Goal: Task Accomplishment & Management: Manage account settings

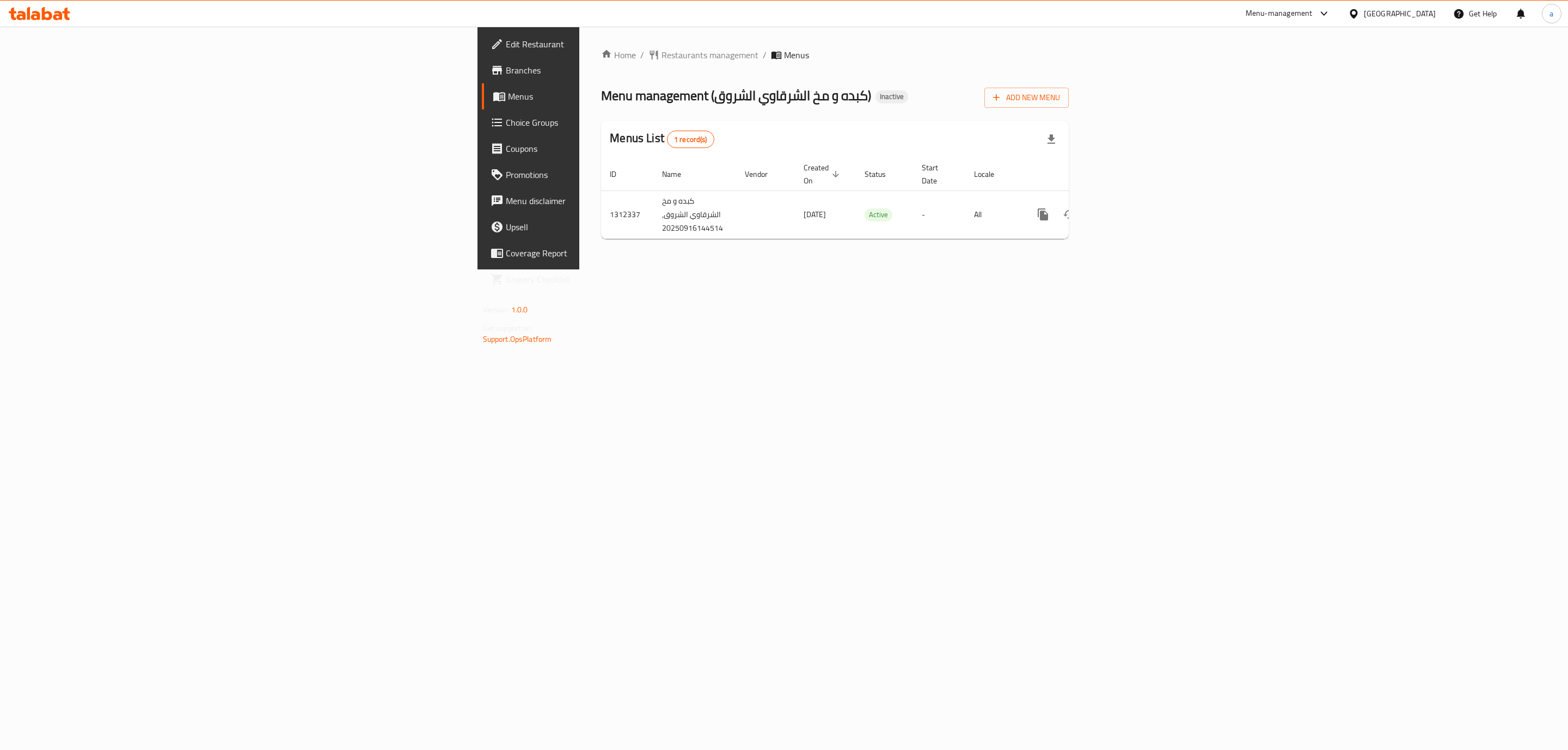
click at [482, 79] on link "Branches" at bounding box center [611, 70] width 258 height 26
click at [856, 208] on td "Active" at bounding box center [885, 215] width 57 height 48
click at [1135, 208] on link "enhanced table" at bounding box center [1121, 214] width 26 height 26
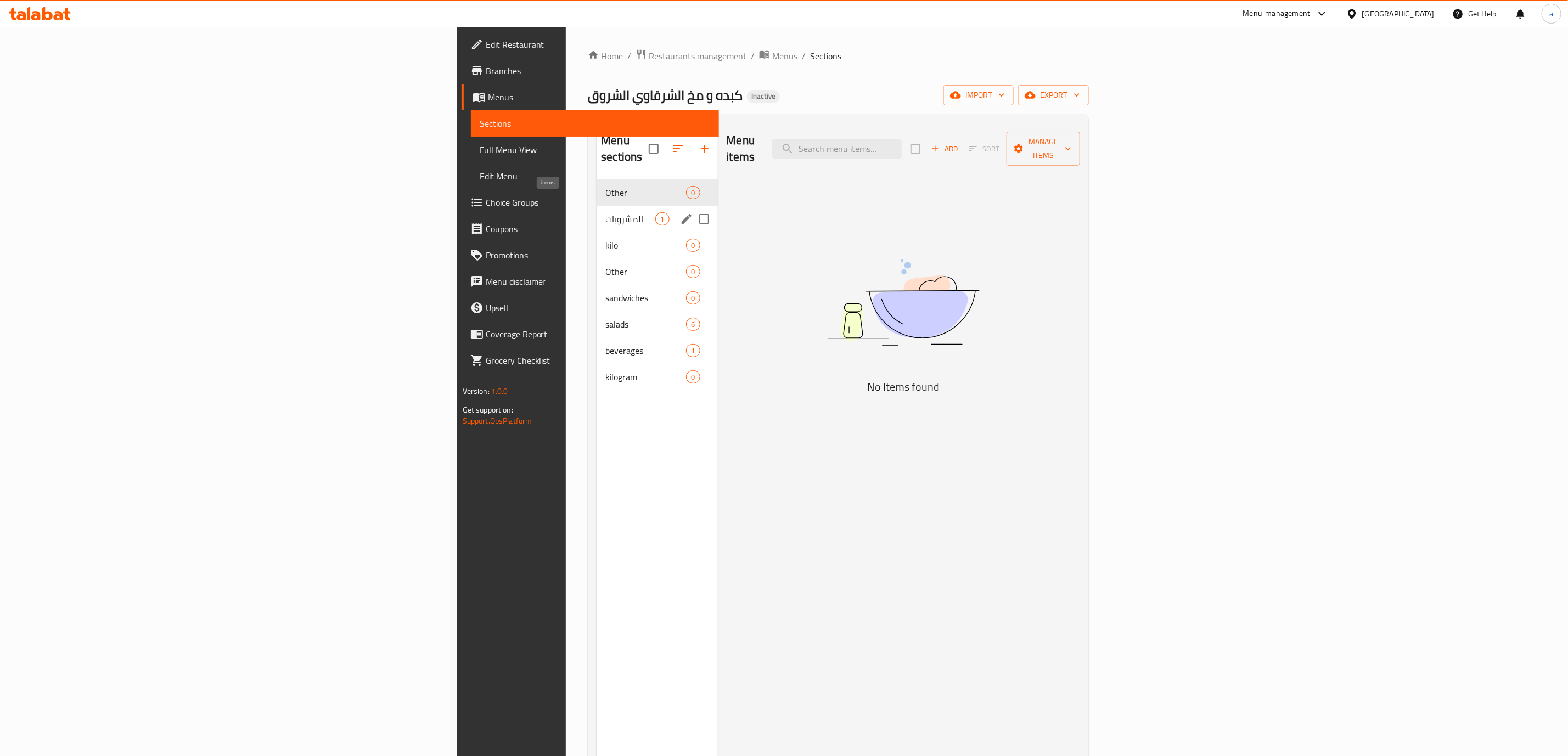
click at [656, 214] on span "1" at bounding box center [662, 219] width 13 height 10
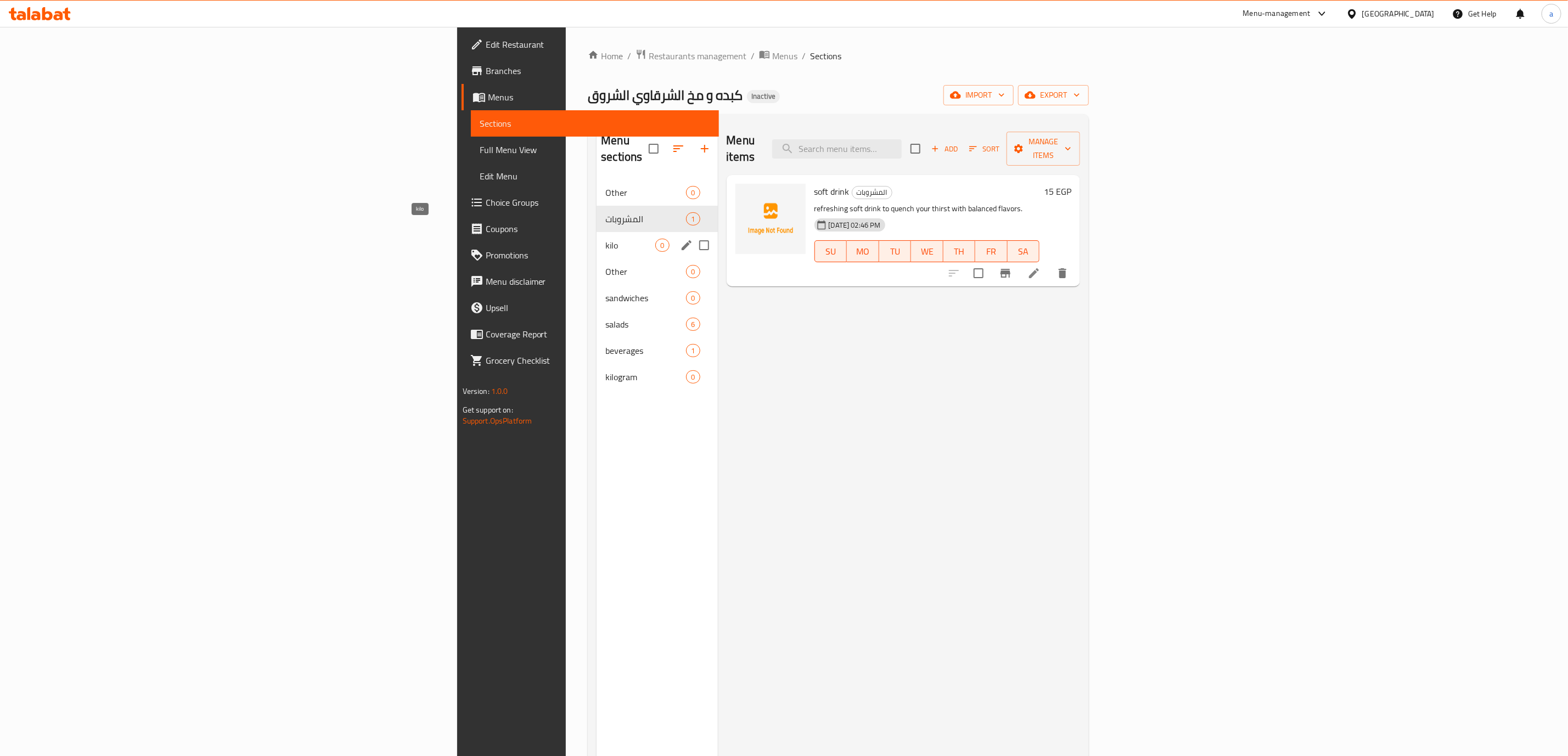
click at [605, 239] on span "kilo" at bounding box center [630, 246] width 50 height 13
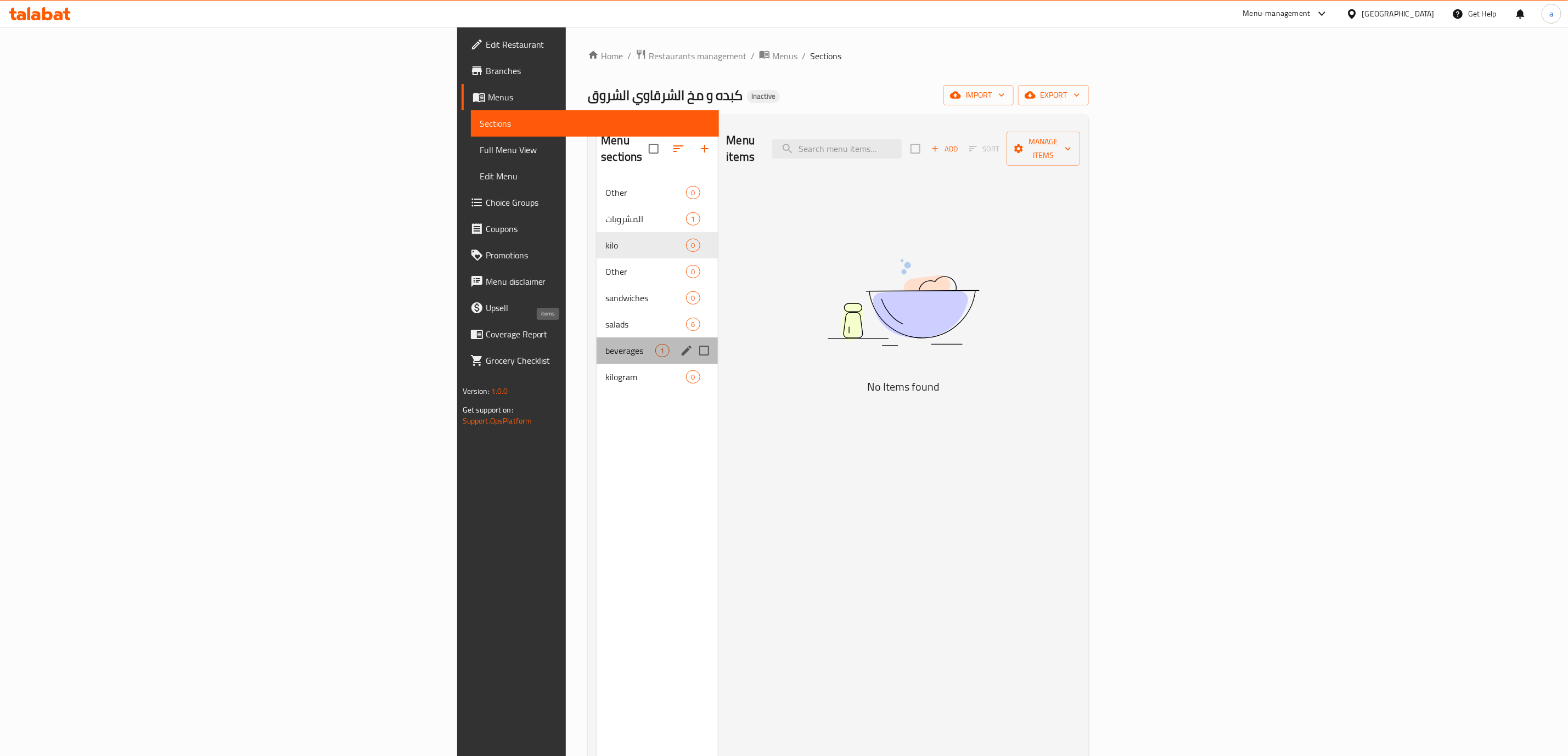
click at [656, 346] on span "1" at bounding box center [662, 351] width 13 height 10
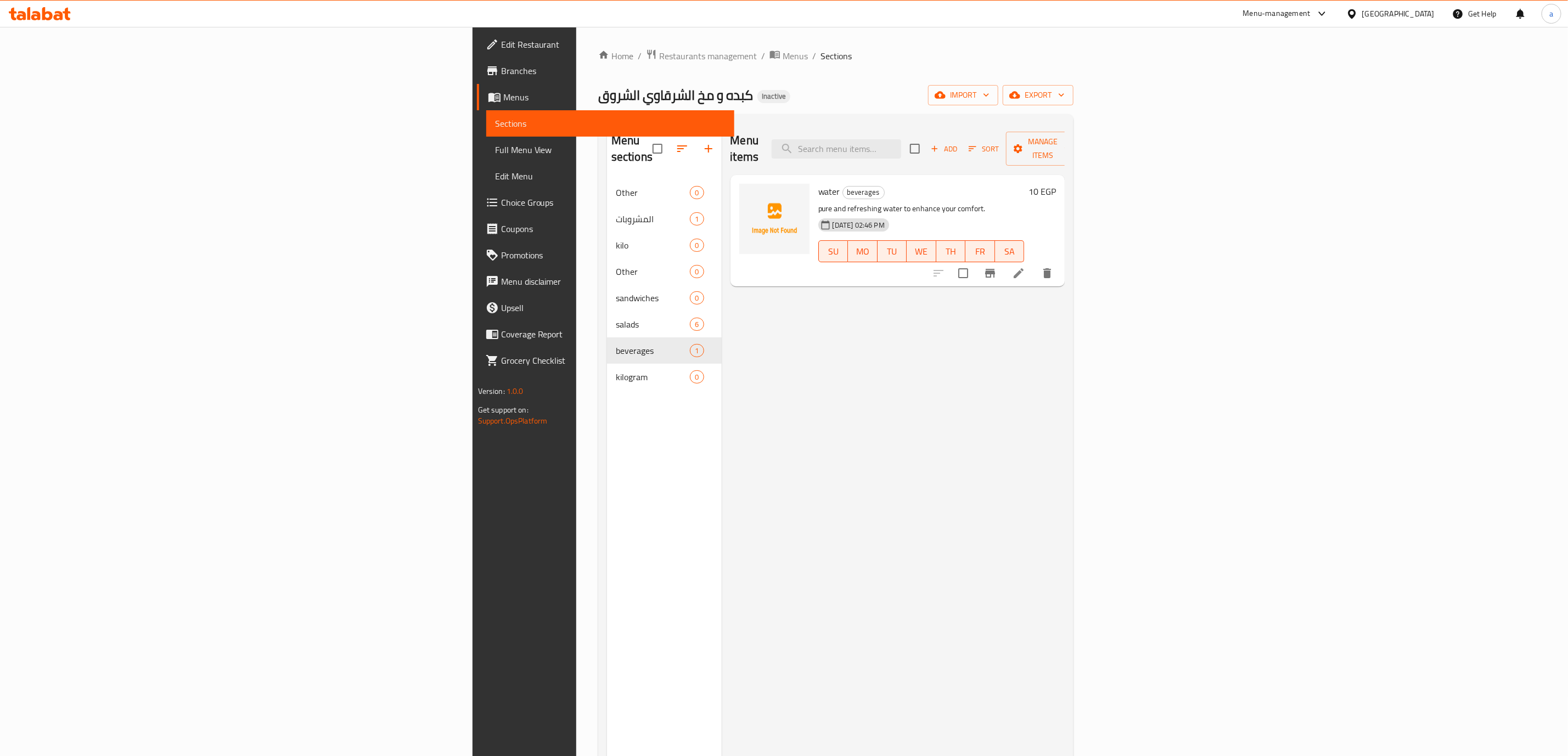
click at [501, 73] on span "Branches" at bounding box center [613, 71] width 225 height 13
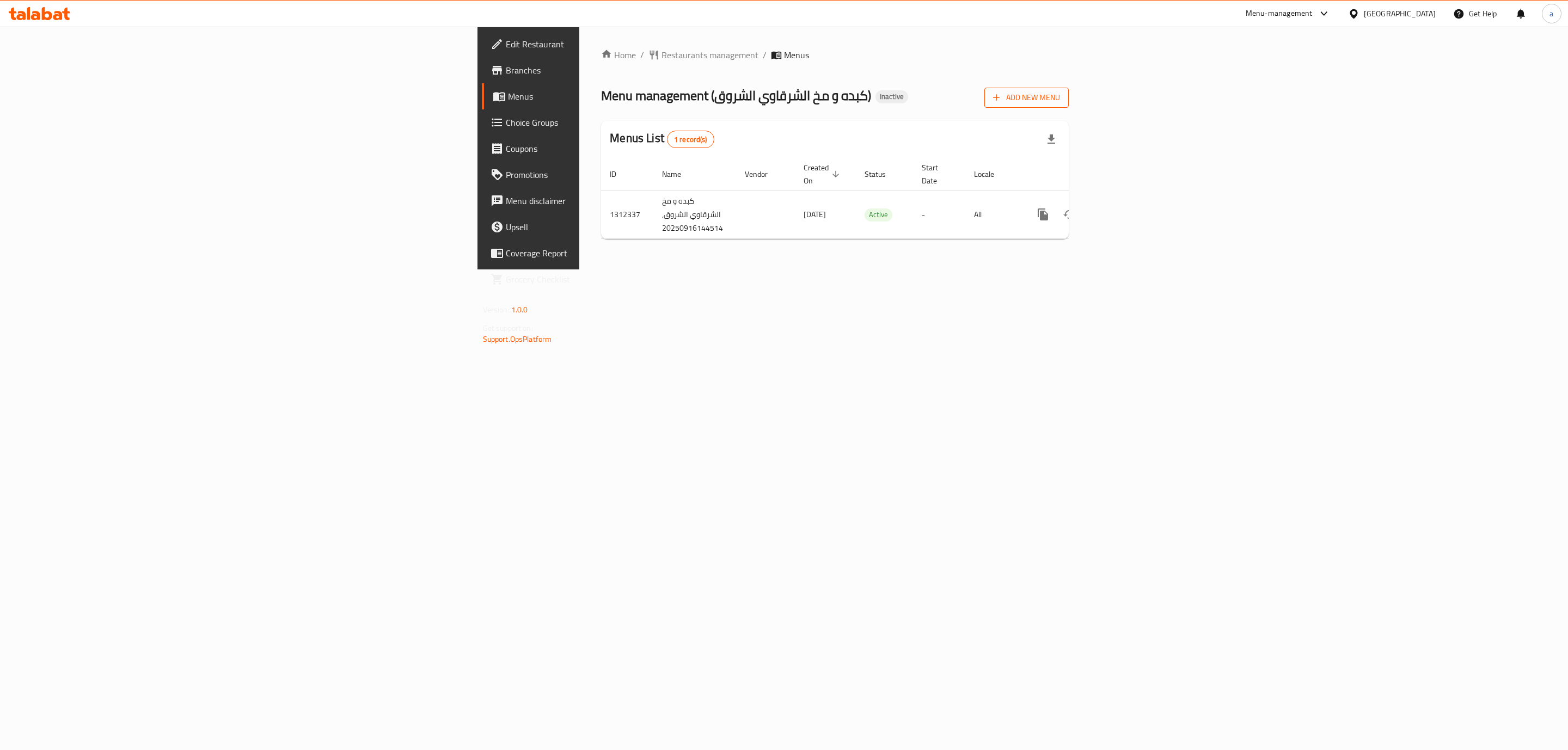
click at [1060, 103] on span "Add New Menu" at bounding box center [1027, 97] width 67 height 13
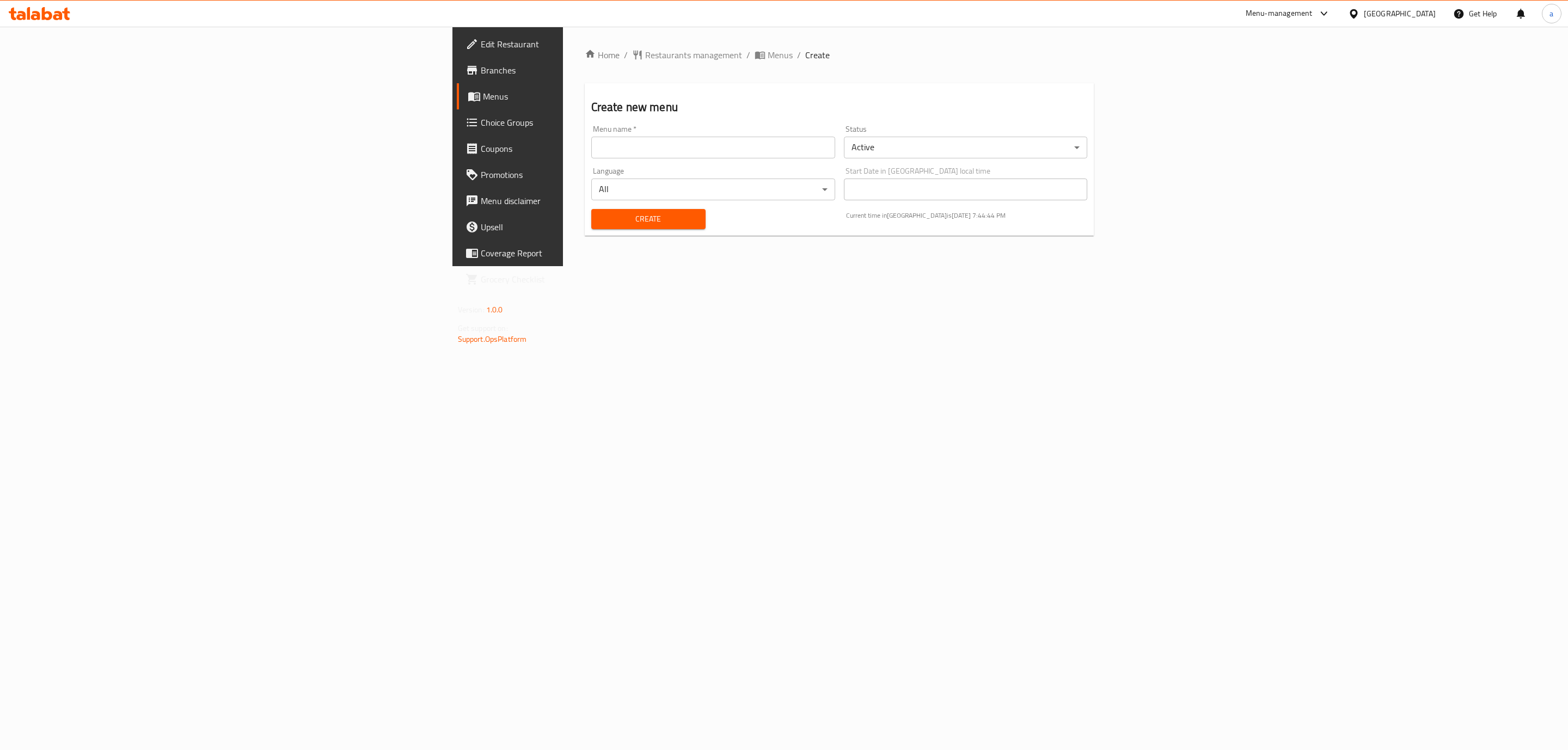
click at [648, 154] on input "text" at bounding box center [713, 147] width 244 height 22
type input "[PERSON_NAME] [DATE]"
click at [888, 266] on div "Home / Restaurants management / Menus / Create Create new menu Menu name   * ab…" at bounding box center [839, 146] width 553 height 239
click at [600, 224] on span "Create" at bounding box center [648, 219] width 97 height 13
click at [483, 100] on span "Menus" at bounding box center [594, 96] width 223 height 13
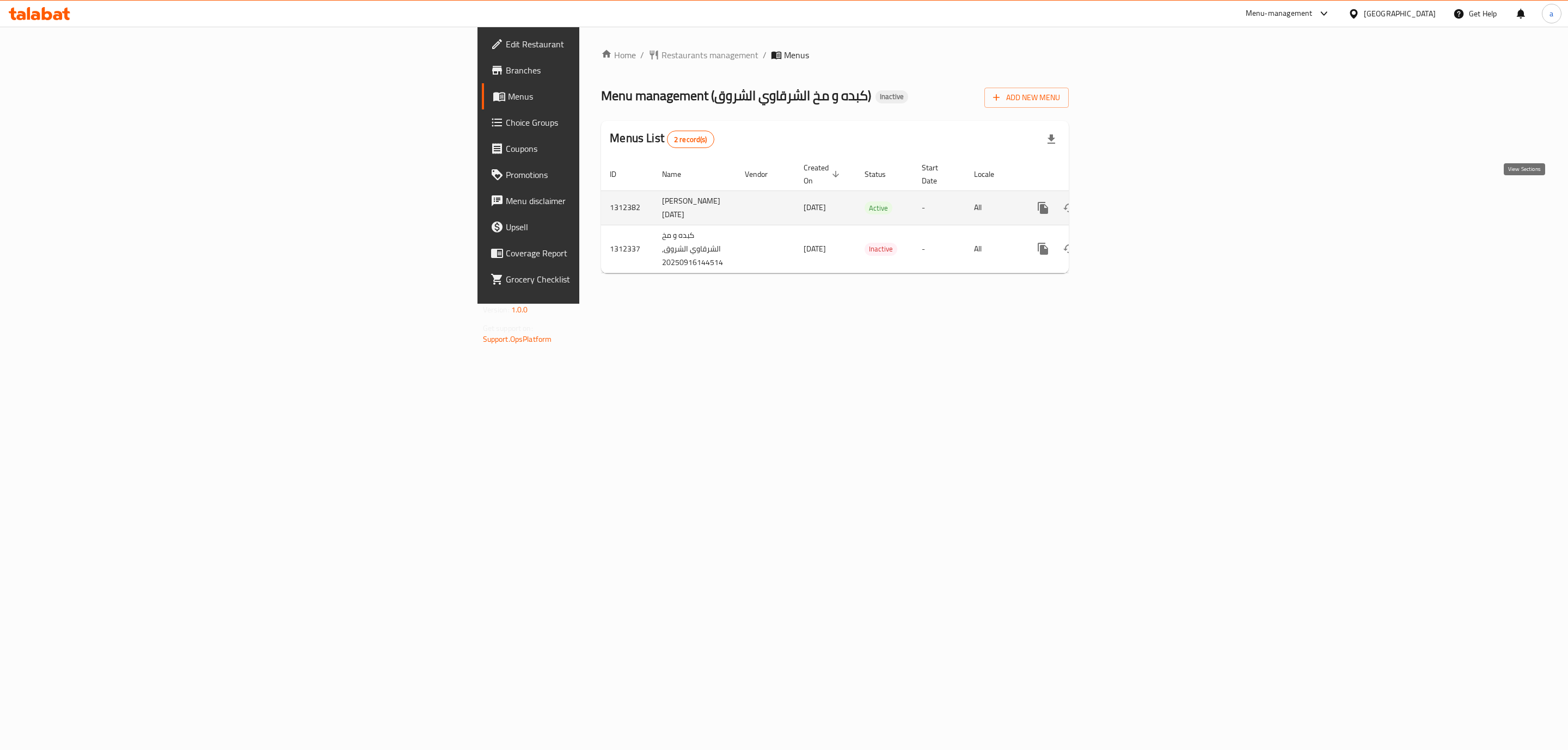
click at [1135, 196] on link "enhanced table" at bounding box center [1121, 207] width 26 height 26
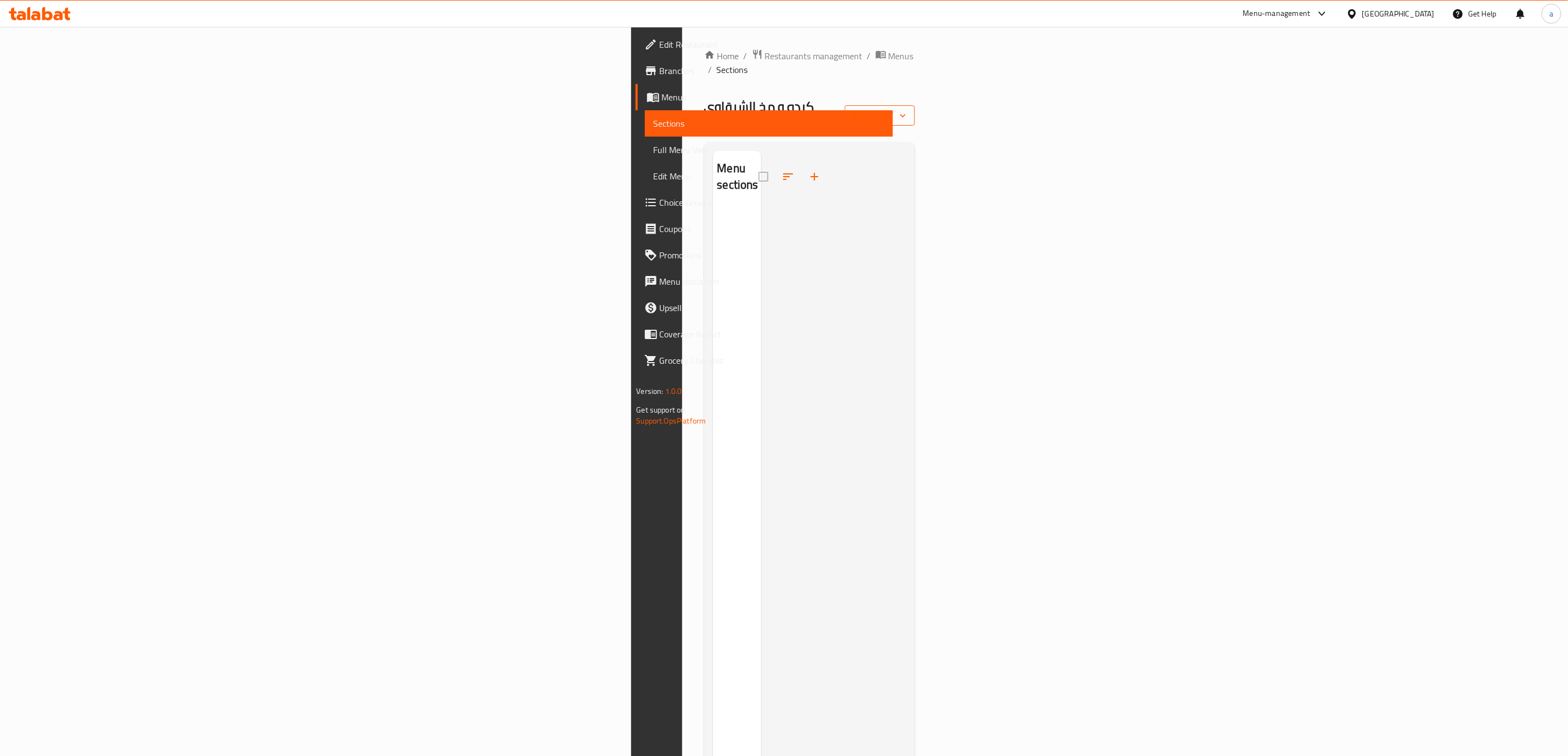
click at [915, 106] on button "import" at bounding box center [880, 116] width 70 height 20
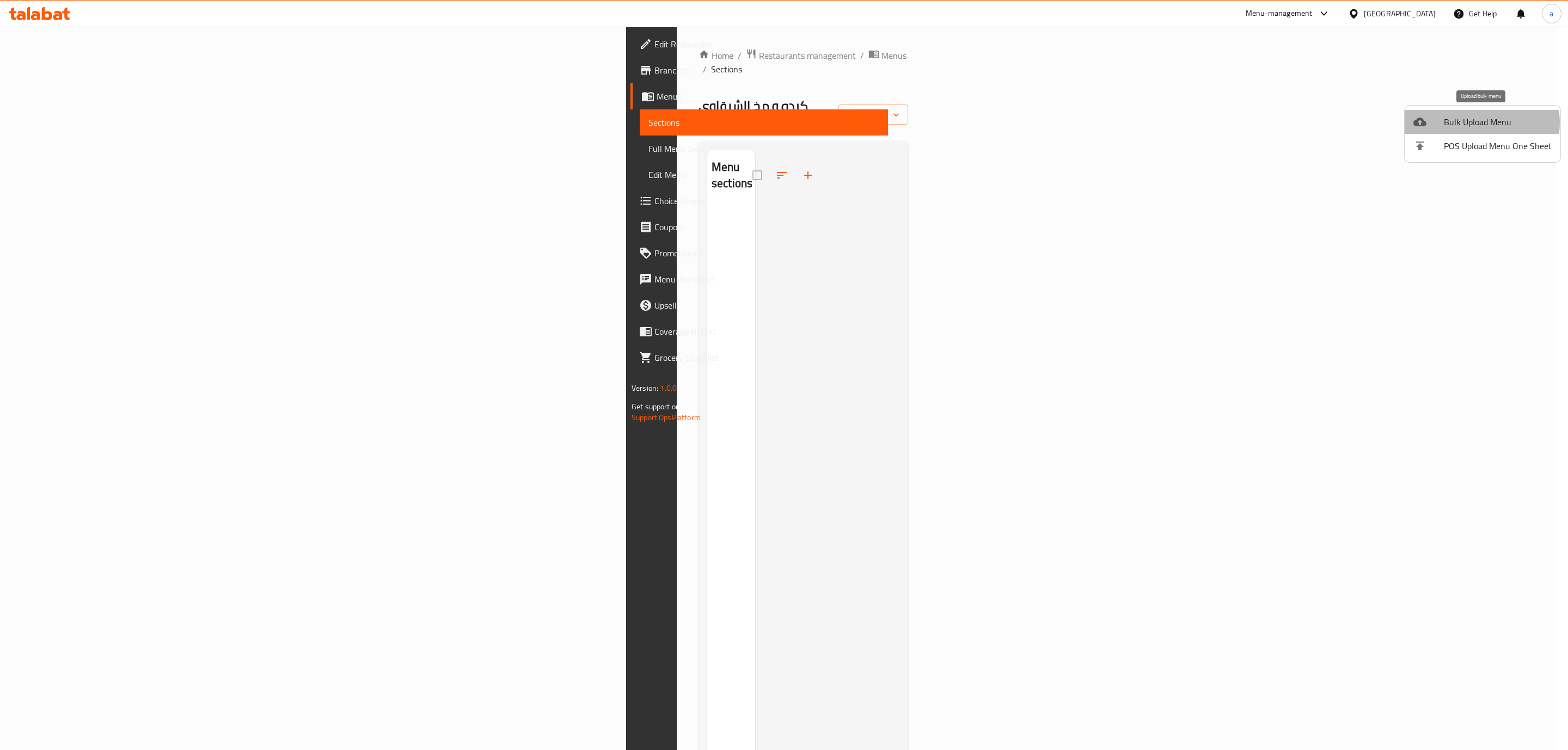
click at [1481, 122] on span "Bulk Upload Menu" at bounding box center [1498, 122] width 108 height 13
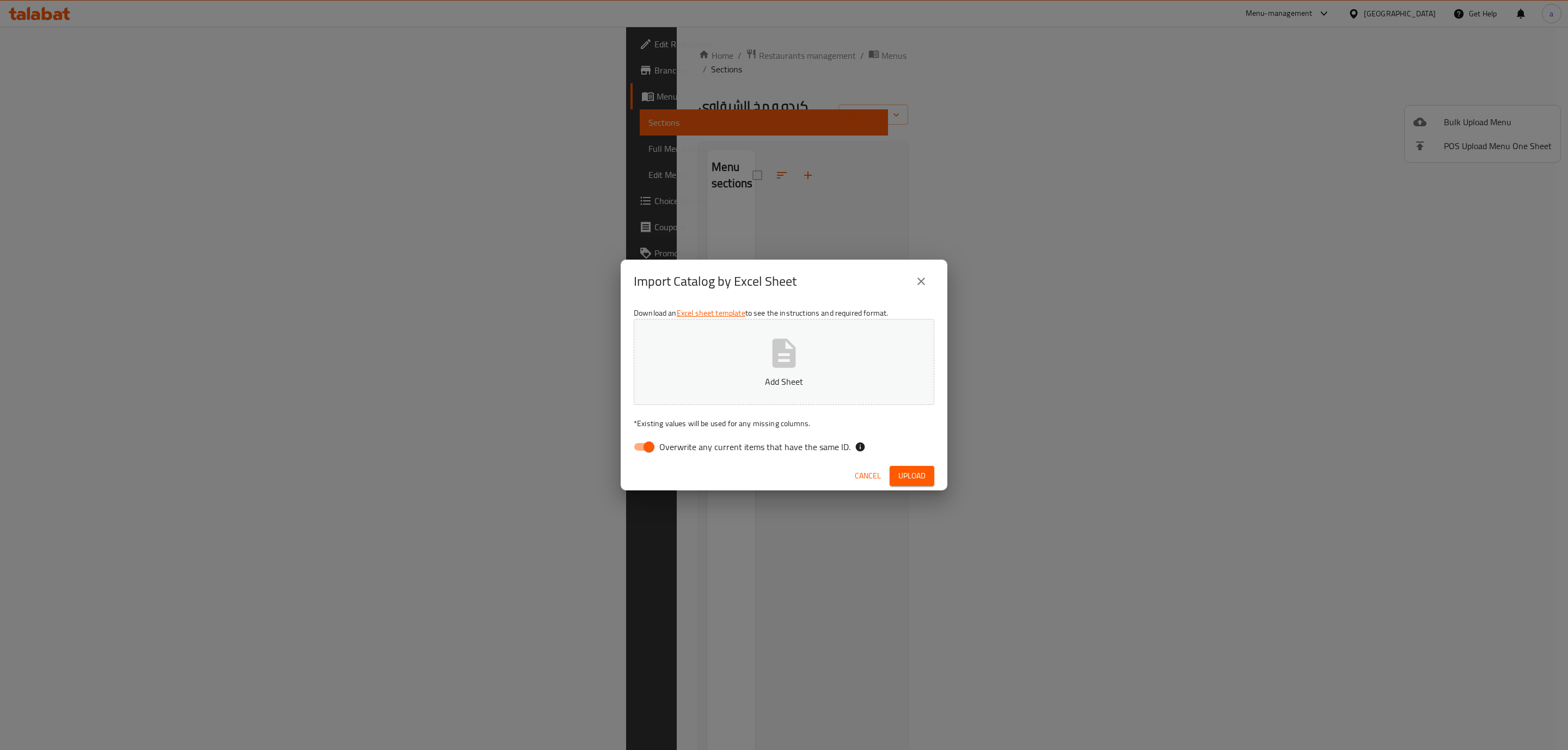
click at [639, 447] on input "Overwrite any current items that have the same ID." at bounding box center [648, 447] width 62 height 21
checkbox input "false"
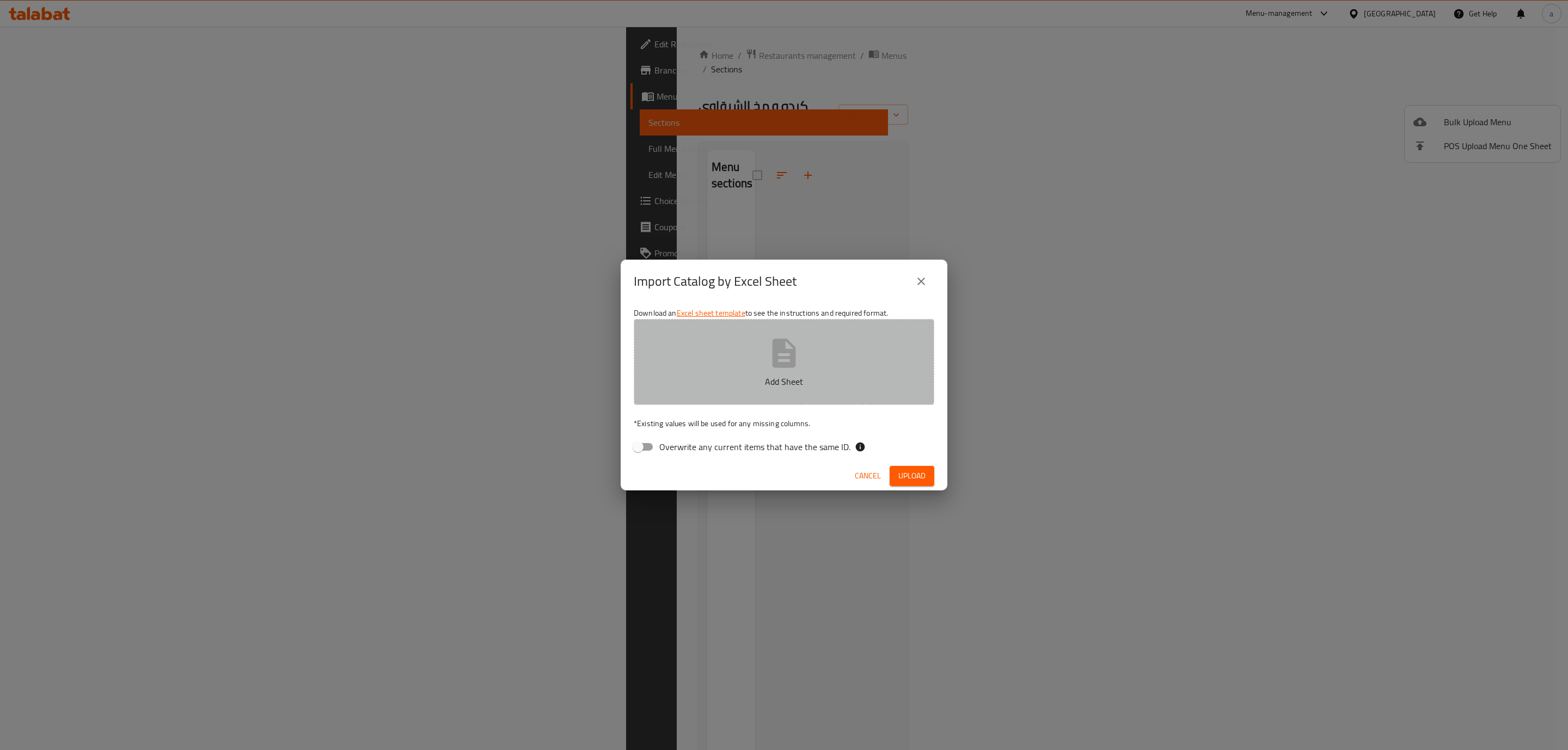
click at [724, 358] on button "Add Sheet" at bounding box center [784, 362] width 301 height 86
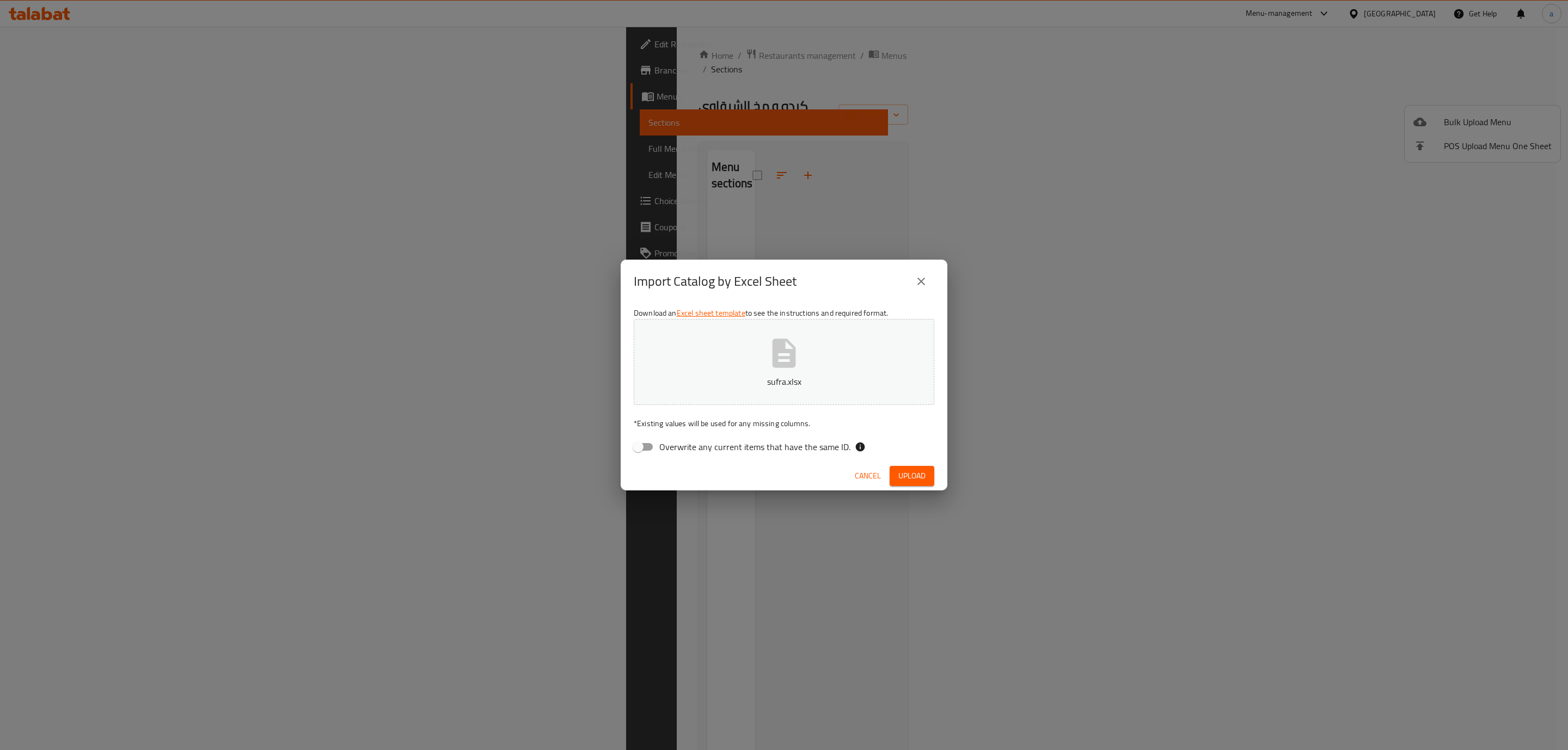
click at [916, 476] on span "Upload" at bounding box center [912, 476] width 27 height 13
click at [867, 474] on span "Cancel" at bounding box center [867, 476] width 26 height 13
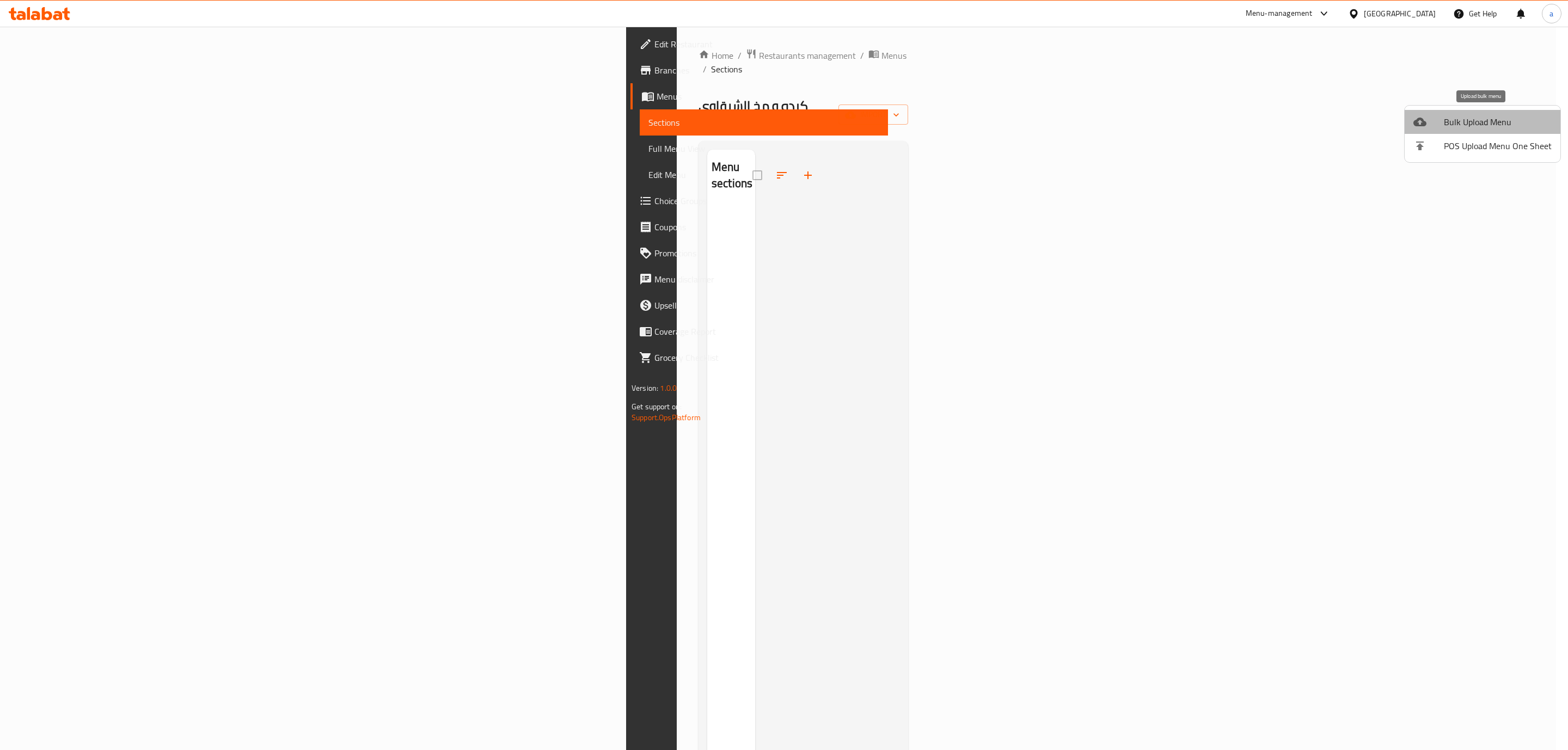
click at [1506, 118] on span "Bulk Upload Menu" at bounding box center [1498, 122] width 108 height 13
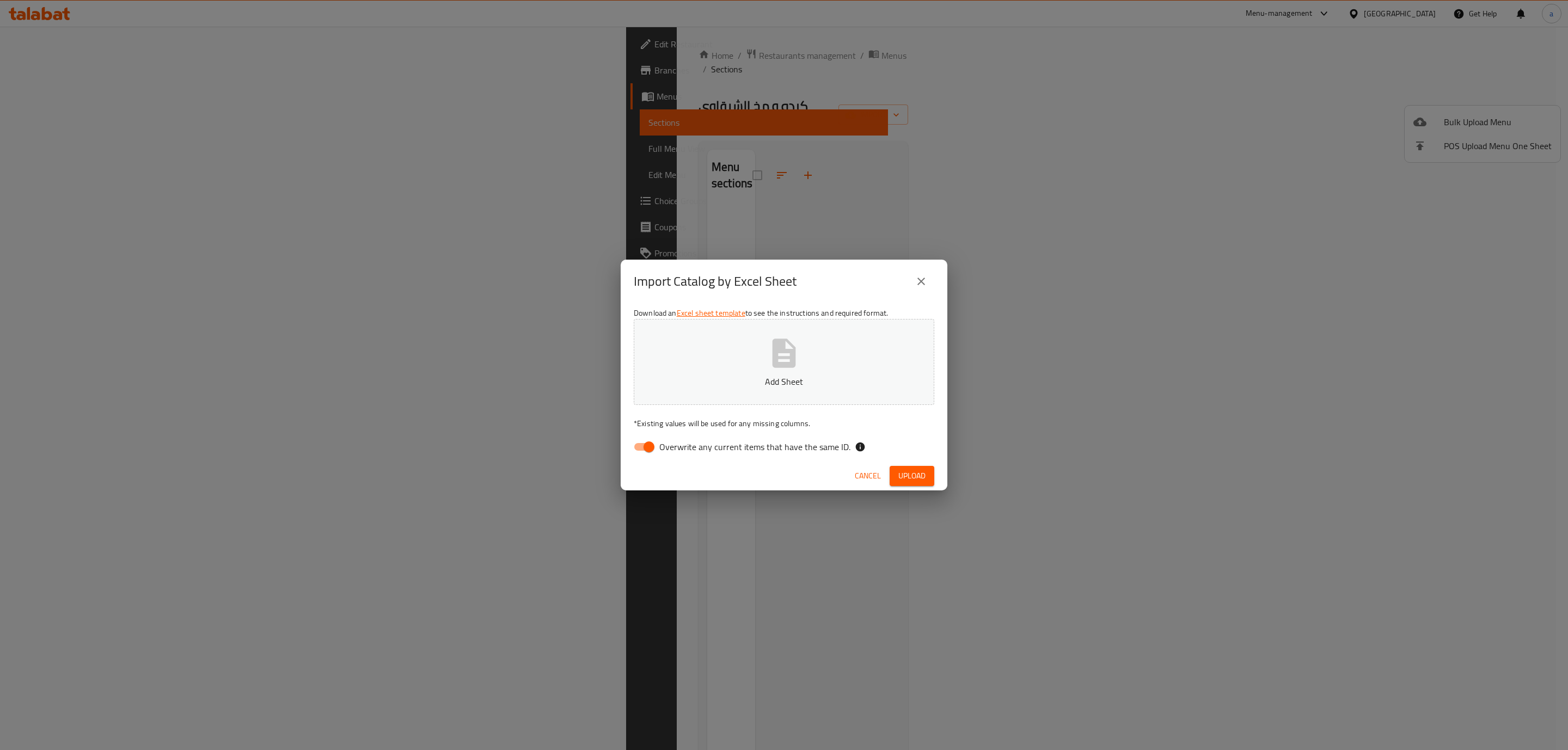
click at [649, 447] on input "Overwrite any current items that have the same ID." at bounding box center [648, 447] width 62 height 21
checkbox input "false"
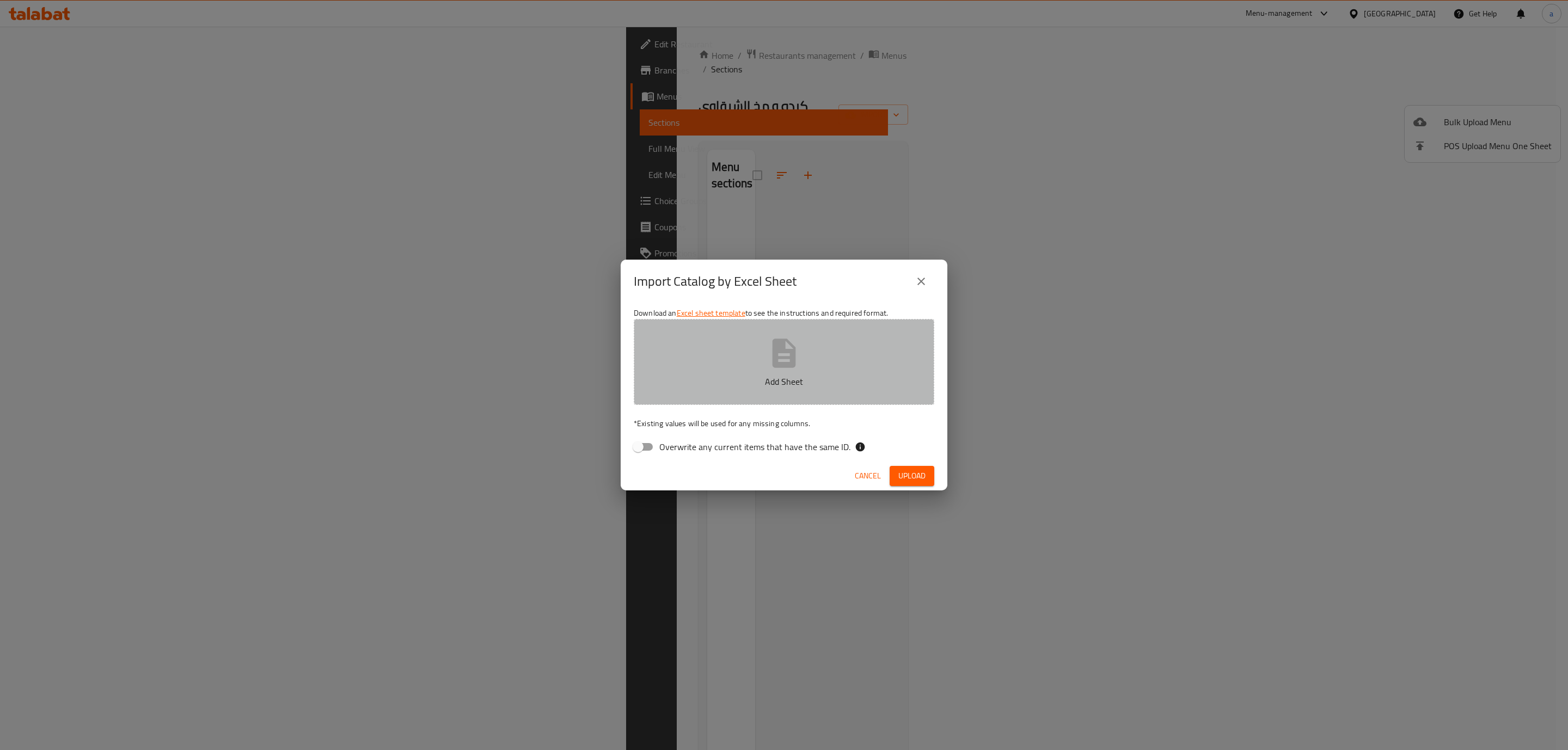
click at [693, 373] on button "Add Sheet" at bounding box center [784, 362] width 301 height 86
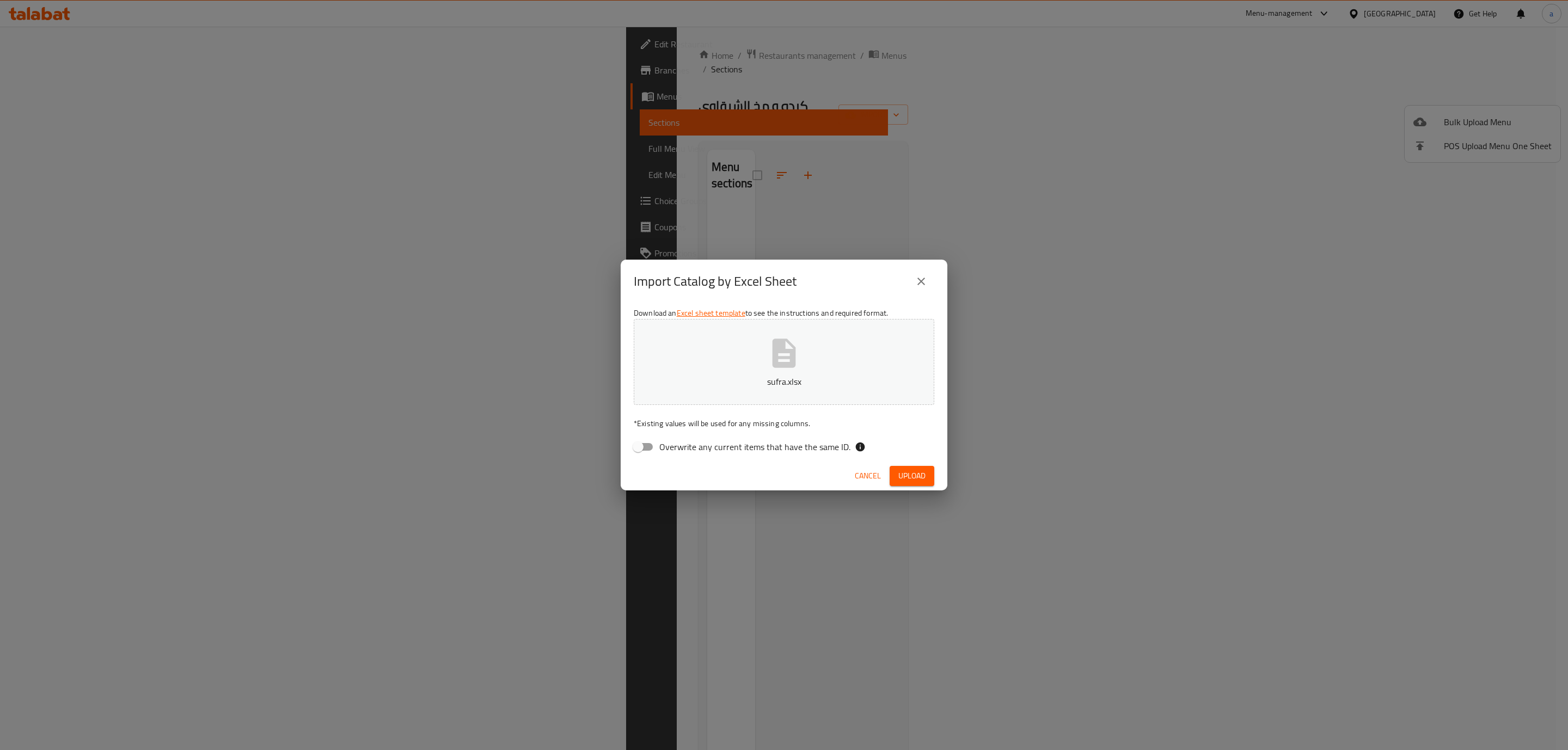
click at [917, 472] on span "Upload" at bounding box center [912, 476] width 27 height 13
click at [934, 269] on div "Import Catalog by Excel Sheet" at bounding box center [784, 281] width 327 height 43
click at [927, 275] on icon "close" at bounding box center [921, 282] width 13 height 13
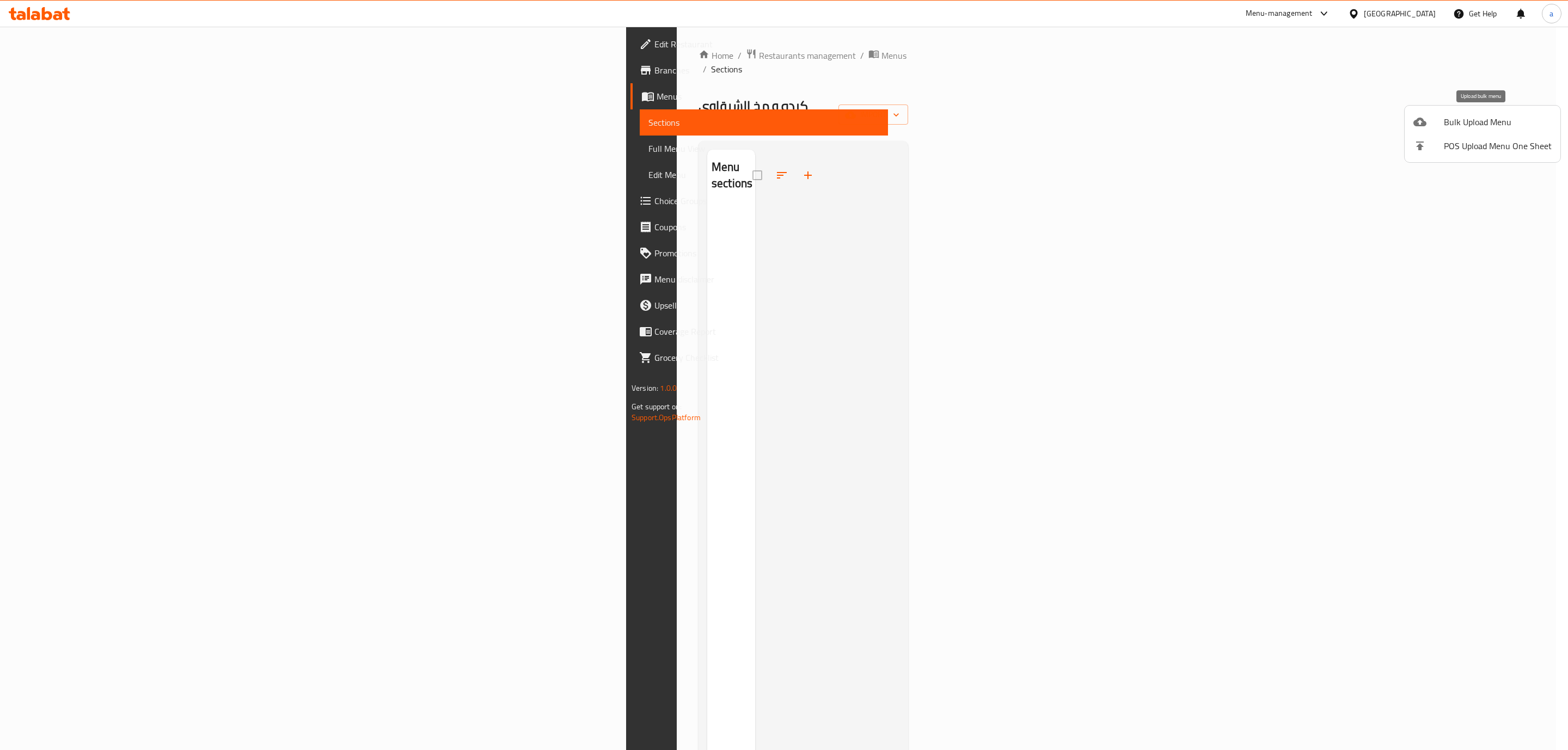
click at [1483, 116] on span "Bulk Upload Menu" at bounding box center [1498, 122] width 108 height 13
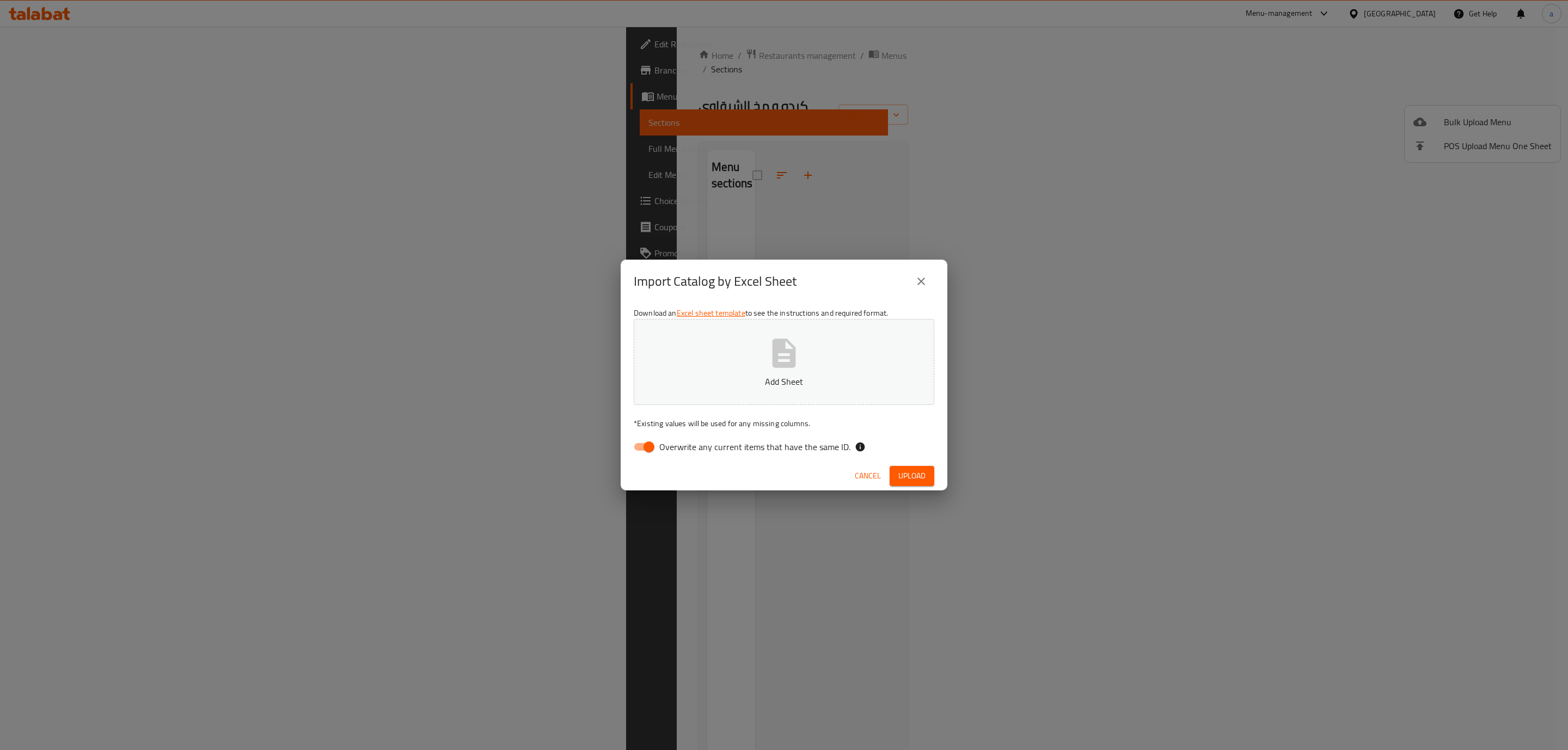
click at [651, 442] on input "Overwrite any current items that have the same ID." at bounding box center [648, 447] width 62 height 21
checkbox input "false"
click at [731, 369] on button "Add Sheet" at bounding box center [784, 362] width 301 height 86
click at [910, 471] on span "Upload" at bounding box center [912, 476] width 27 height 13
click at [928, 280] on button "close" at bounding box center [920, 281] width 26 height 26
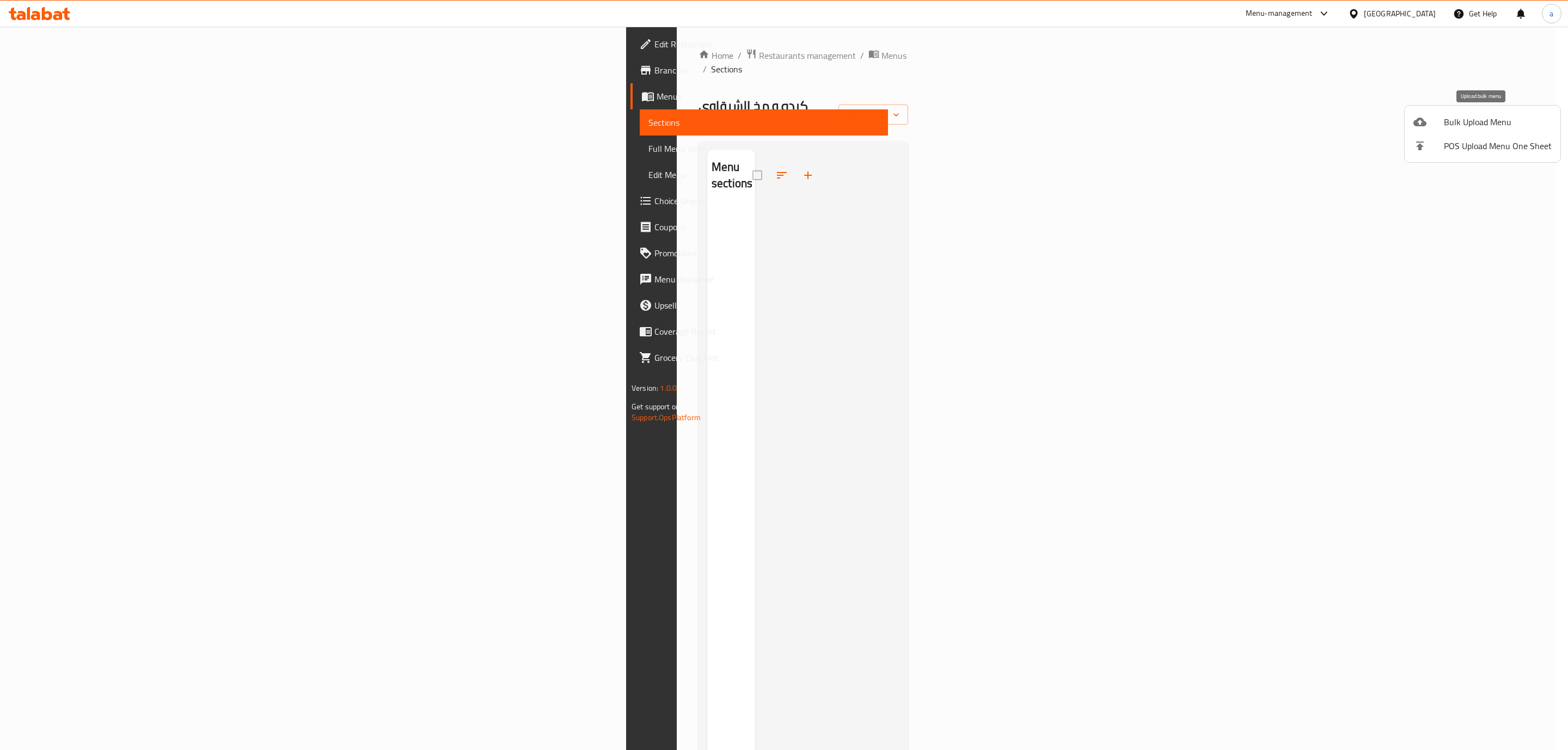
click at [1484, 123] on span "Bulk Upload Menu" at bounding box center [1498, 122] width 108 height 13
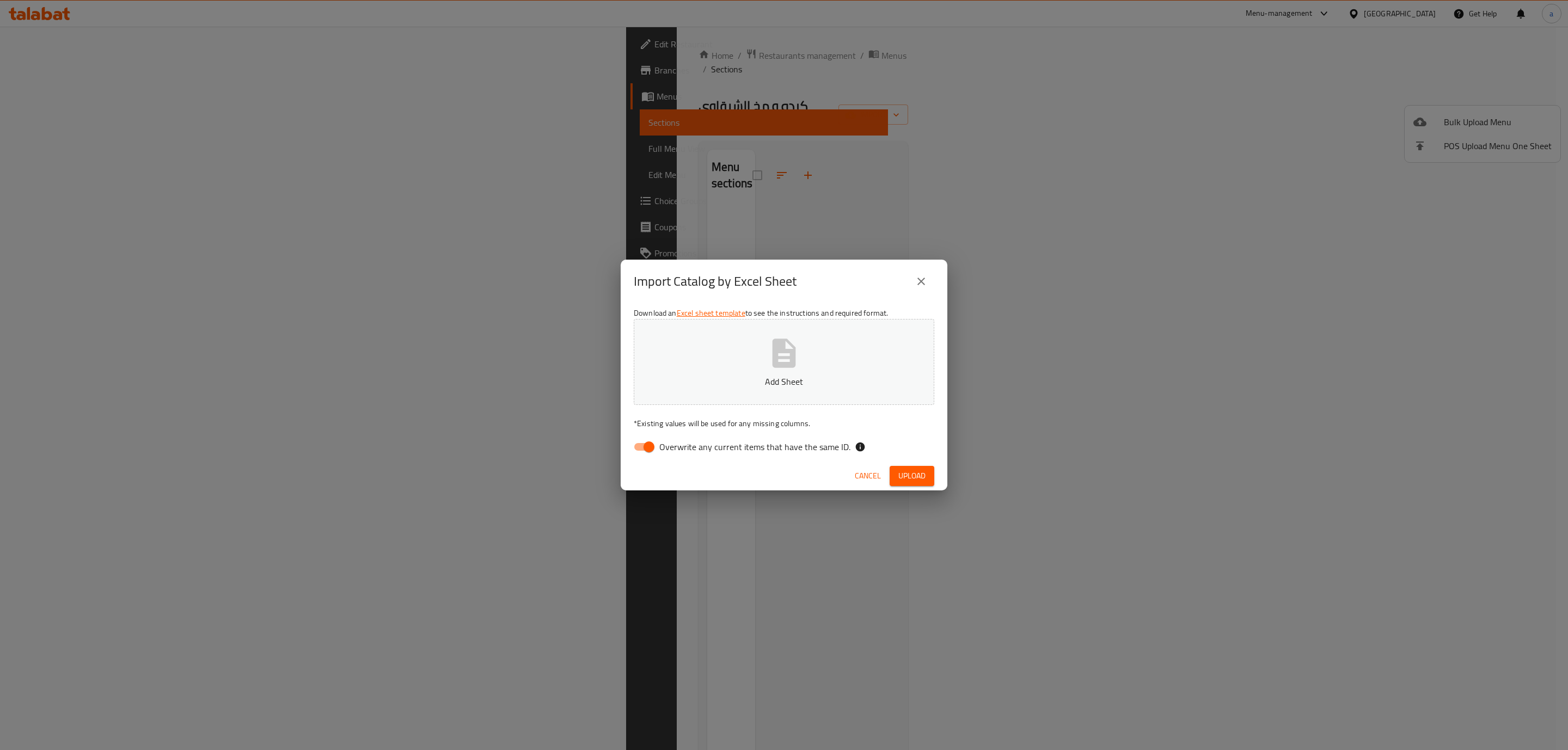
click at [654, 450] on input "Overwrite any current items that have the same ID." at bounding box center [648, 447] width 62 height 21
checkbox input "false"
click at [725, 360] on button "Add Sheet" at bounding box center [784, 362] width 301 height 86
click at [919, 467] on button "Upload" at bounding box center [912, 476] width 45 height 20
click at [925, 285] on icon "close" at bounding box center [921, 282] width 13 height 13
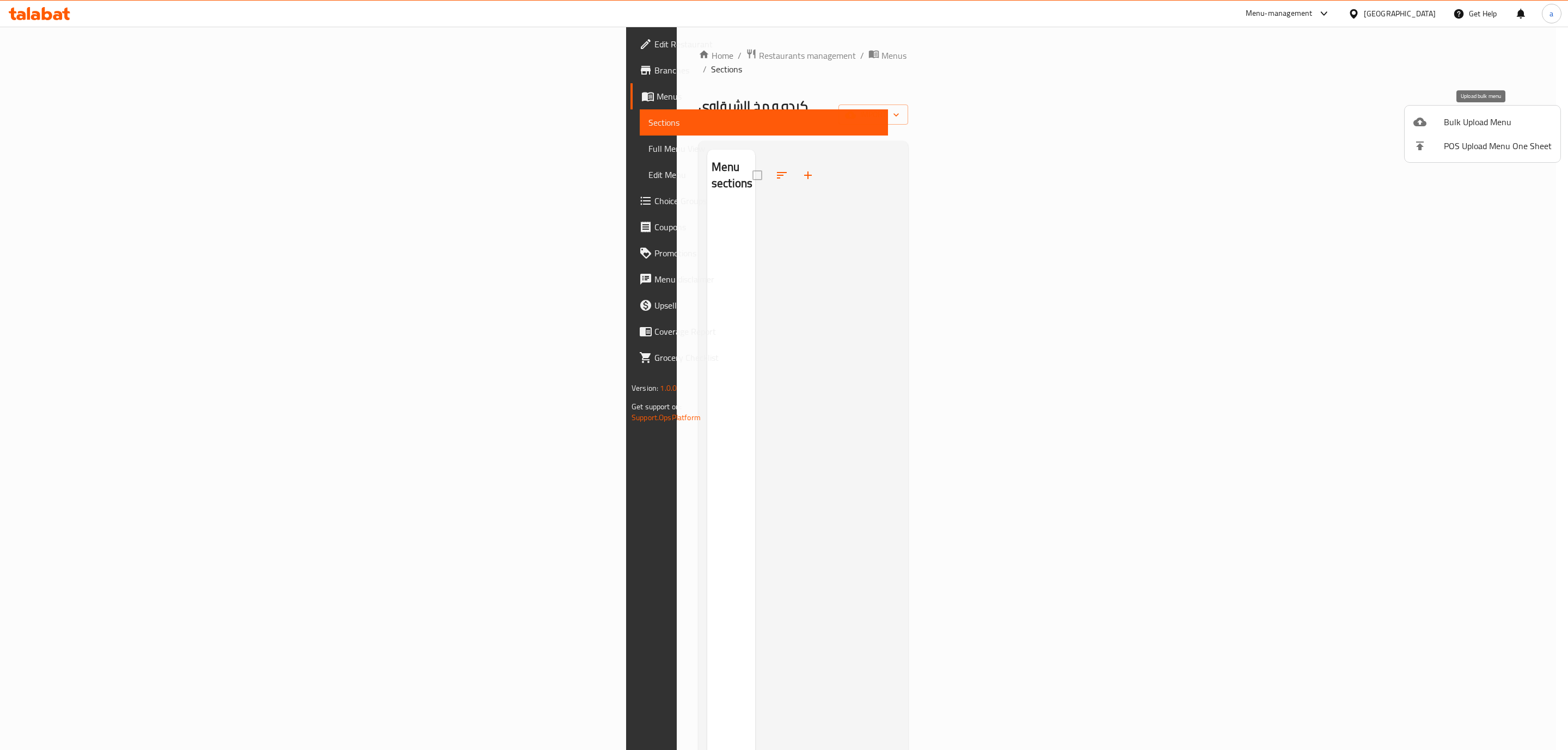
click at [1457, 121] on span "Bulk Upload Menu" at bounding box center [1498, 122] width 108 height 13
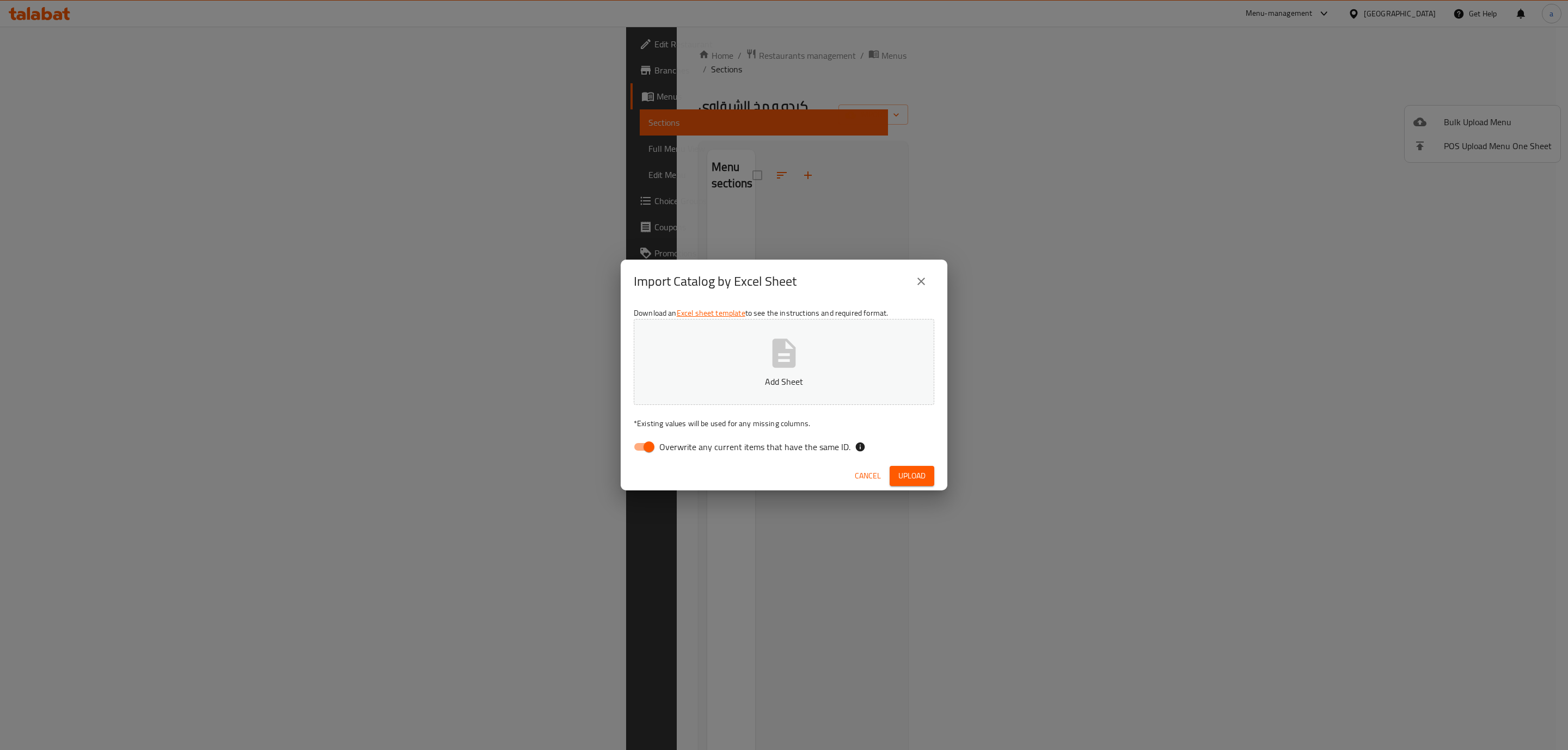
click at [646, 443] on input "Overwrite any current items that have the same ID." at bounding box center [648, 447] width 62 height 21
checkbox input "false"
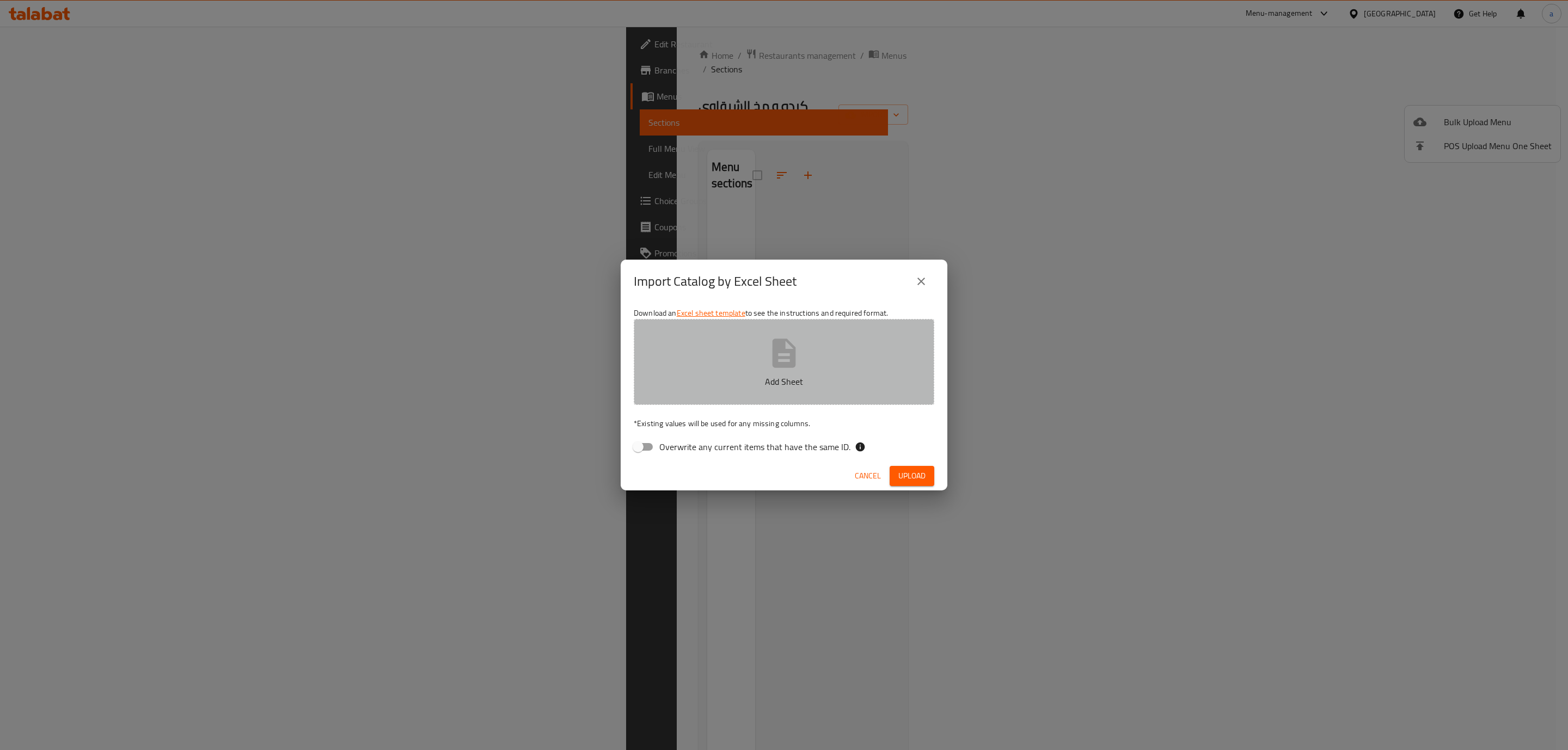
click at [752, 363] on button "Add Sheet" at bounding box center [784, 362] width 301 height 86
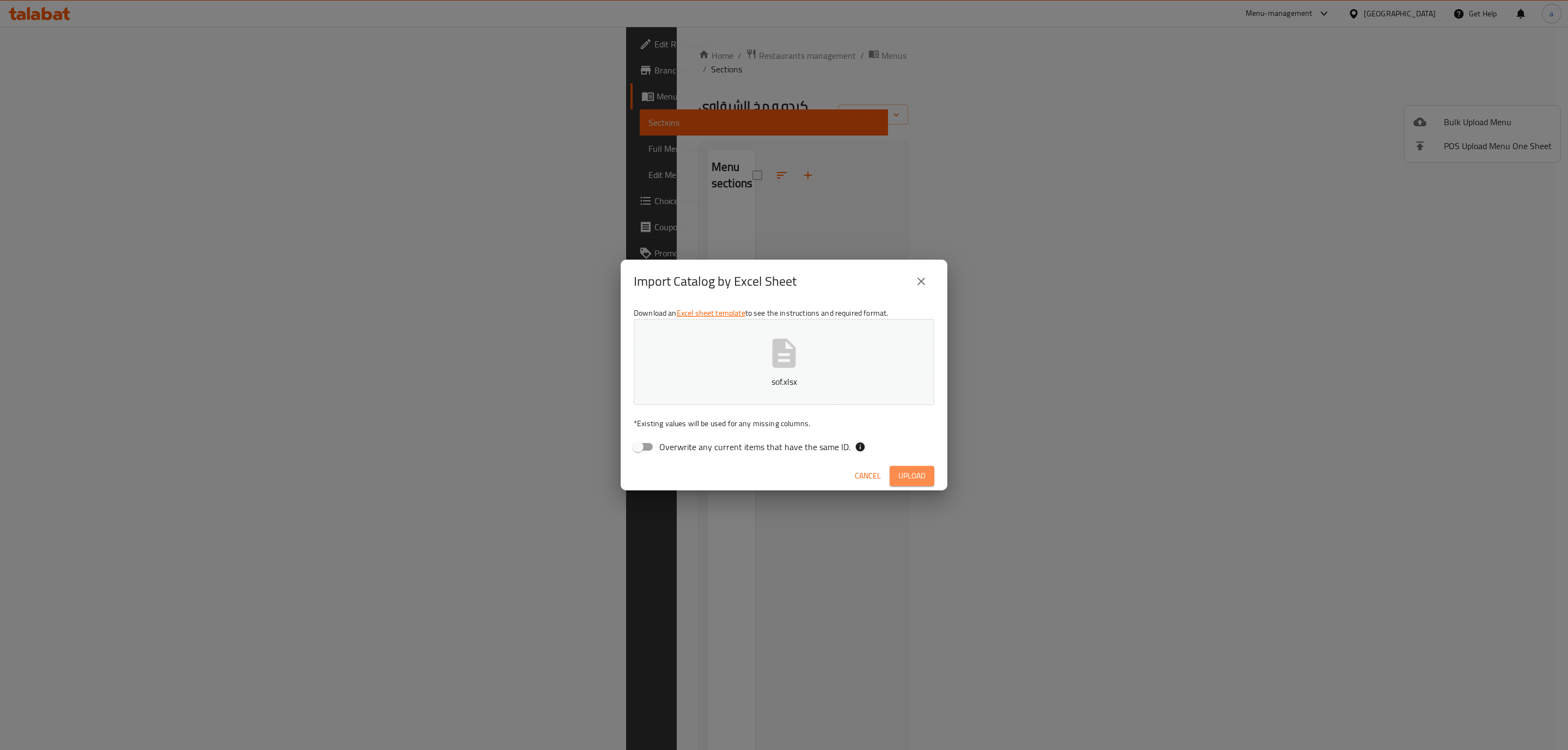
click at [904, 471] on span "Upload" at bounding box center [912, 476] width 27 height 13
click at [929, 276] on button "close" at bounding box center [920, 281] width 26 height 26
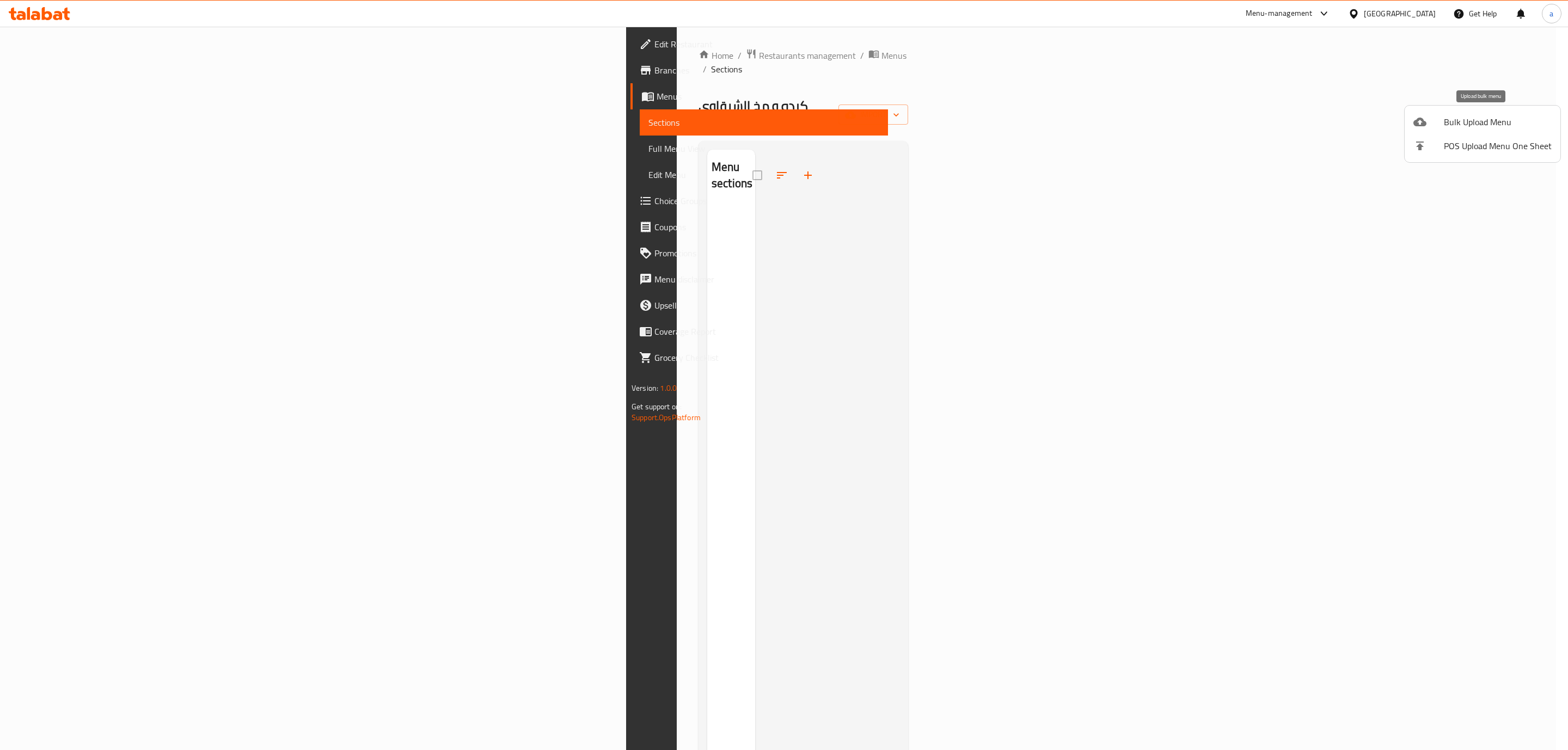
click at [1452, 116] on span "Bulk Upload Menu" at bounding box center [1498, 122] width 108 height 13
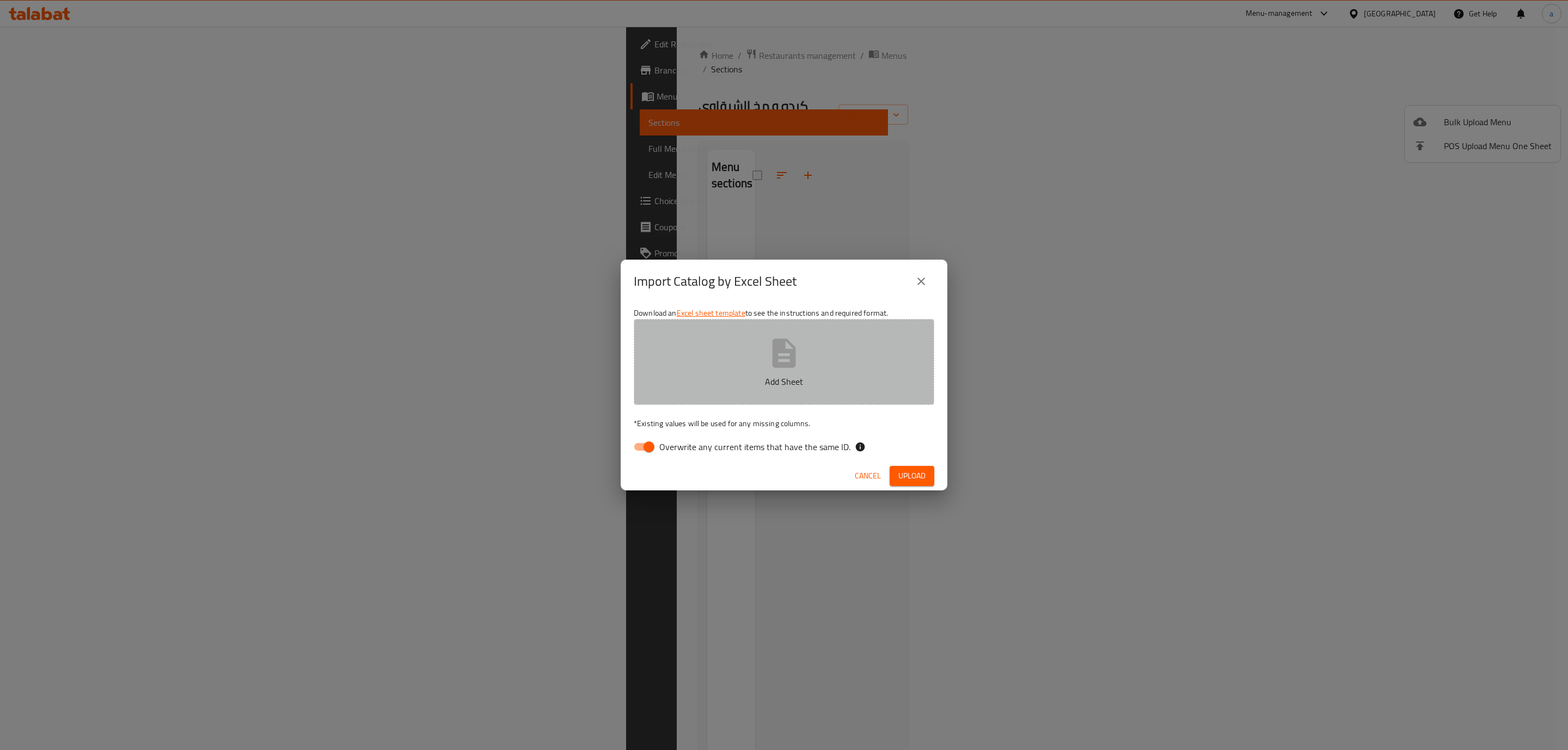
click at [734, 384] on p "Add Sheet" at bounding box center [784, 382] width 267 height 13
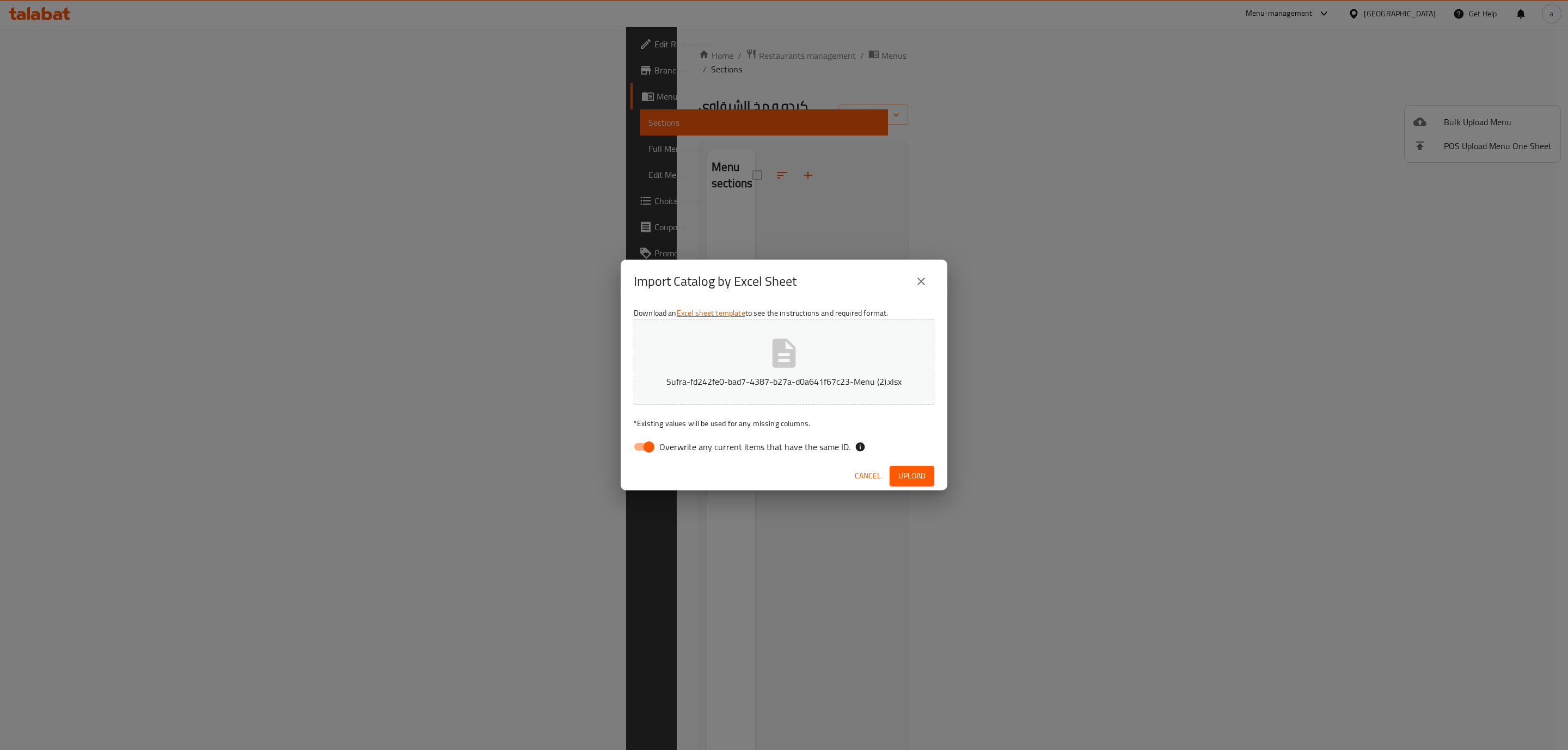
click at [643, 449] on input "Overwrite any current items that have the same ID." at bounding box center [648, 447] width 62 height 21
checkbox input "false"
click at [910, 472] on span "Upload" at bounding box center [912, 476] width 27 height 13
click at [926, 278] on icon "close" at bounding box center [921, 282] width 13 height 13
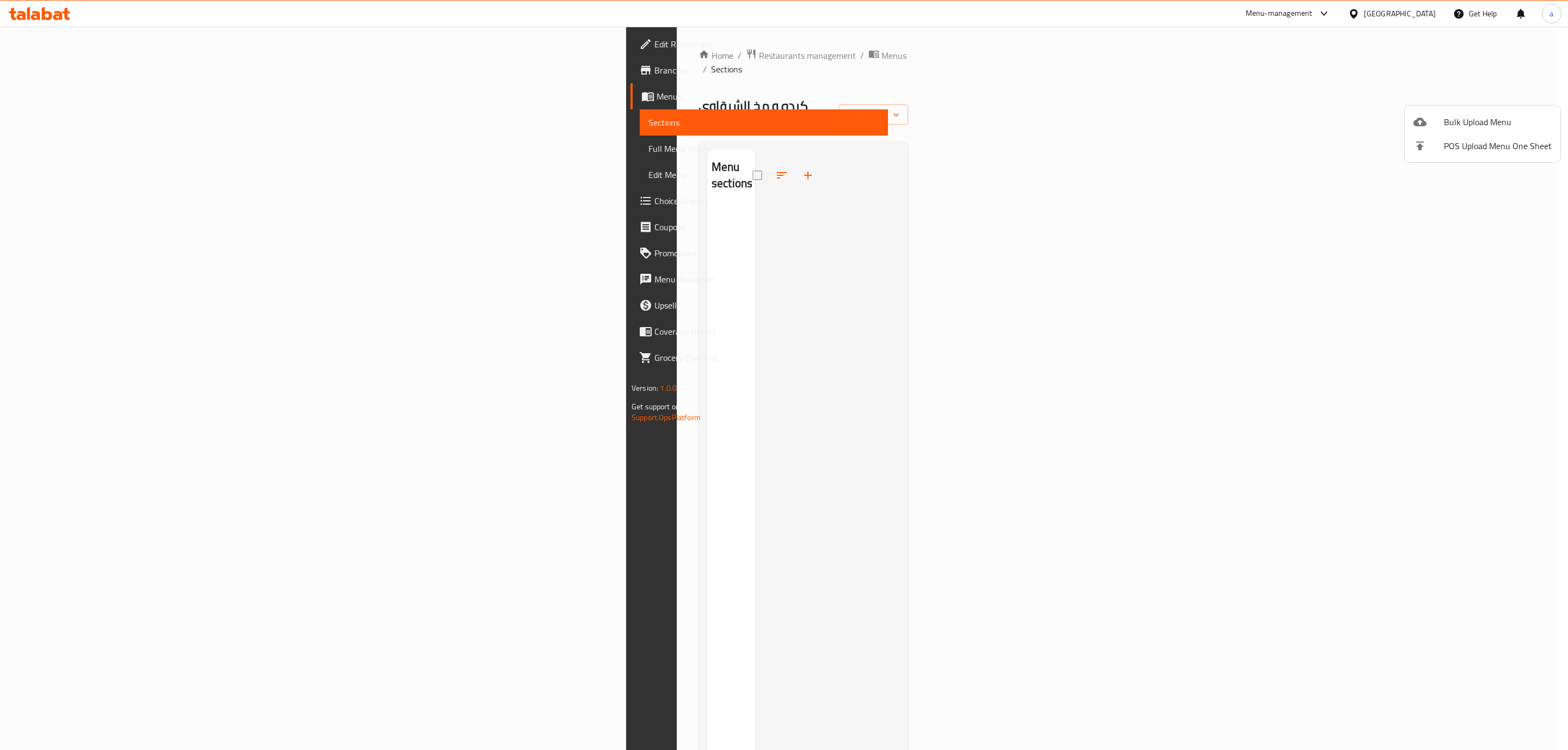
click at [1394, 263] on div at bounding box center [784, 375] width 1568 height 750
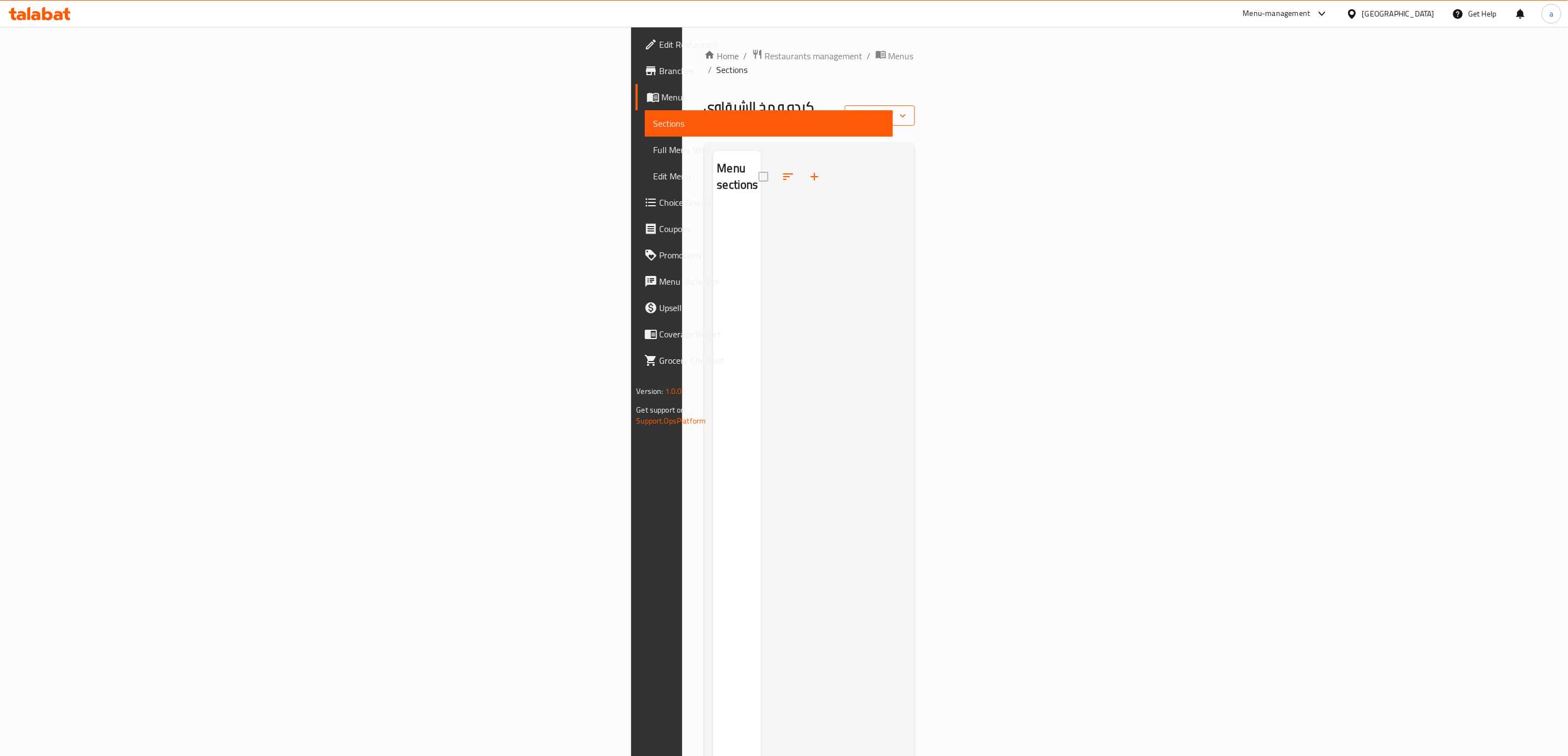
click at [862, 111] on icon "button" at bounding box center [856, 116] width 11 height 11
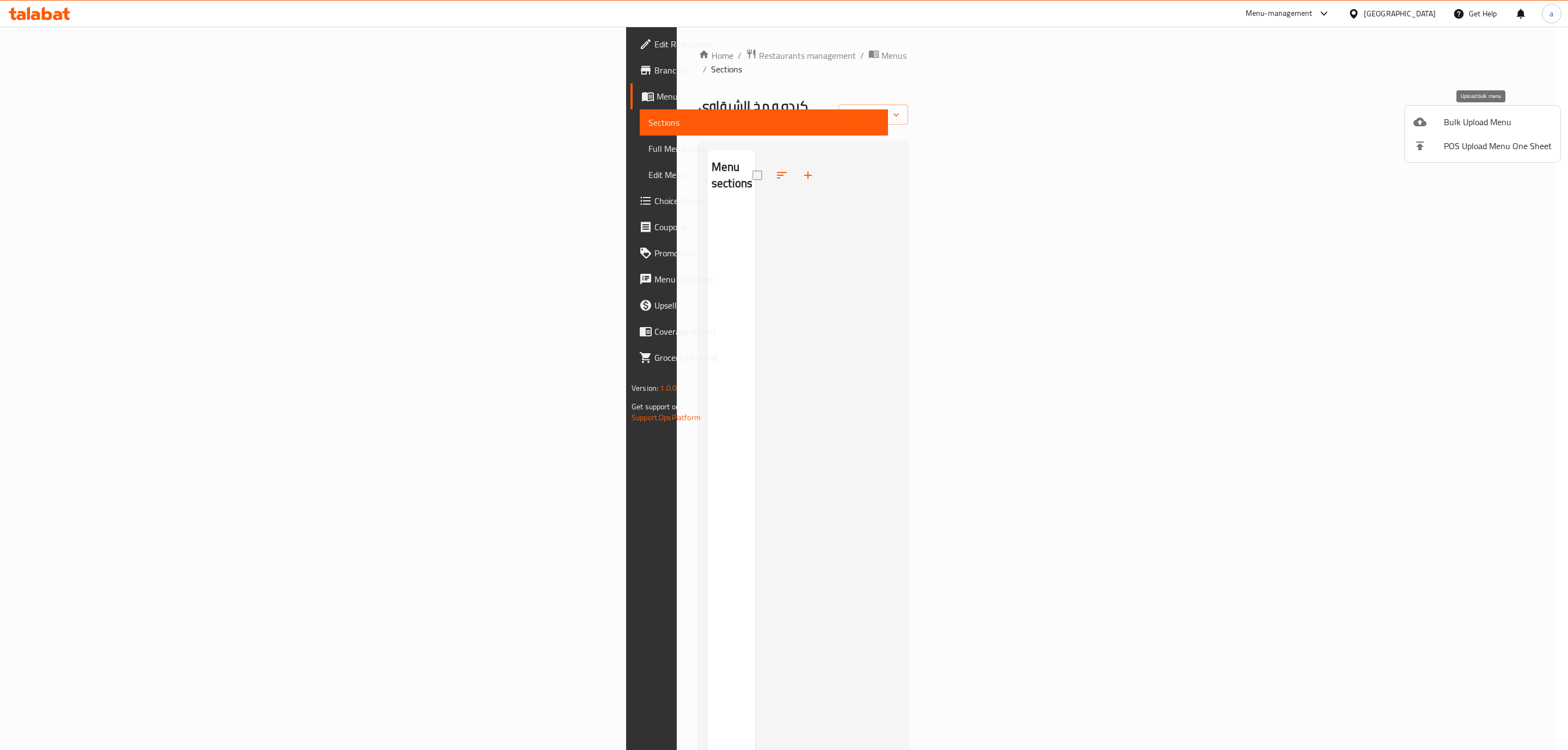
click at [1433, 126] on div at bounding box center [1428, 122] width 31 height 13
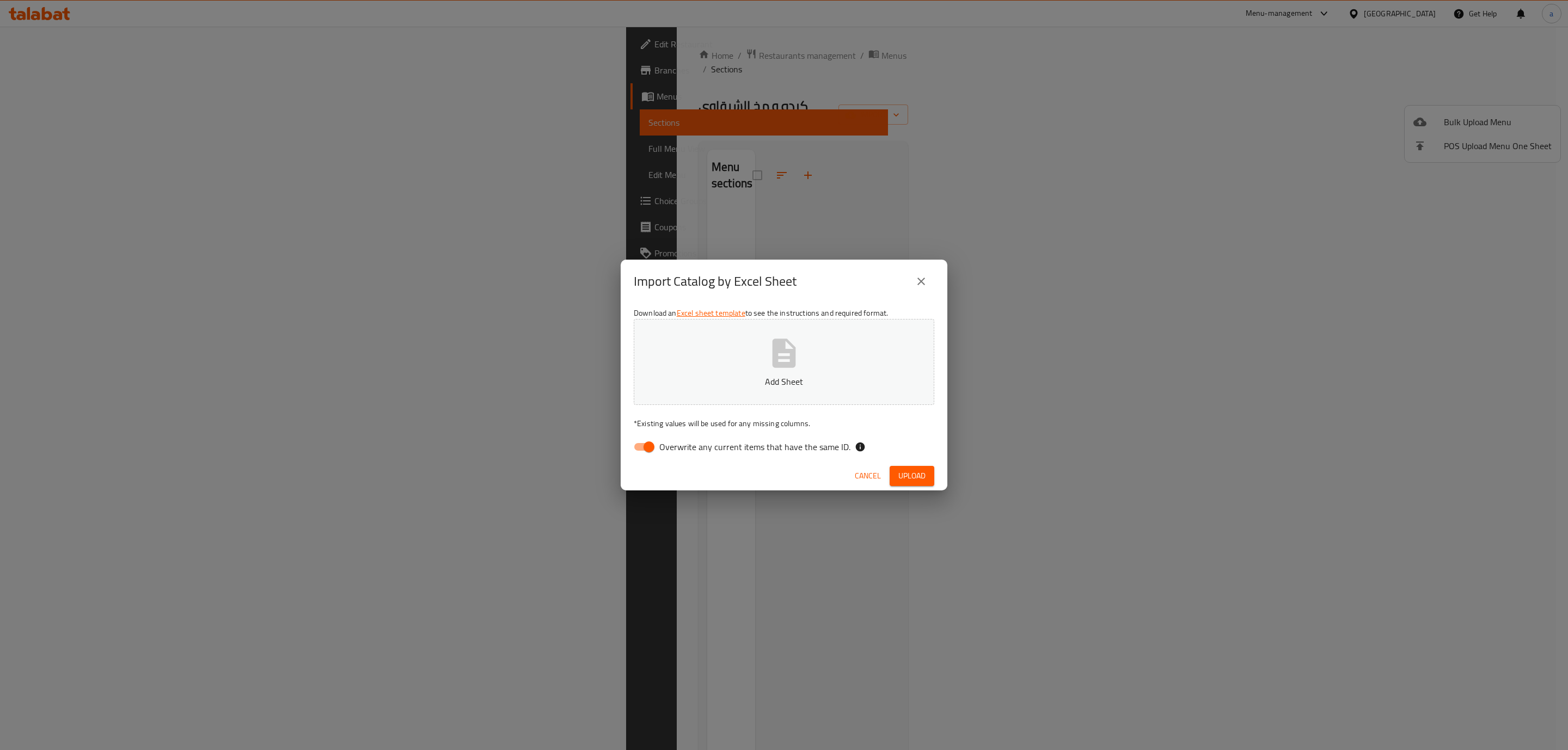
click at [650, 447] on input "Overwrite any current items that have the same ID." at bounding box center [648, 447] width 62 height 21
checkbox input "false"
click at [708, 355] on button "Add Sheet" at bounding box center [784, 362] width 301 height 86
click at [921, 467] on button "Upload" at bounding box center [912, 476] width 45 height 20
click at [870, 484] on button "Cancel" at bounding box center [868, 476] width 35 height 20
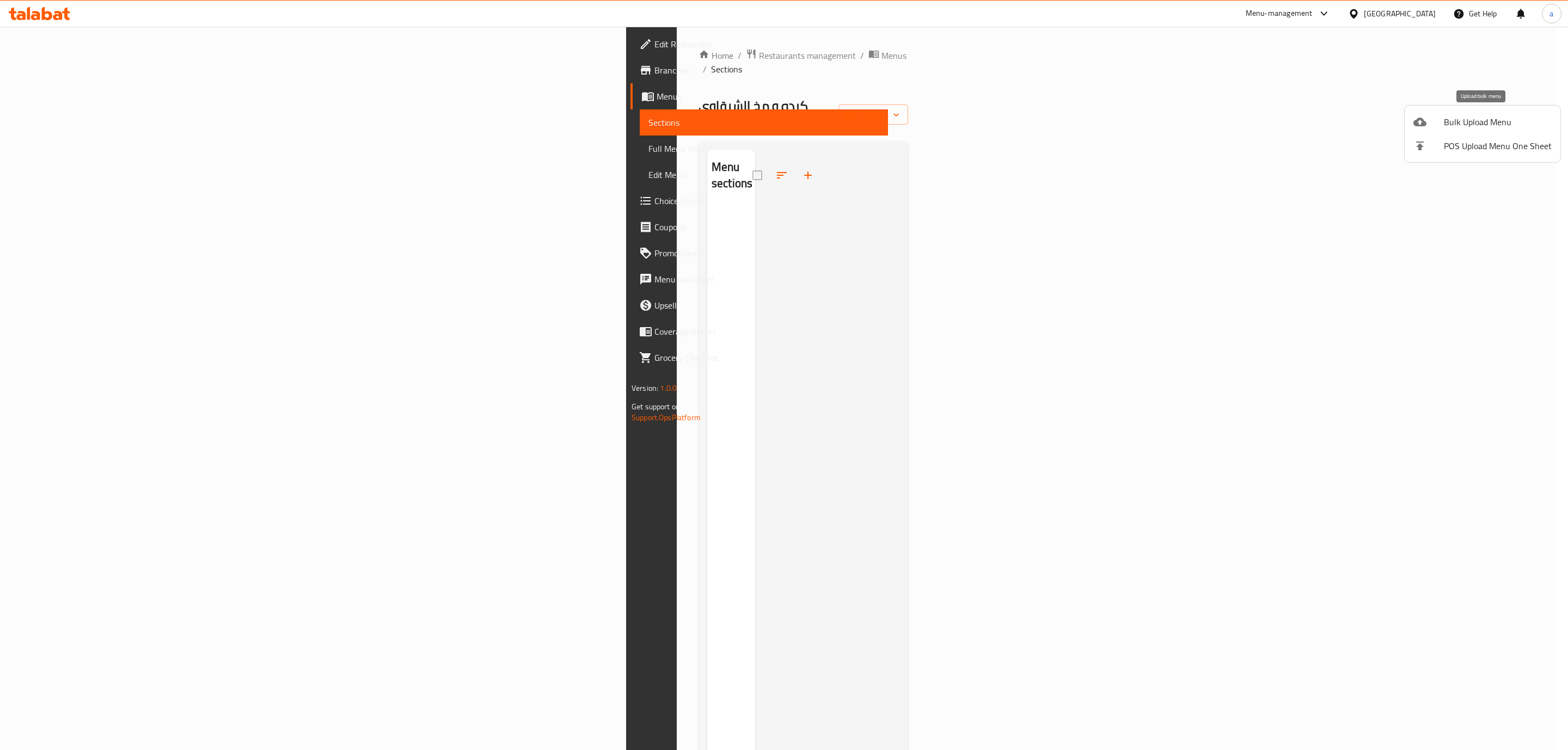
click at [1501, 118] on span "Bulk Upload Menu" at bounding box center [1498, 122] width 108 height 13
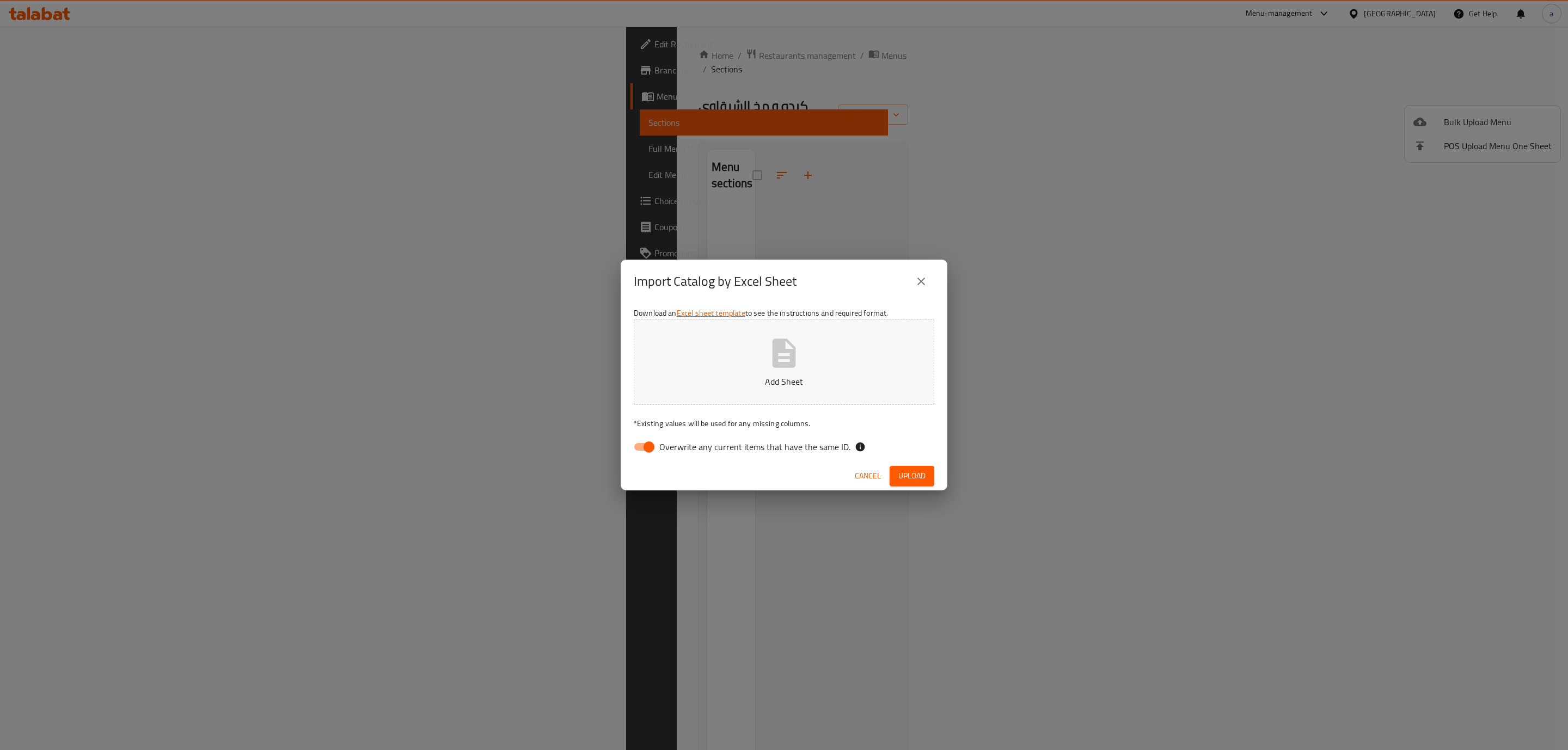
click at [652, 448] on input "Overwrite any current items that have the same ID." at bounding box center [648, 447] width 62 height 21
checkbox input "false"
click at [939, 476] on div "Cancel Upload" at bounding box center [784, 476] width 327 height 29
click at [921, 479] on span "Upload" at bounding box center [912, 476] width 27 height 13
click at [801, 382] on p "Add Sheet" at bounding box center [784, 382] width 267 height 13
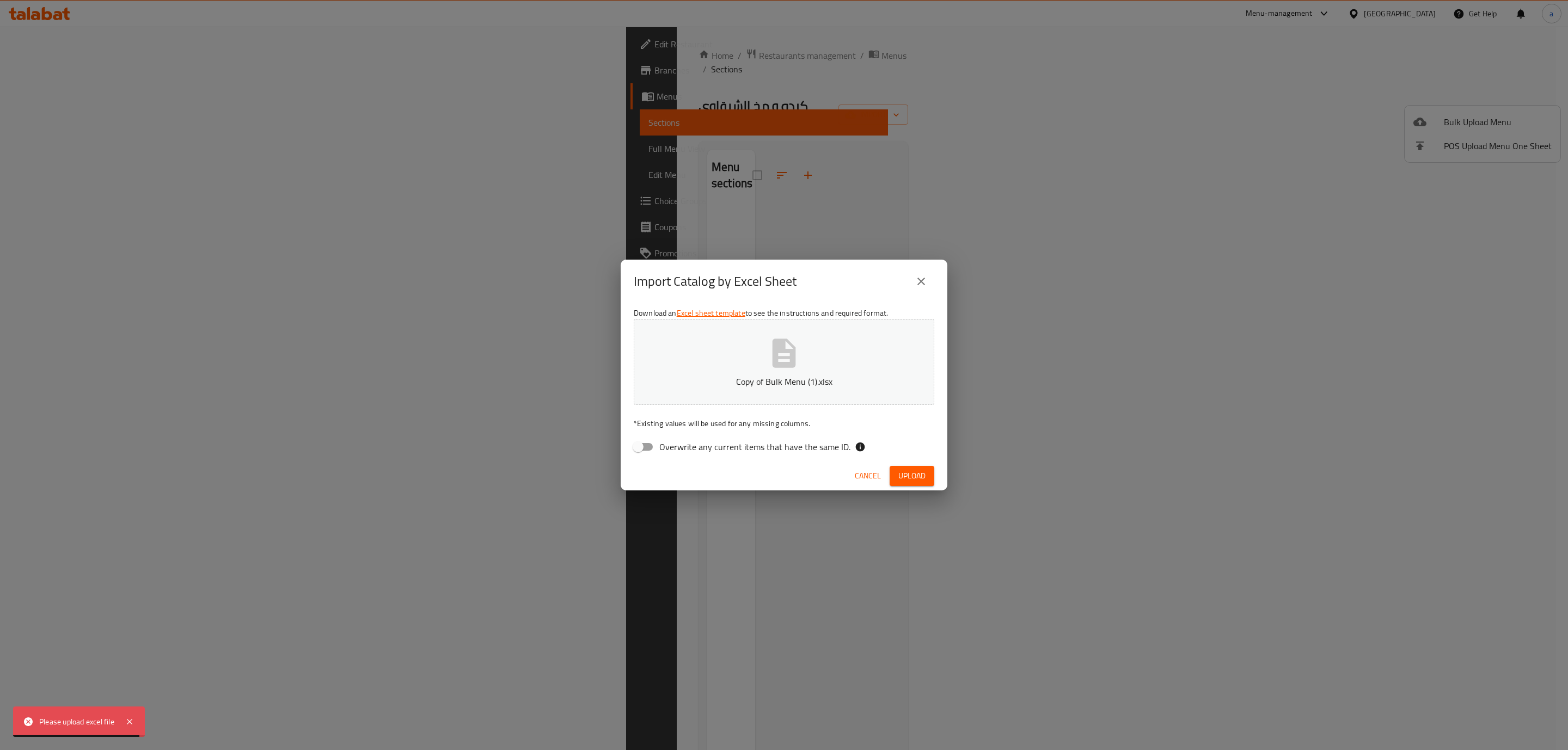
click at [910, 476] on span "Upload" at bounding box center [912, 476] width 27 height 13
click at [111, 711] on div "Ops!,something went wrong while processing the request" at bounding box center [120, 716] width 161 height 24
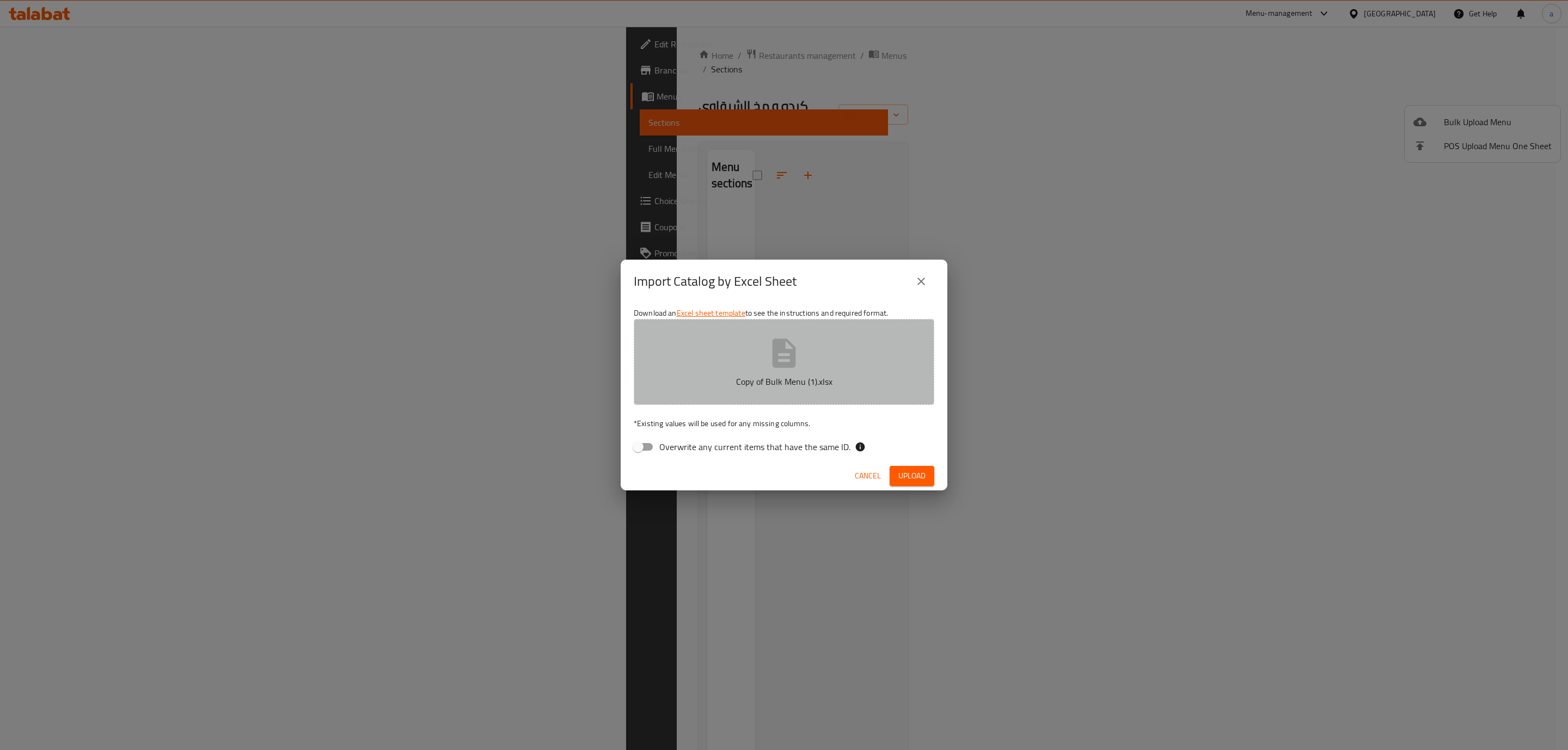
click at [744, 367] on button "Copy of Bulk Menu (1).xlsx" at bounding box center [784, 362] width 301 height 86
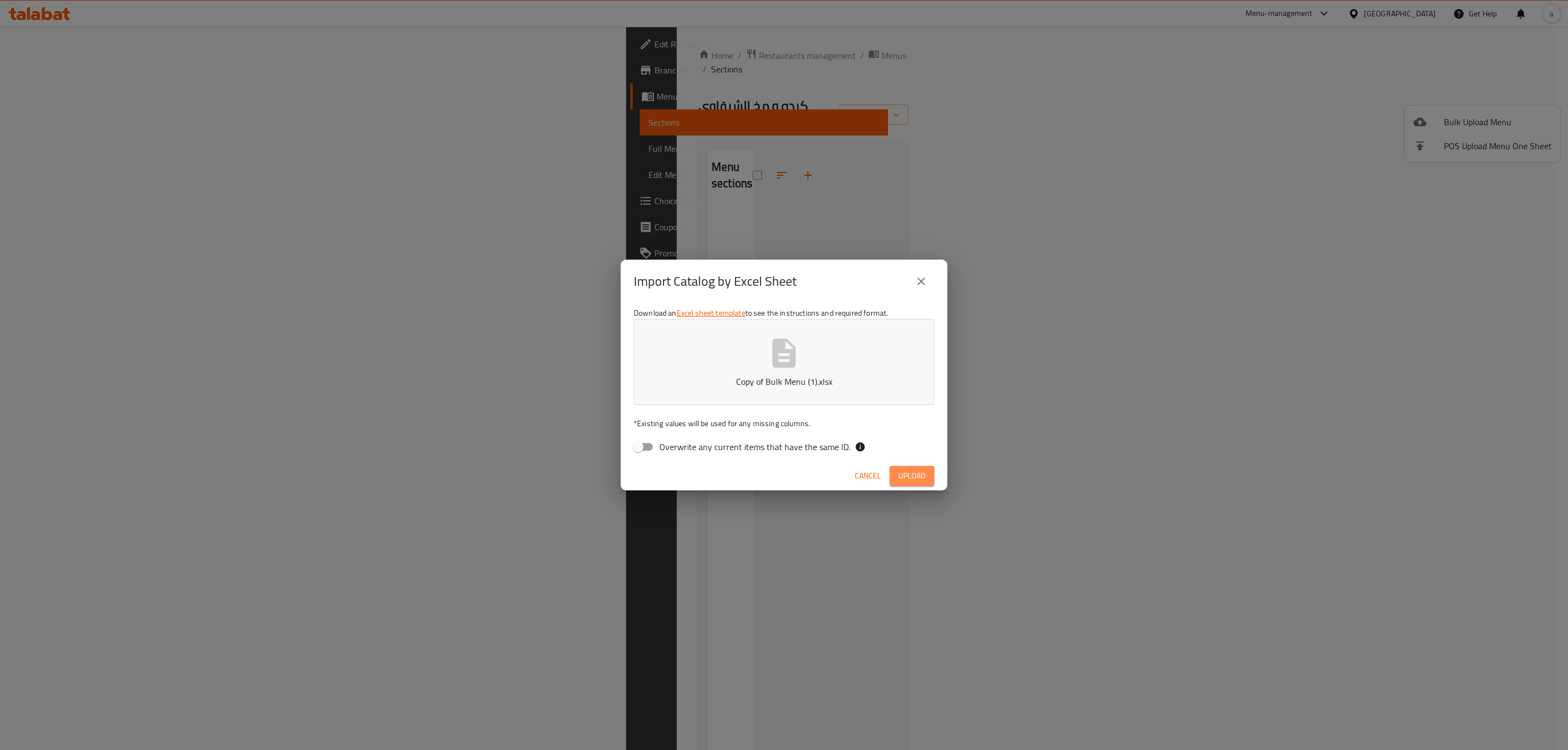
click at [904, 470] on span "Upload" at bounding box center [912, 476] width 27 height 13
click at [140, 720] on div "Ops!,something went wrong while processing the request" at bounding box center [120, 716] width 161 height 24
click at [185, 709] on div "Ops!,something went wrong while processing the request" at bounding box center [120, 716] width 161 height 24
click at [226, 708] on div "Ops!,something went wrong while processing the request" at bounding box center [122, 716] width 218 height 42
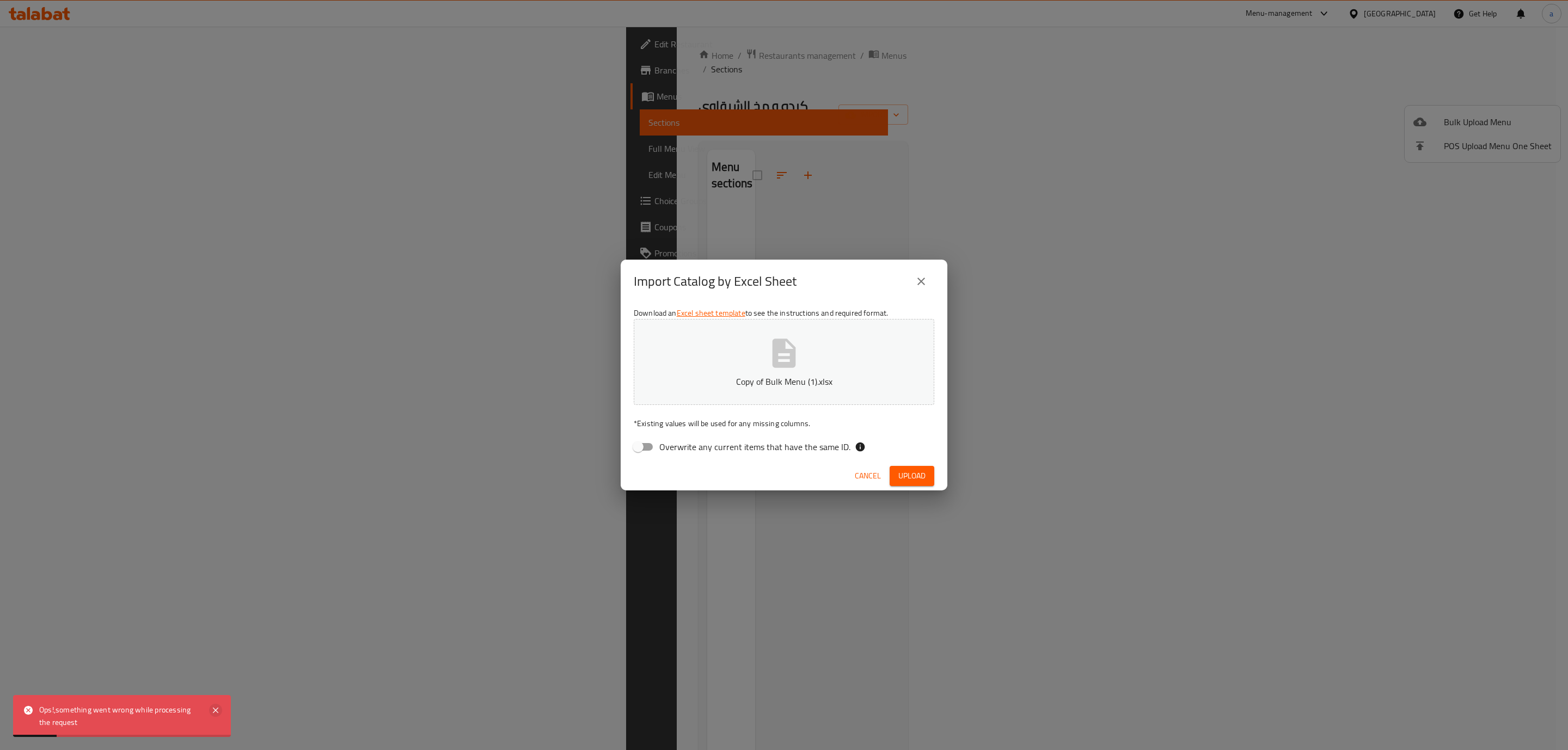
click at [218, 708] on icon at bounding box center [215, 711] width 13 height 13
click at [927, 289] on button "close" at bounding box center [920, 281] width 26 height 26
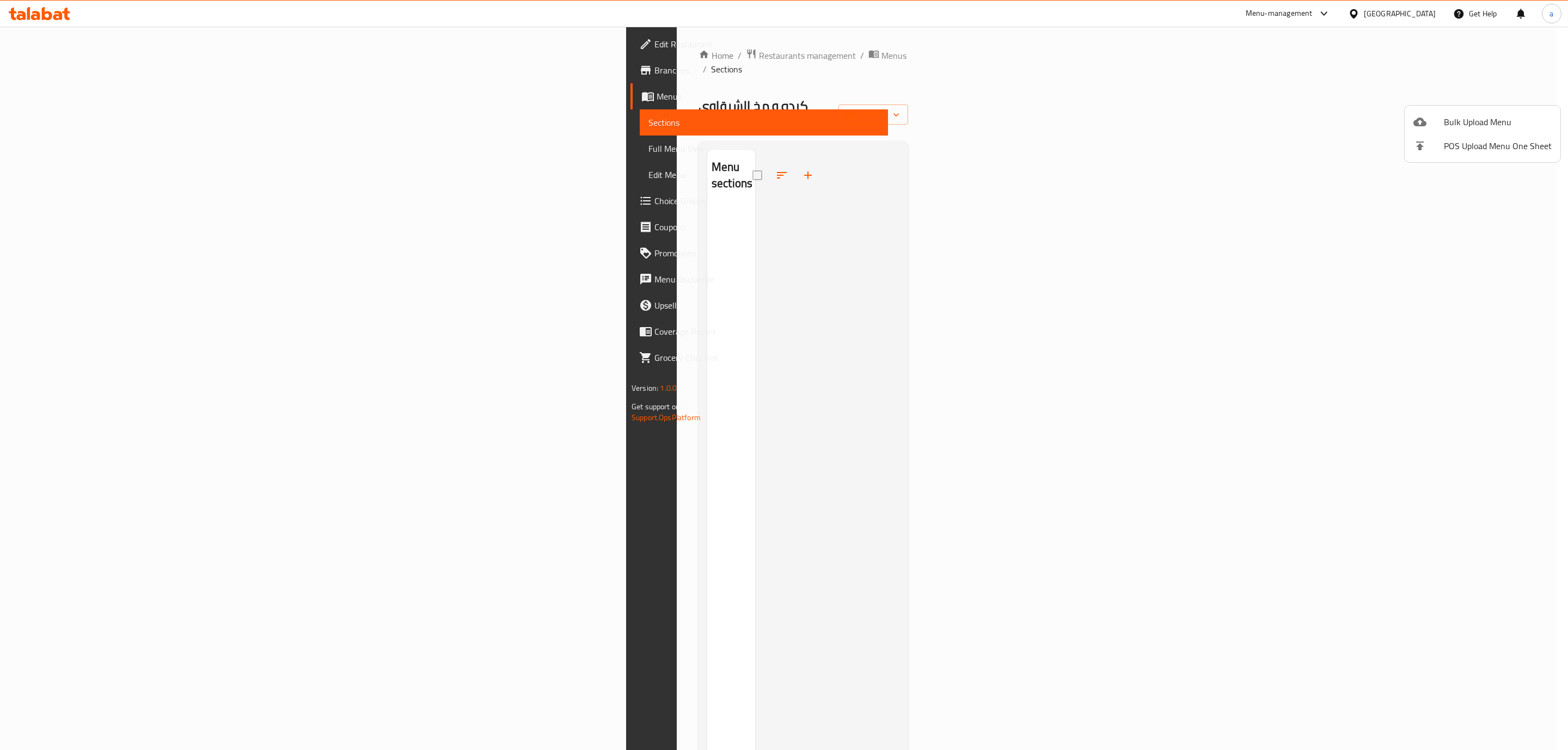
click at [140, 76] on div at bounding box center [784, 375] width 1568 height 750
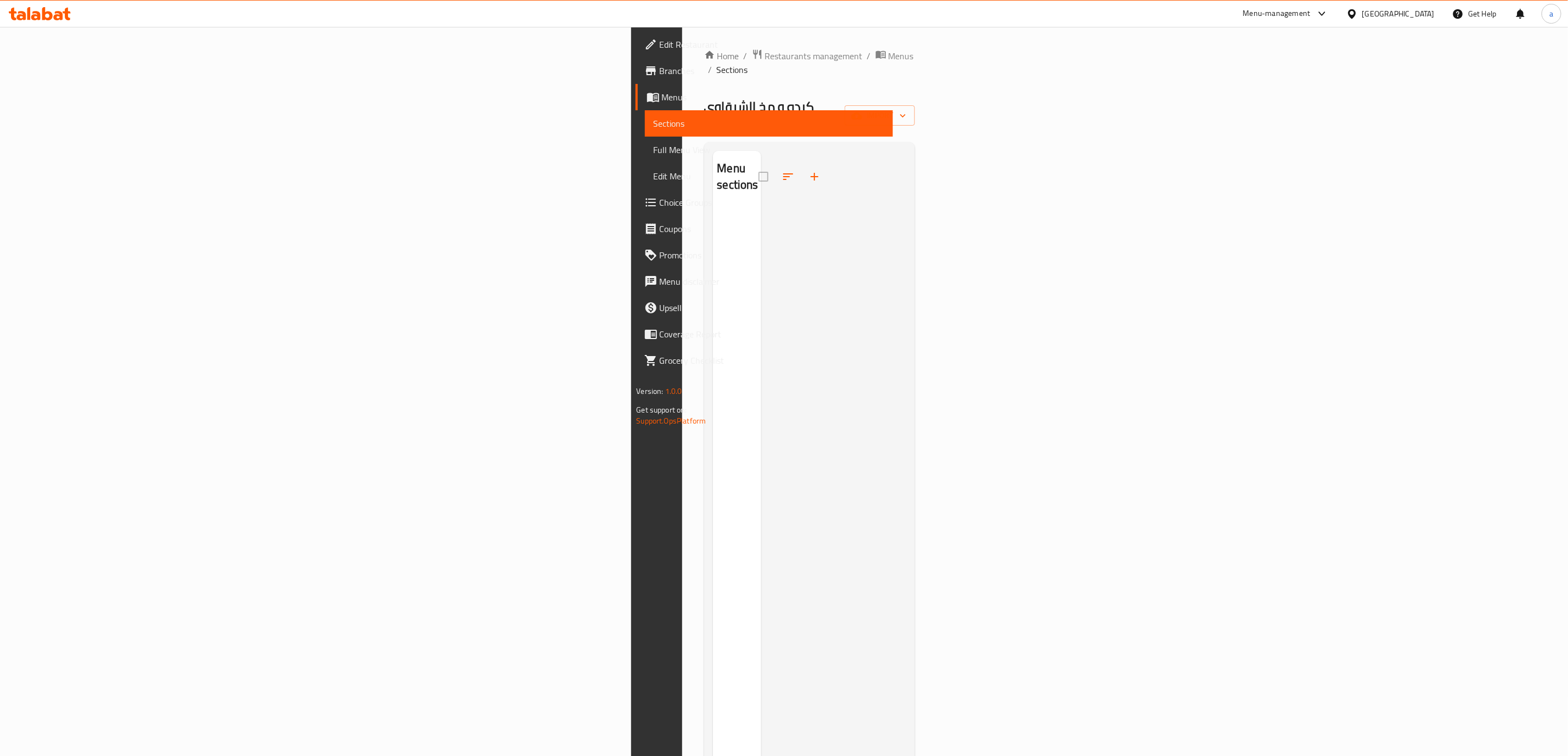
click at [660, 75] on span "Branches" at bounding box center [772, 71] width 225 height 13
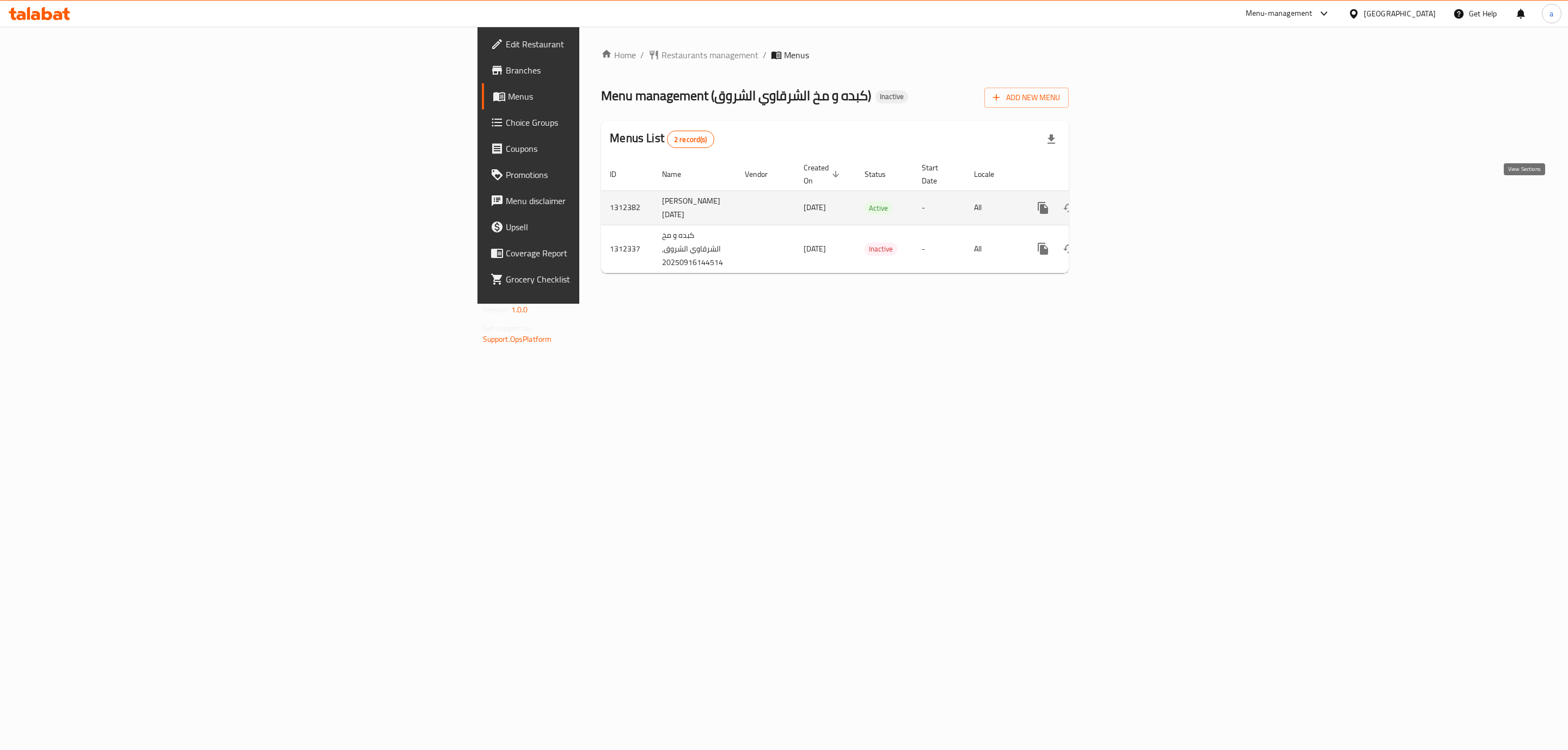
click at [1128, 201] on icon "enhanced table" at bounding box center [1122, 208] width 13 height 13
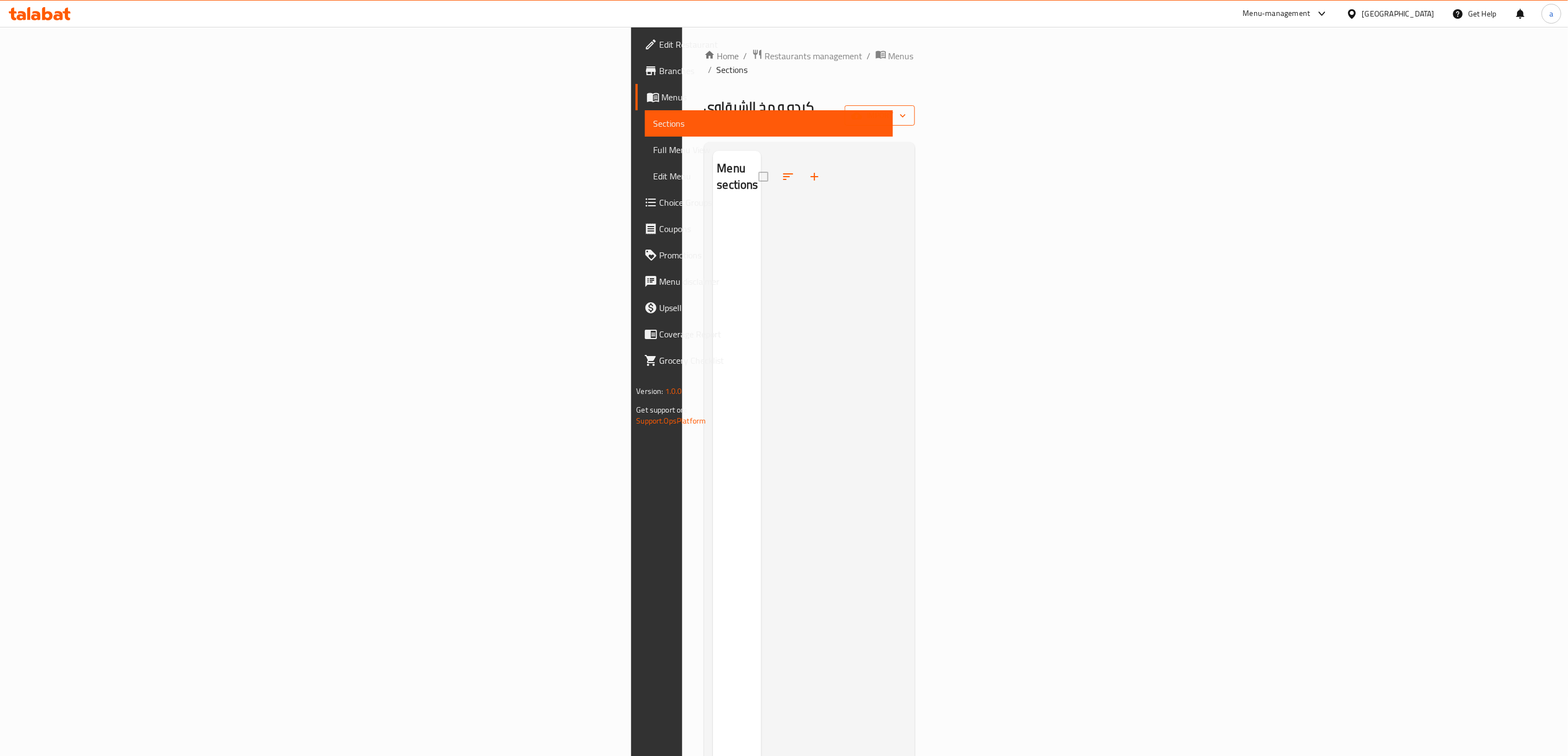
click at [915, 106] on button "import" at bounding box center [880, 116] width 70 height 20
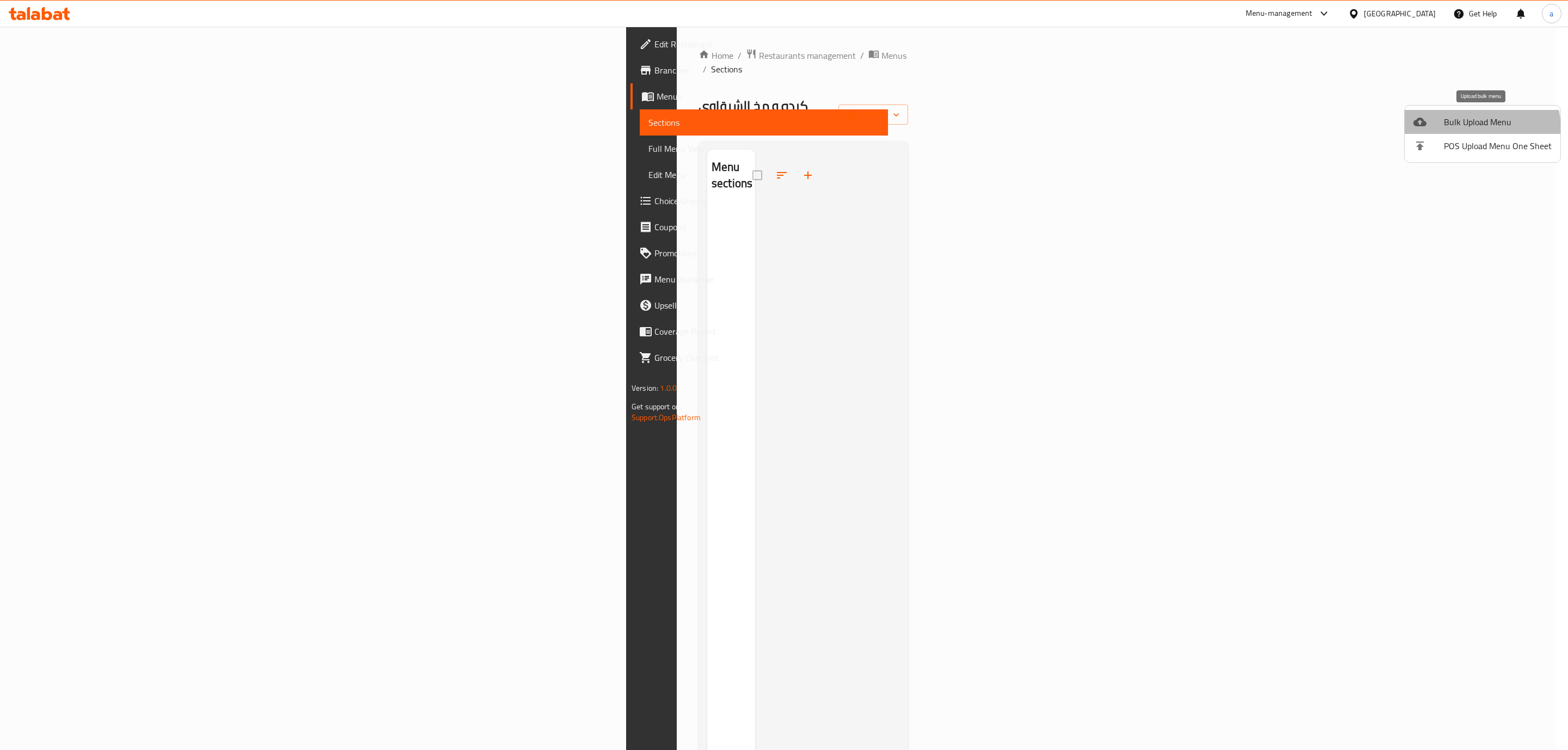
click at [1454, 131] on li "Bulk Upload Menu" at bounding box center [1482, 121] width 155 height 24
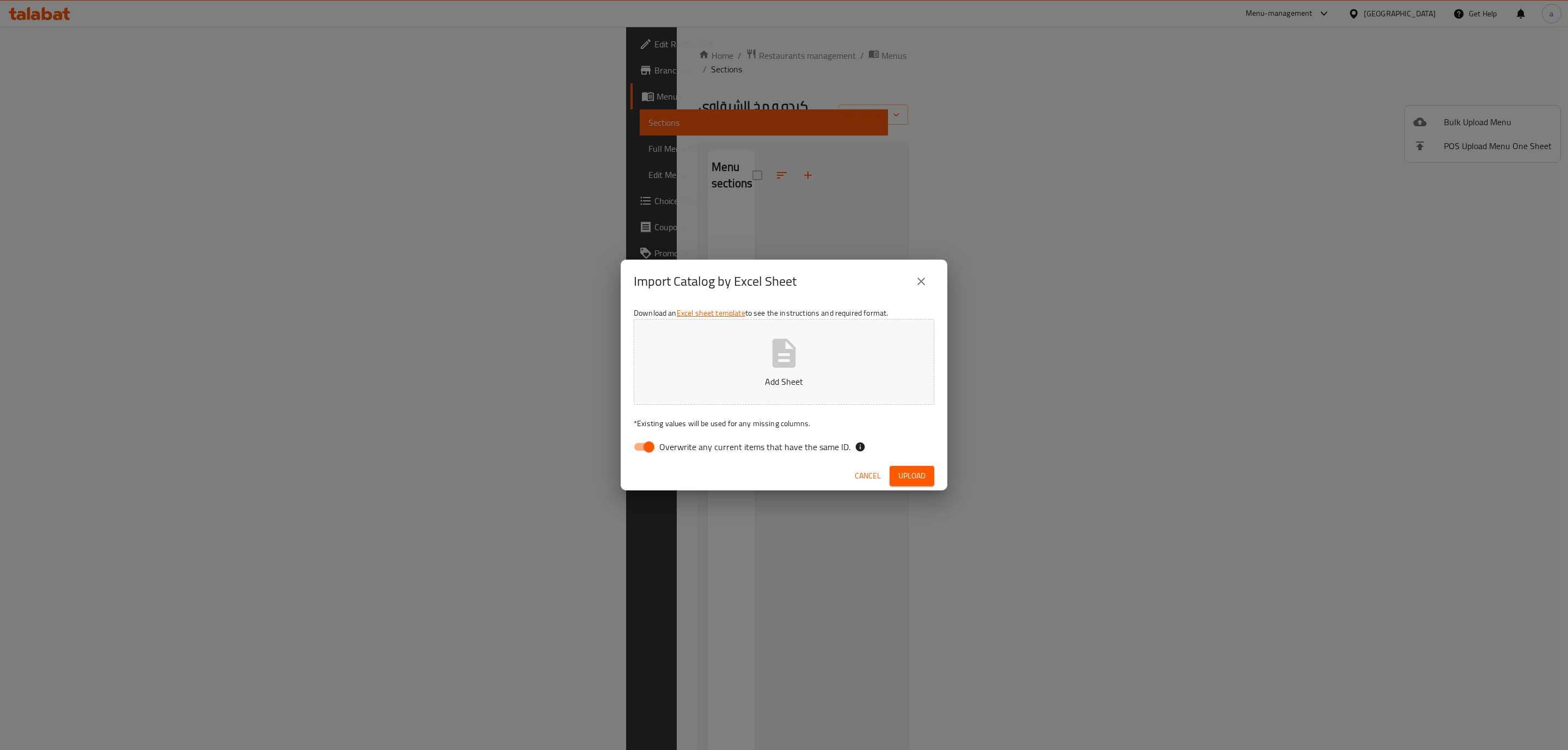
click at [638, 447] on input "Overwrite any current items that have the same ID." at bounding box center [648, 447] width 62 height 21
checkbox input "false"
click at [726, 369] on button "Add Sheet" at bounding box center [784, 362] width 301 height 86
click at [910, 479] on span "Upload" at bounding box center [912, 476] width 27 height 13
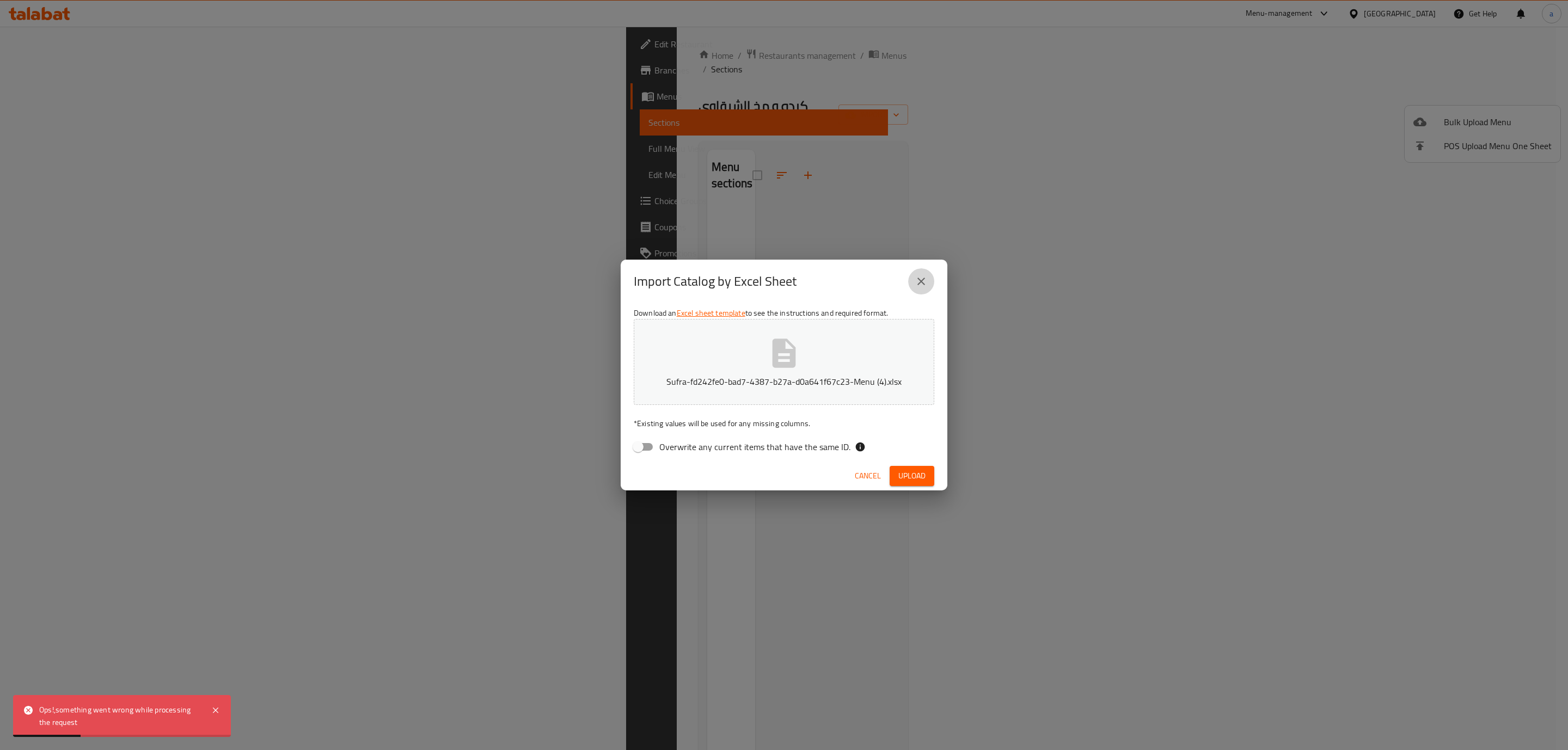
click at [926, 285] on icon "close" at bounding box center [921, 282] width 13 height 13
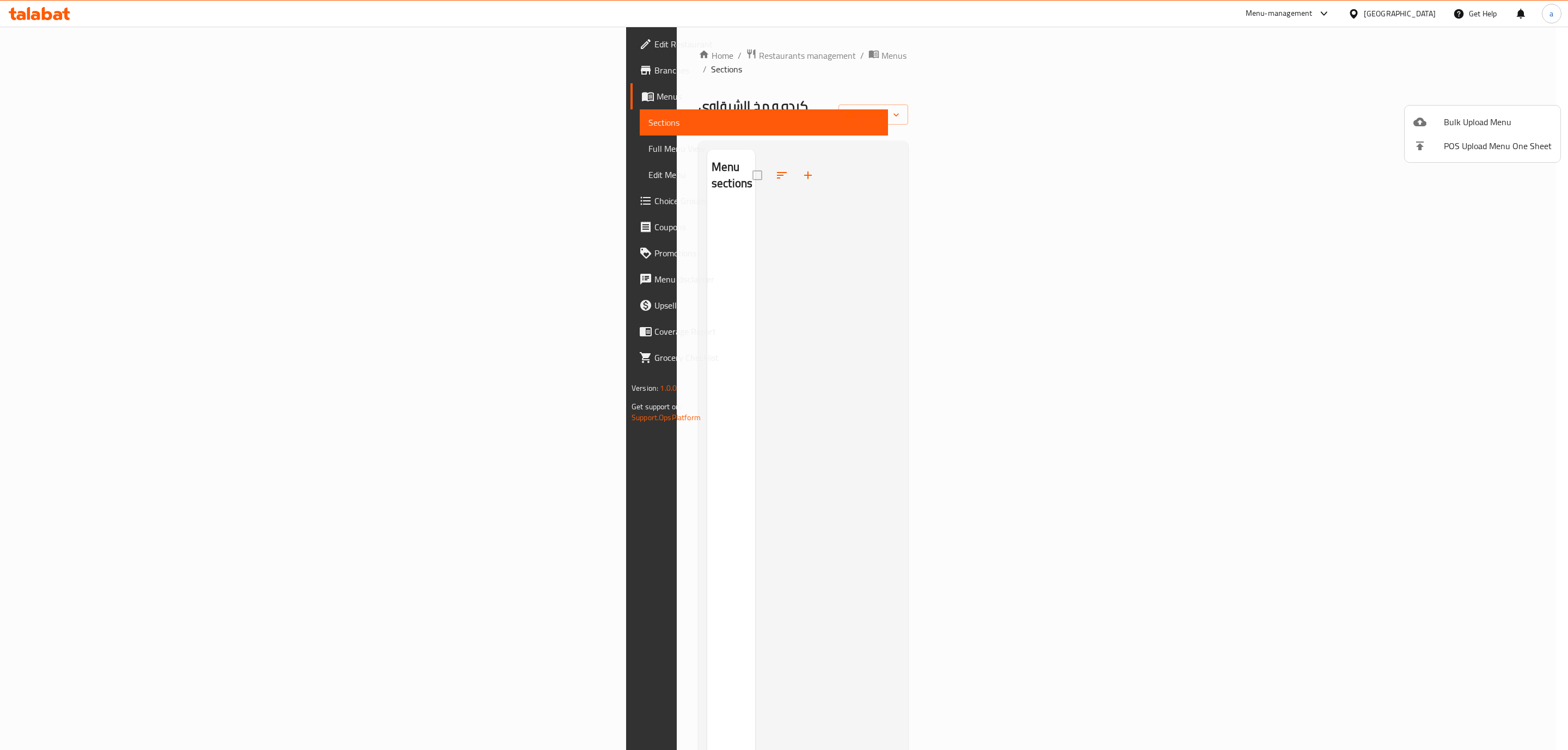
click at [1078, 268] on div at bounding box center [784, 375] width 1568 height 750
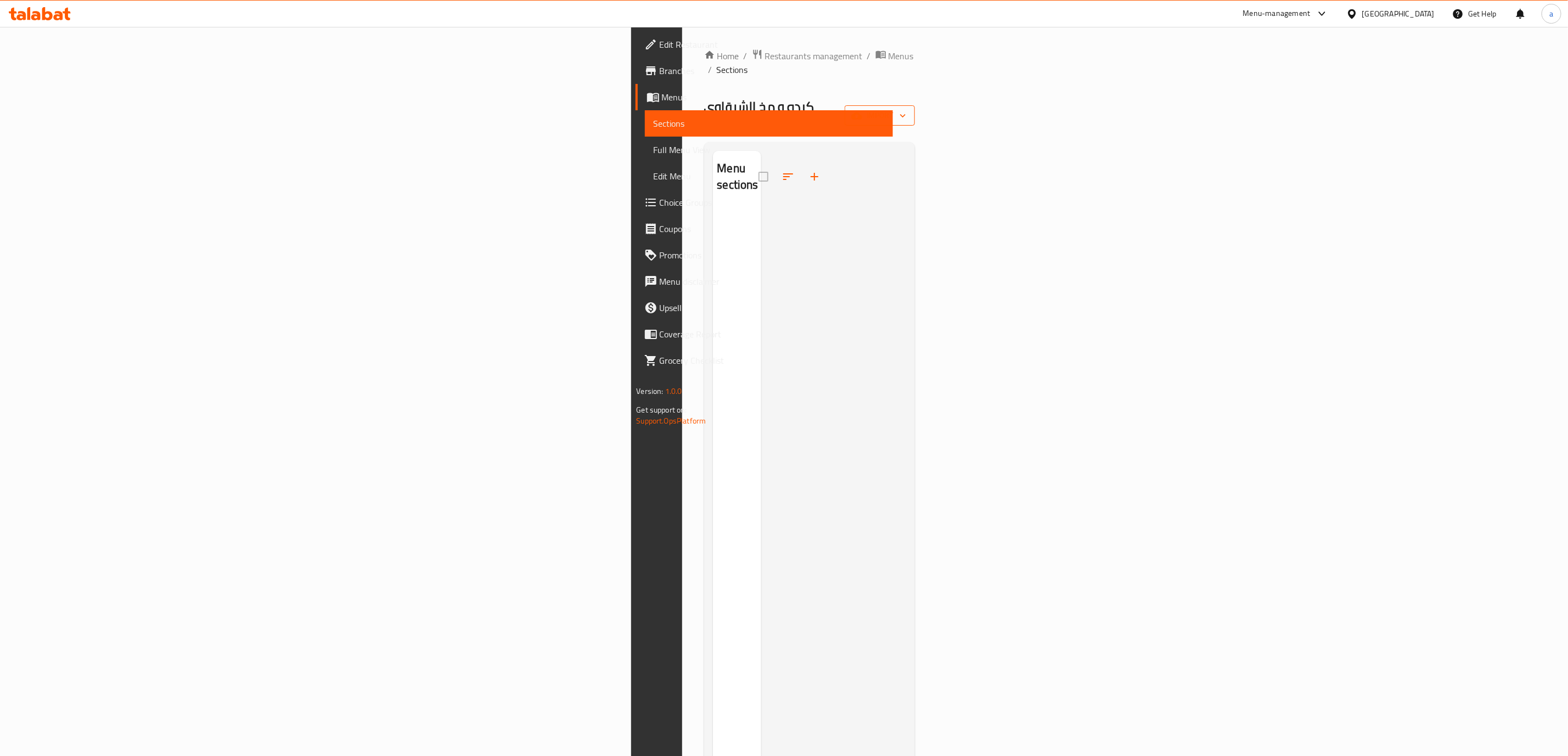
click at [908, 111] on icon "button" at bounding box center [903, 116] width 11 height 11
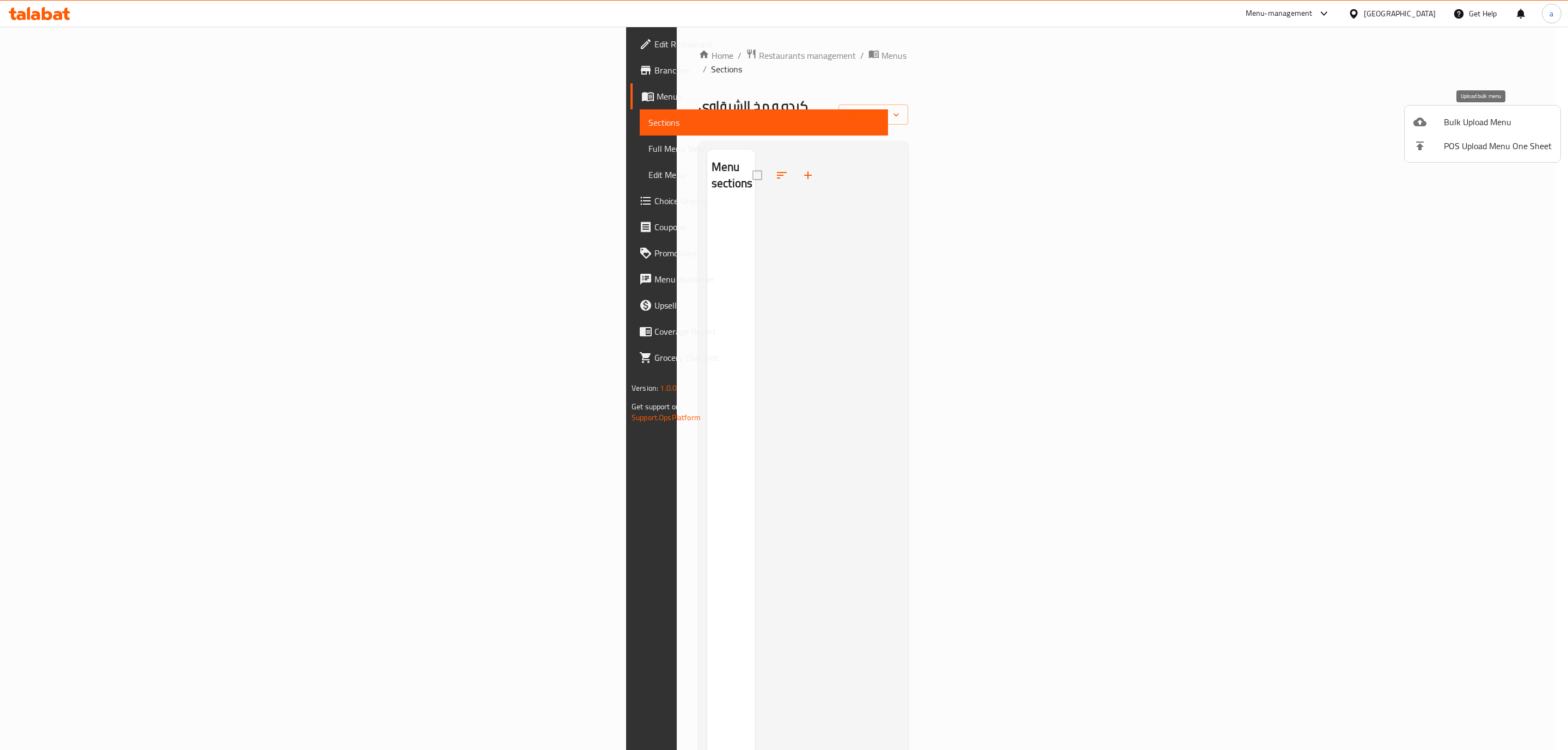
click at [1434, 123] on div at bounding box center [1428, 122] width 31 height 13
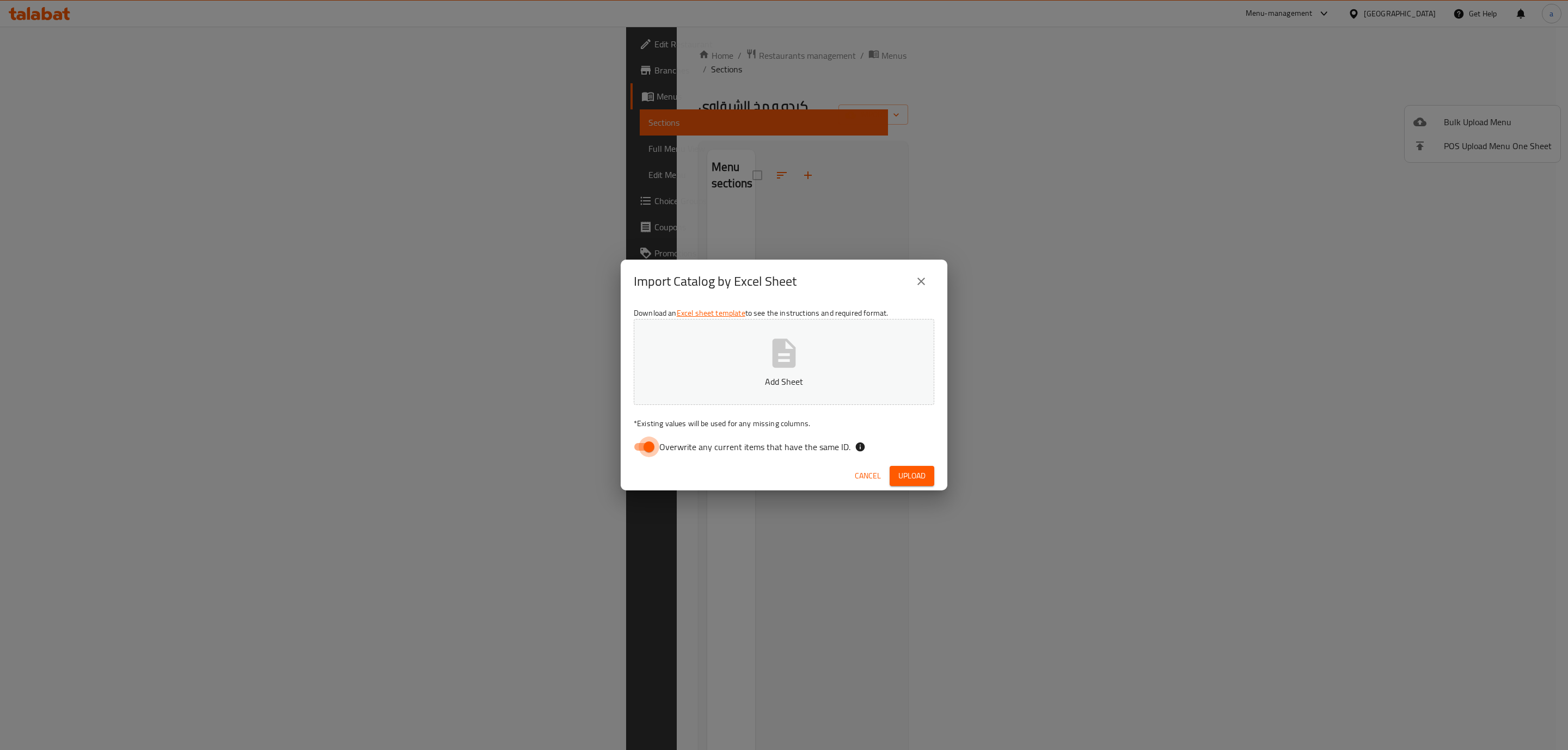
click at [643, 447] on input "Overwrite any current items that have the same ID." at bounding box center [648, 447] width 62 height 21
checkbox input "false"
click at [786, 351] on icon "button" at bounding box center [784, 353] width 23 height 29
click at [914, 481] on span "Upload" at bounding box center [912, 476] width 27 height 13
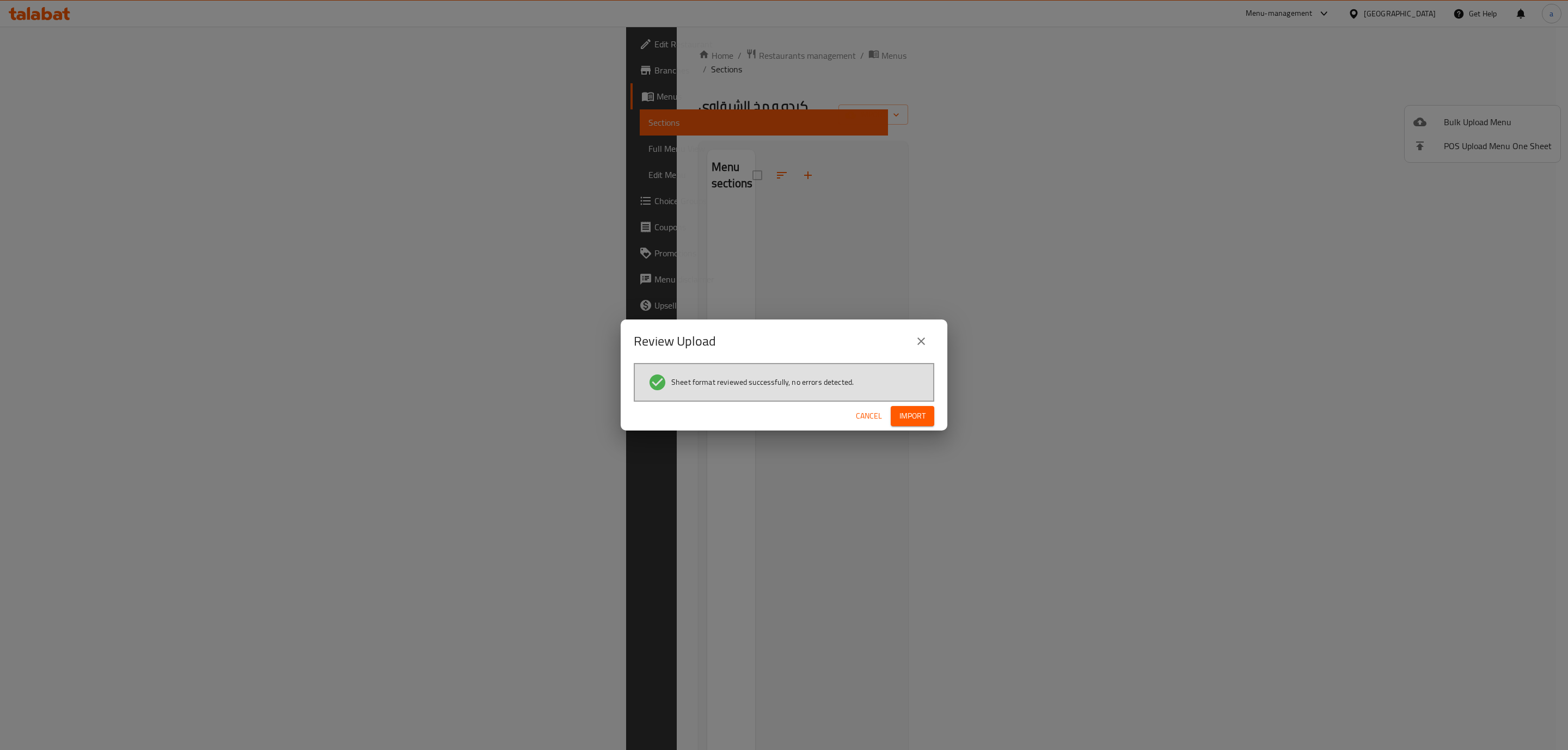
click at [917, 418] on span "Import" at bounding box center [912, 417] width 26 height 13
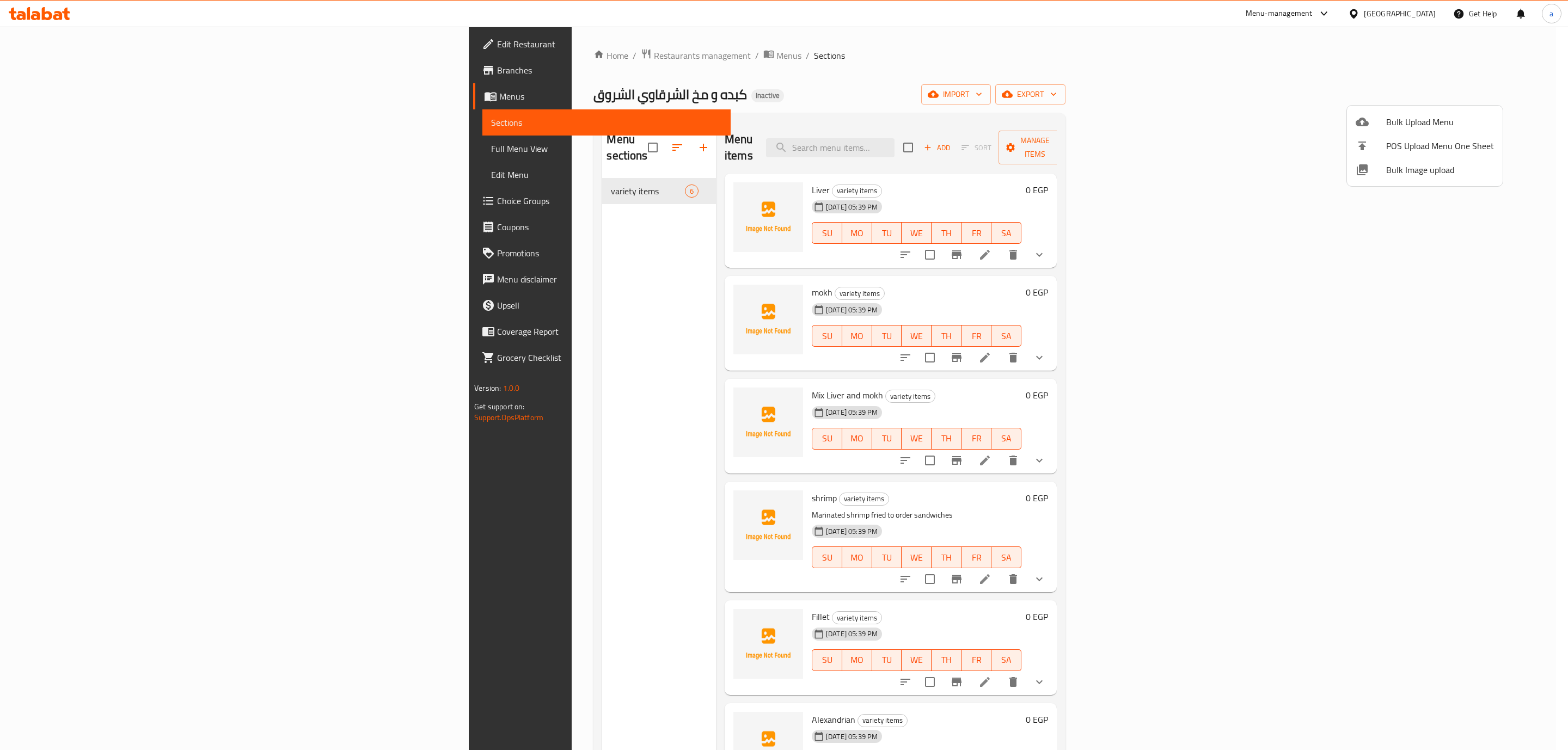
click at [170, 154] on div at bounding box center [784, 375] width 1568 height 750
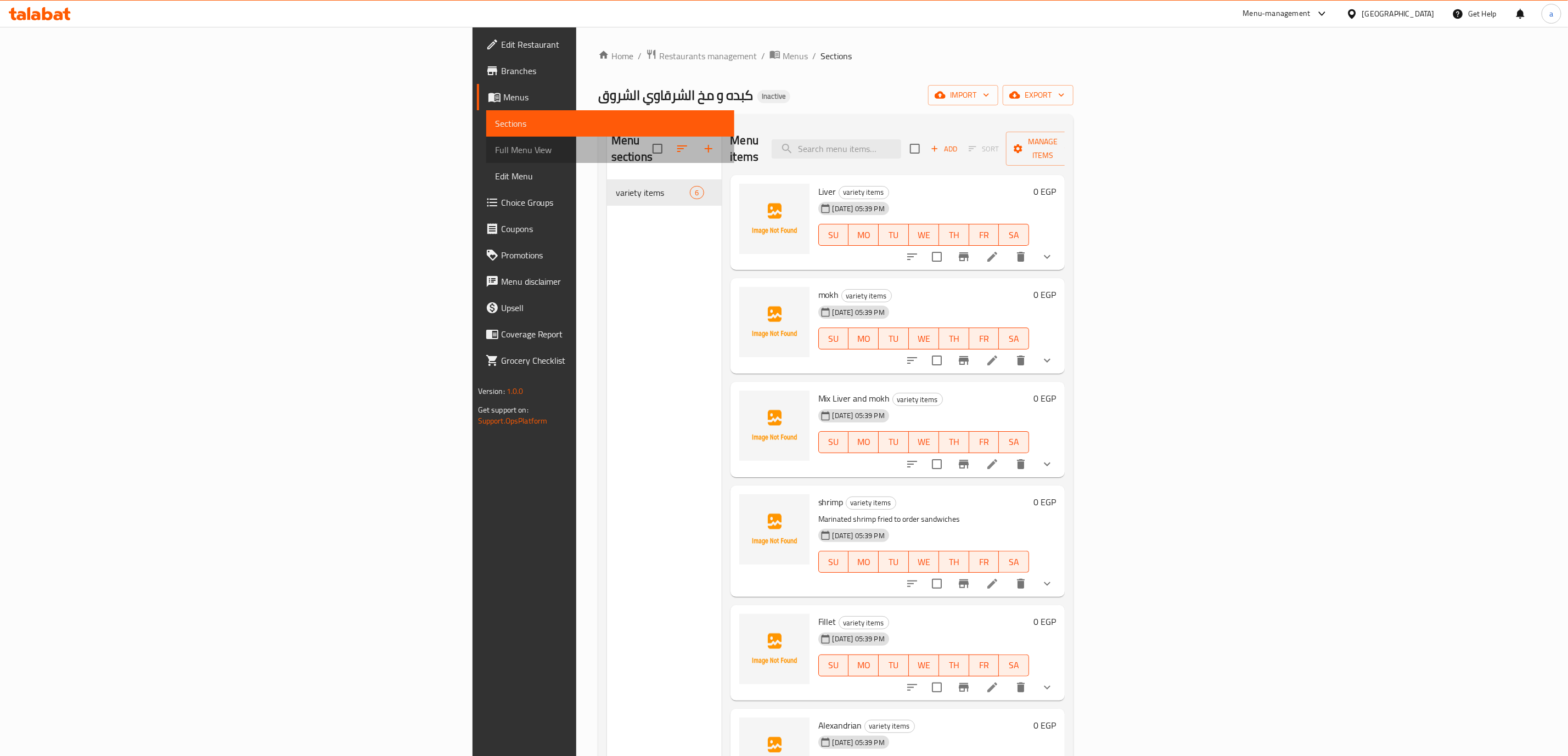
click at [495, 155] on span "Full Menu View" at bounding box center [610, 150] width 230 height 13
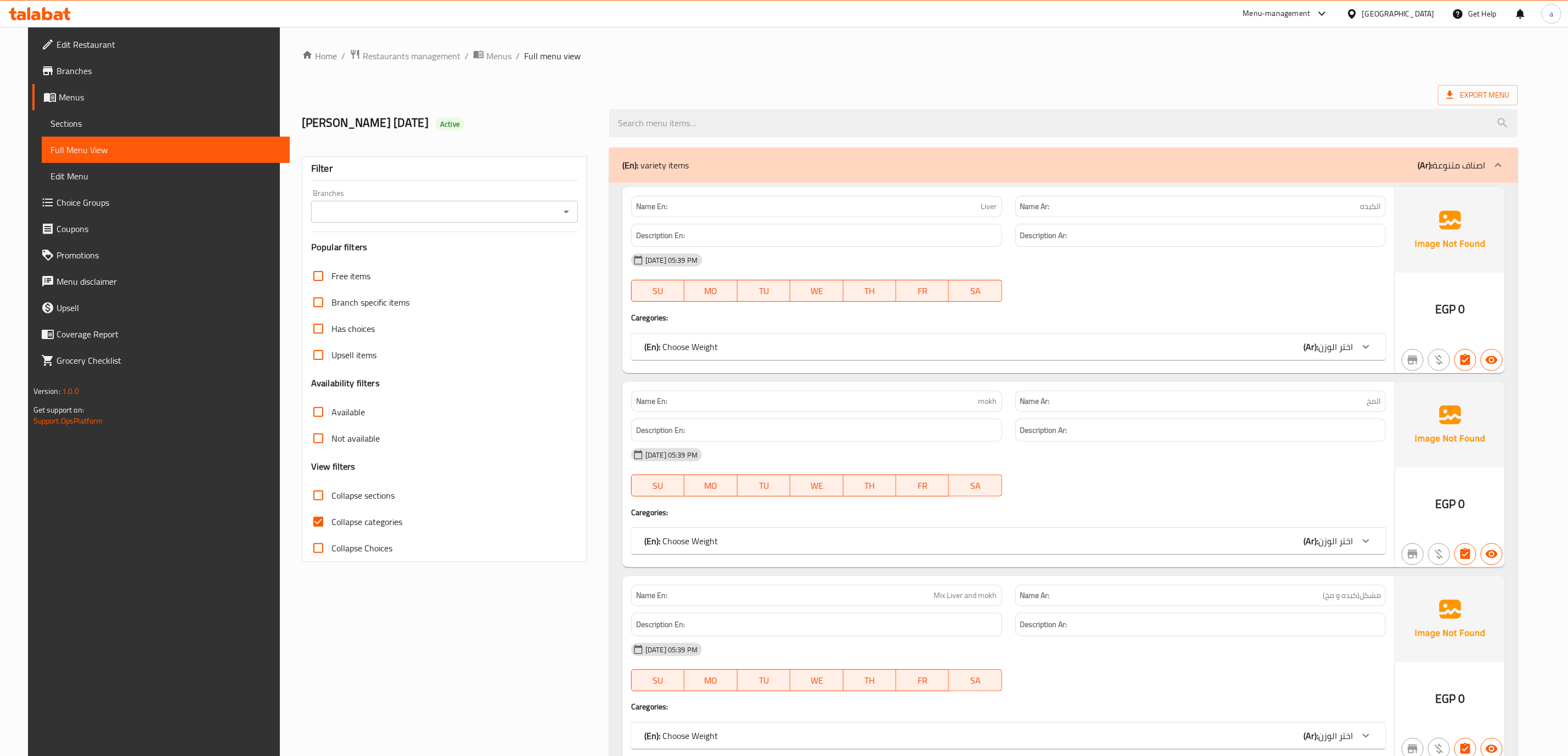
click at [356, 529] on span "Collapse categories" at bounding box center [367, 522] width 70 height 13
click at [332, 531] on input "Collapse categories" at bounding box center [318, 521] width 26 height 26
checkbox input "false"
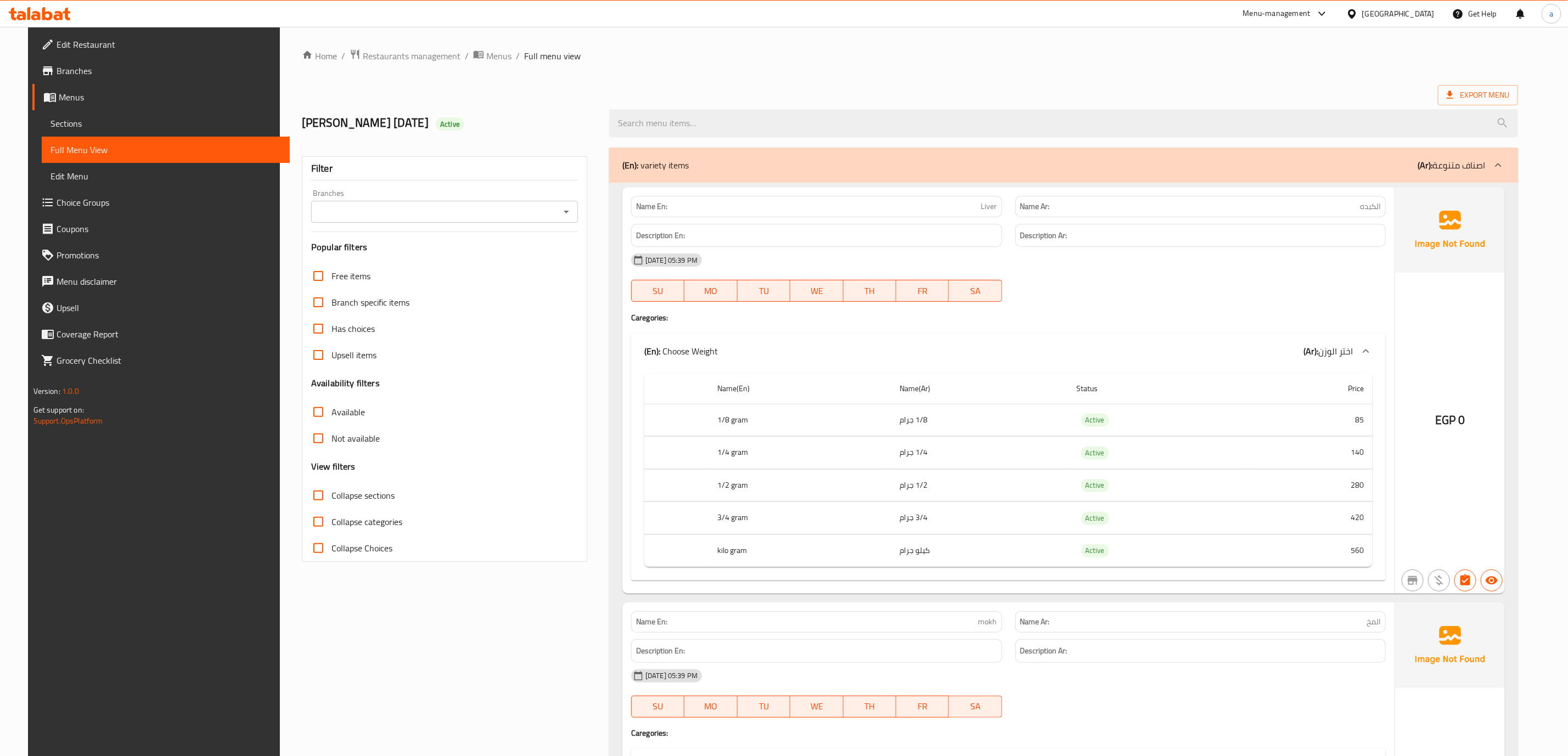
click at [75, 70] on span "Branches" at bounding box center [168, 71] width 225 height 13
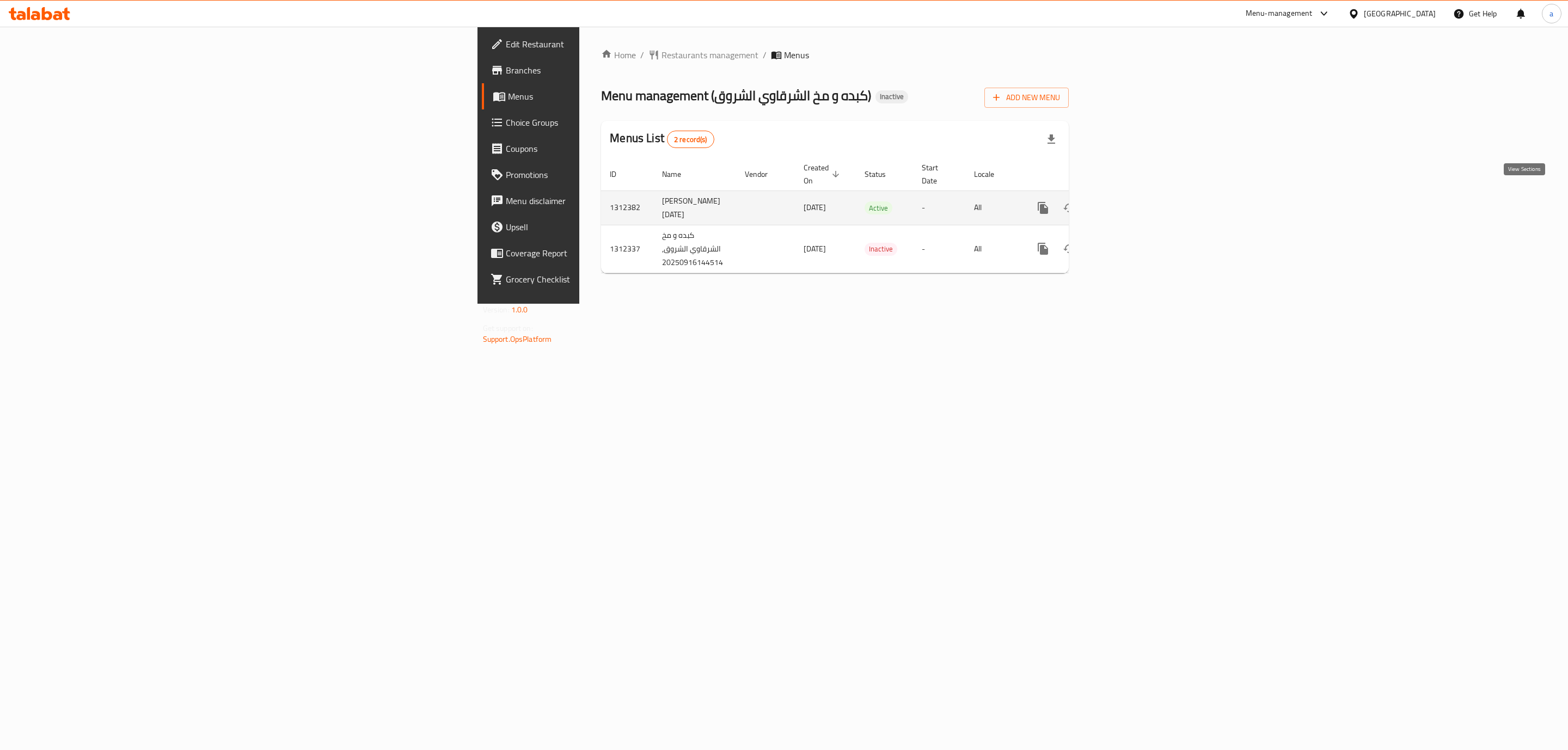
click at [1128, 201] on icon "enhanced table" at bounding box center [1122, 208] width 13 height 13
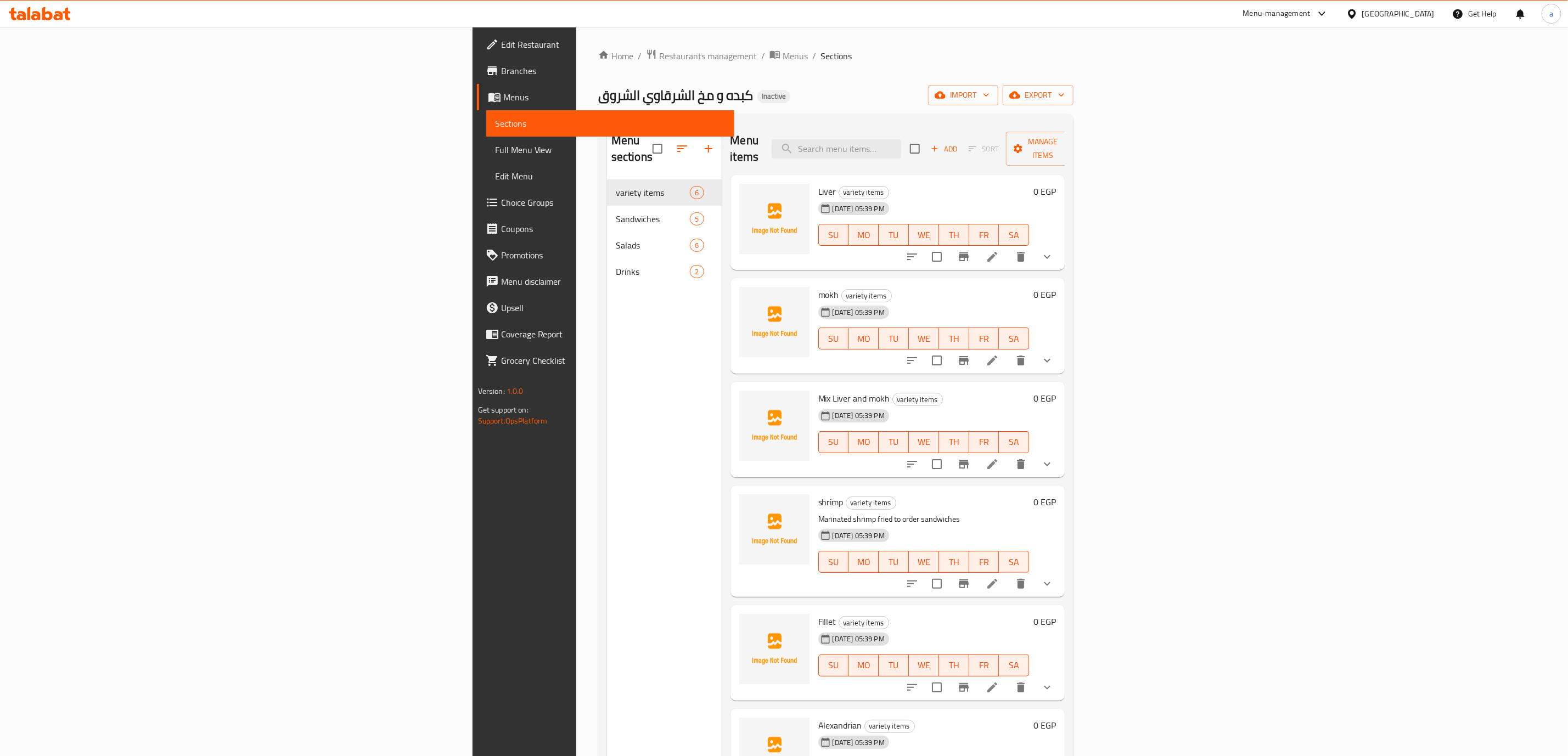
click at [495, 148] on span "Full Menu View" at bounding box center [610, 150] width 230 height 13
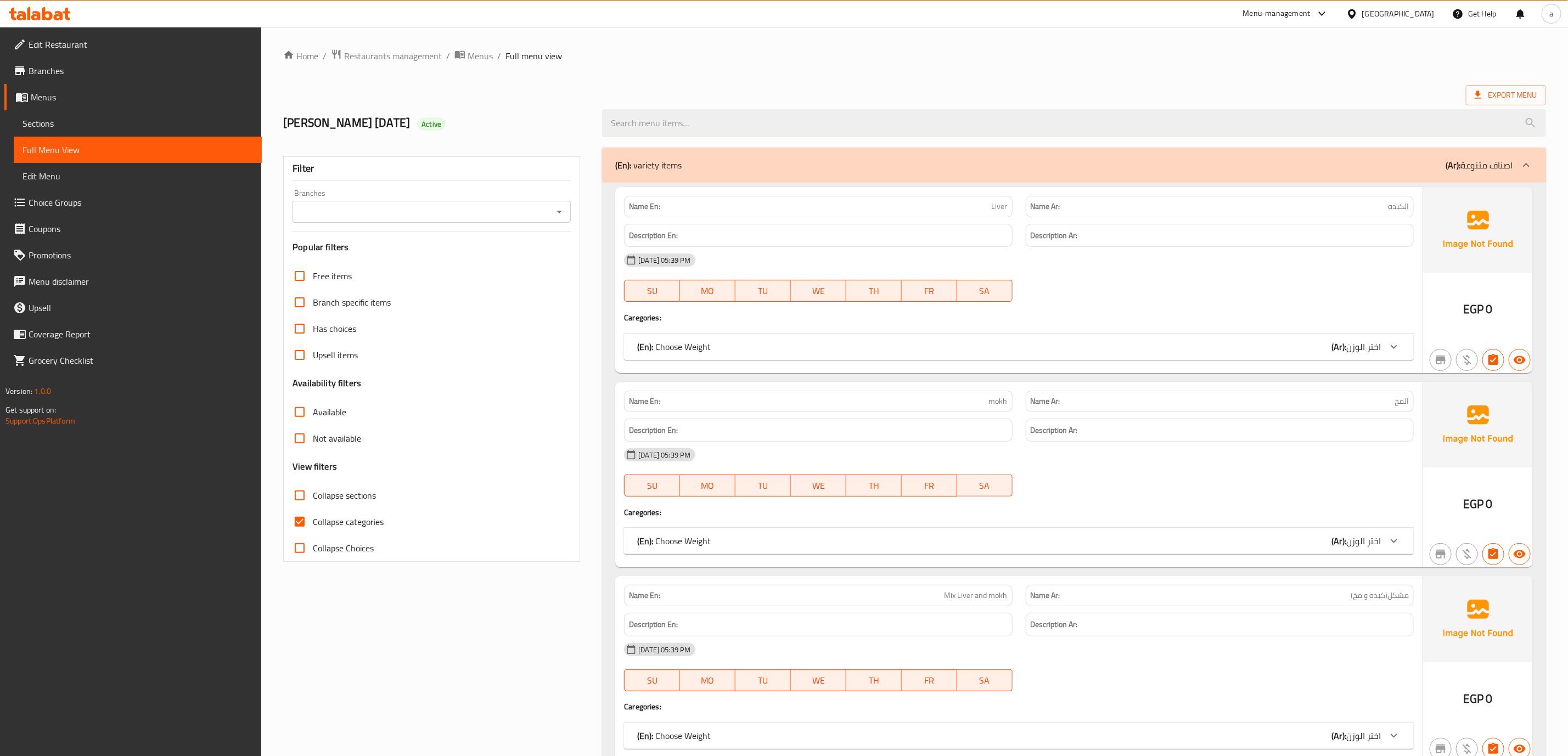
click at [302, 532] on input "Collapse categories" at bounding box center [299, 521] width 26 height 26
checkbox input "false"
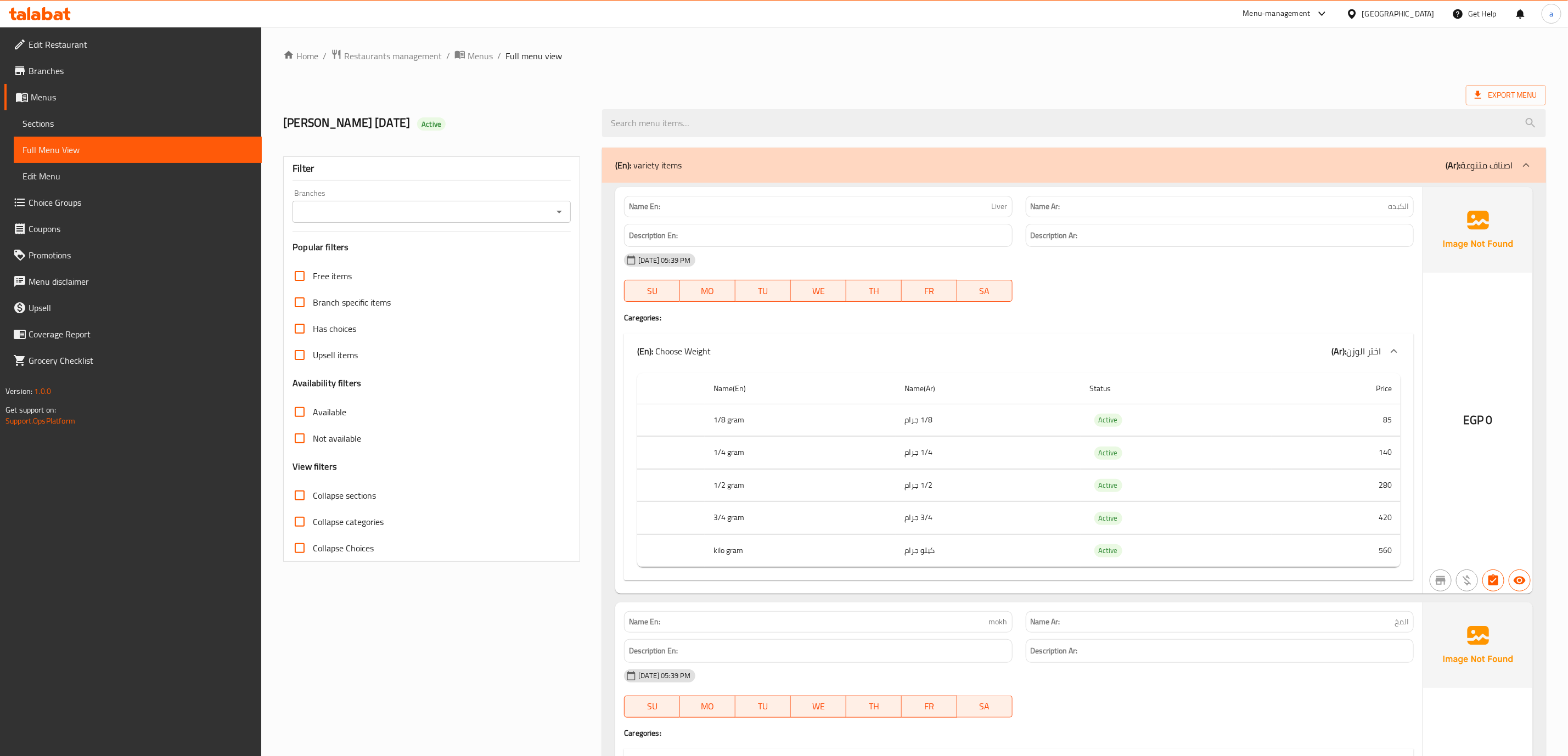
click at [330, 494] on span "Collapse sections" at bounding box center [344, 496] width 63 height 13
click at [313, 494] on input "Collapse sections" at bounding box center [299, 495] width 26 height 26
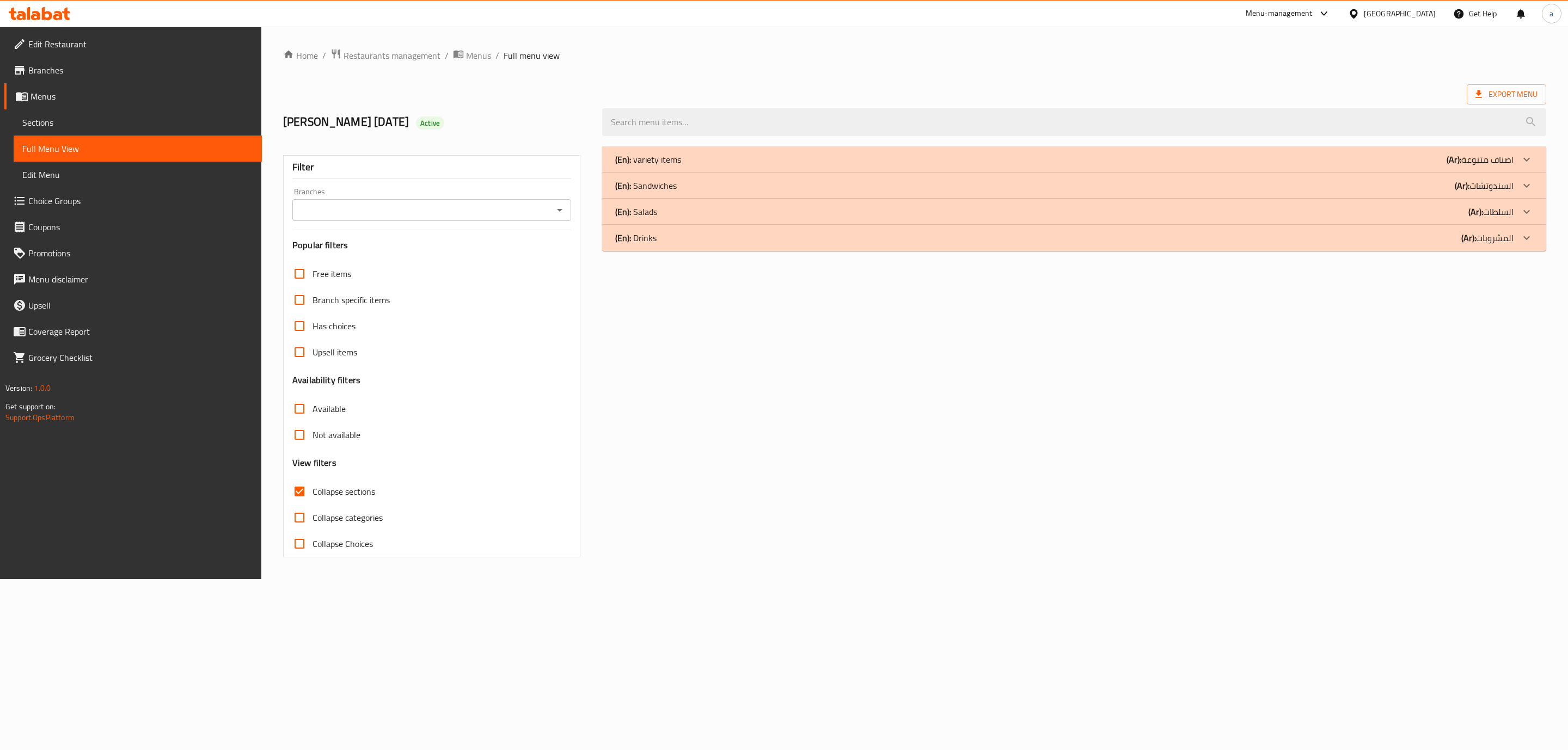
click at [690, 160] on div "(En): variety items (Ar): اصناف متنوعة" at bounding box center [1064, 160] width 899 height 13
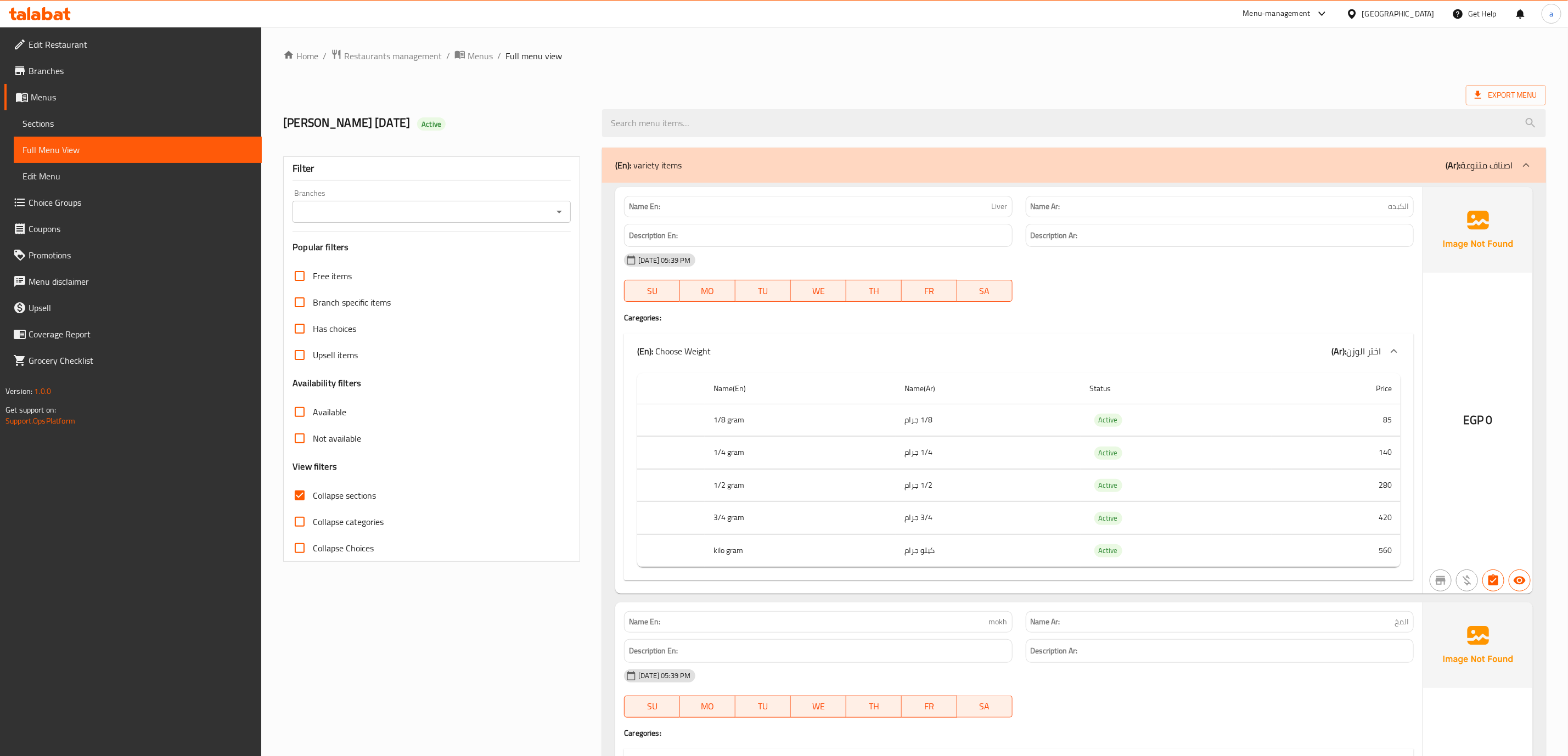
click at [433, 497] on div "Collapse sections" at bounding box center [432, 495] width 278 height 26
click at [303, 495] on input "Collapse sections" at bounding box center [299, 495] width 26 height 26
checkbox input "false"
click at [1534, 91] on span "Export Menu" at bounding box center [1506, 95] width 63 height 13
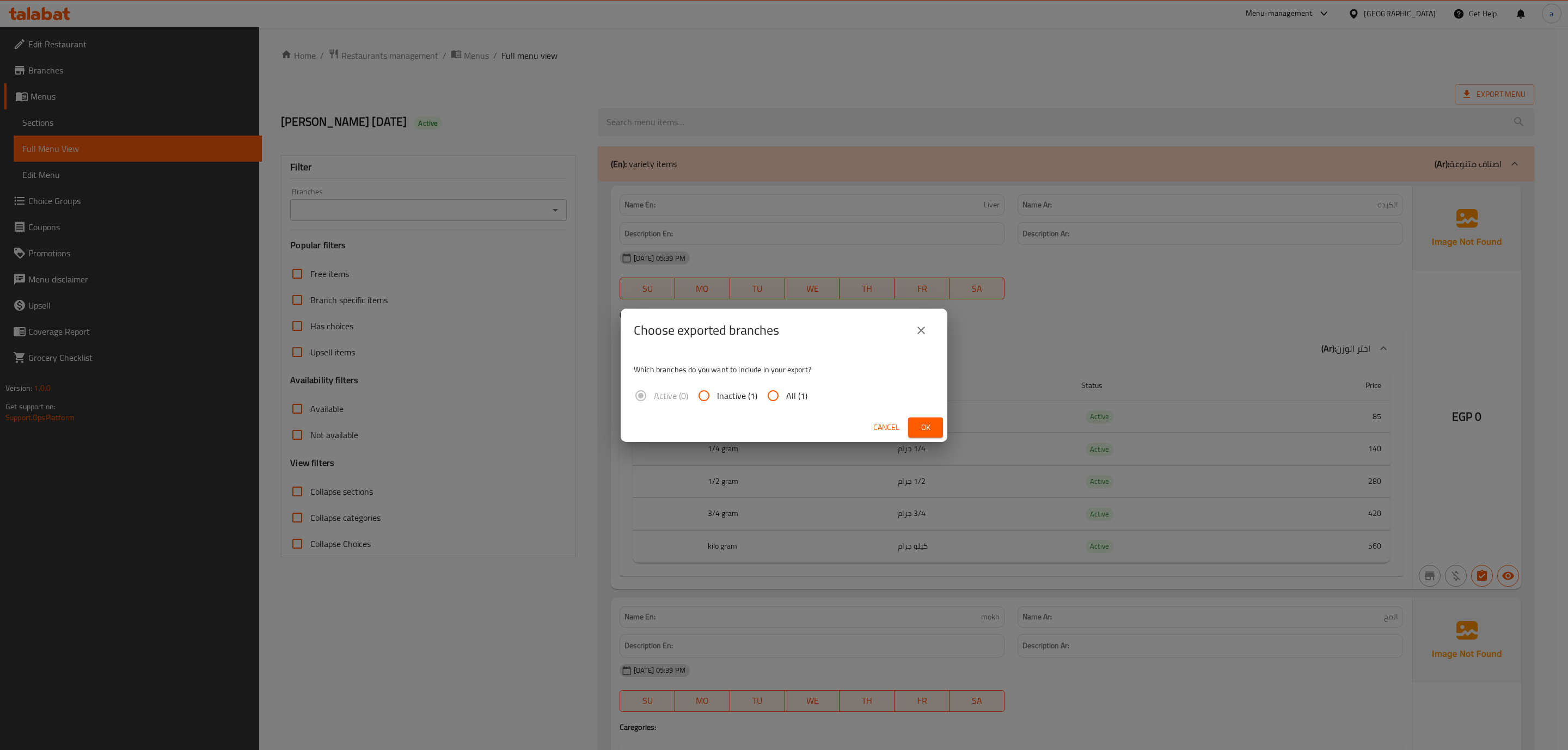
click at [774, 395] on input "All (1)" at bounding box center [772, 395] width 26 height 26
radio input "true"
click at [921, 427] on span "Ok" at bounding box center [925, 427] width 17 height 13
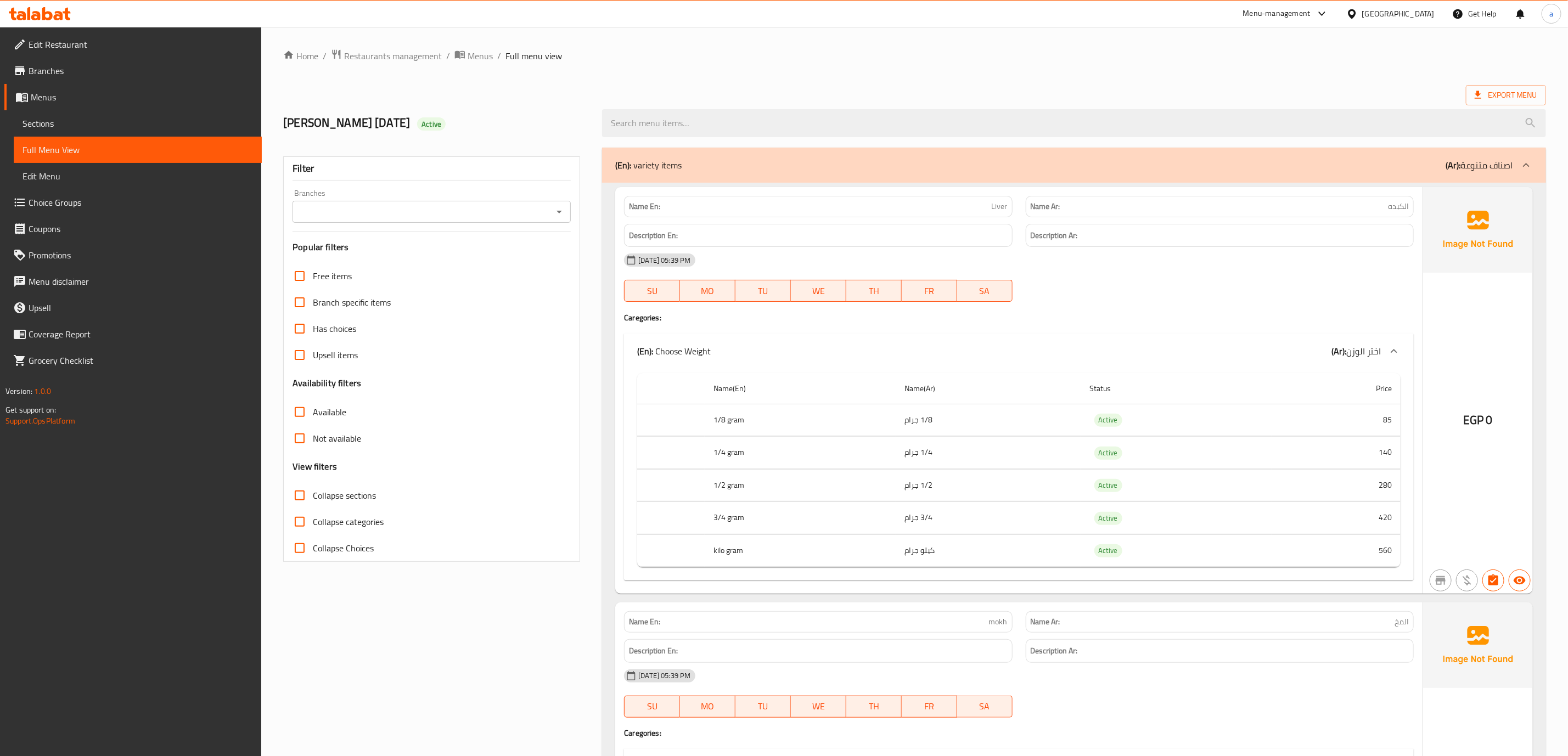
click at [170, 51] on link "Edit Restaurant" at bounding box center [132, 44] width 257 height 26
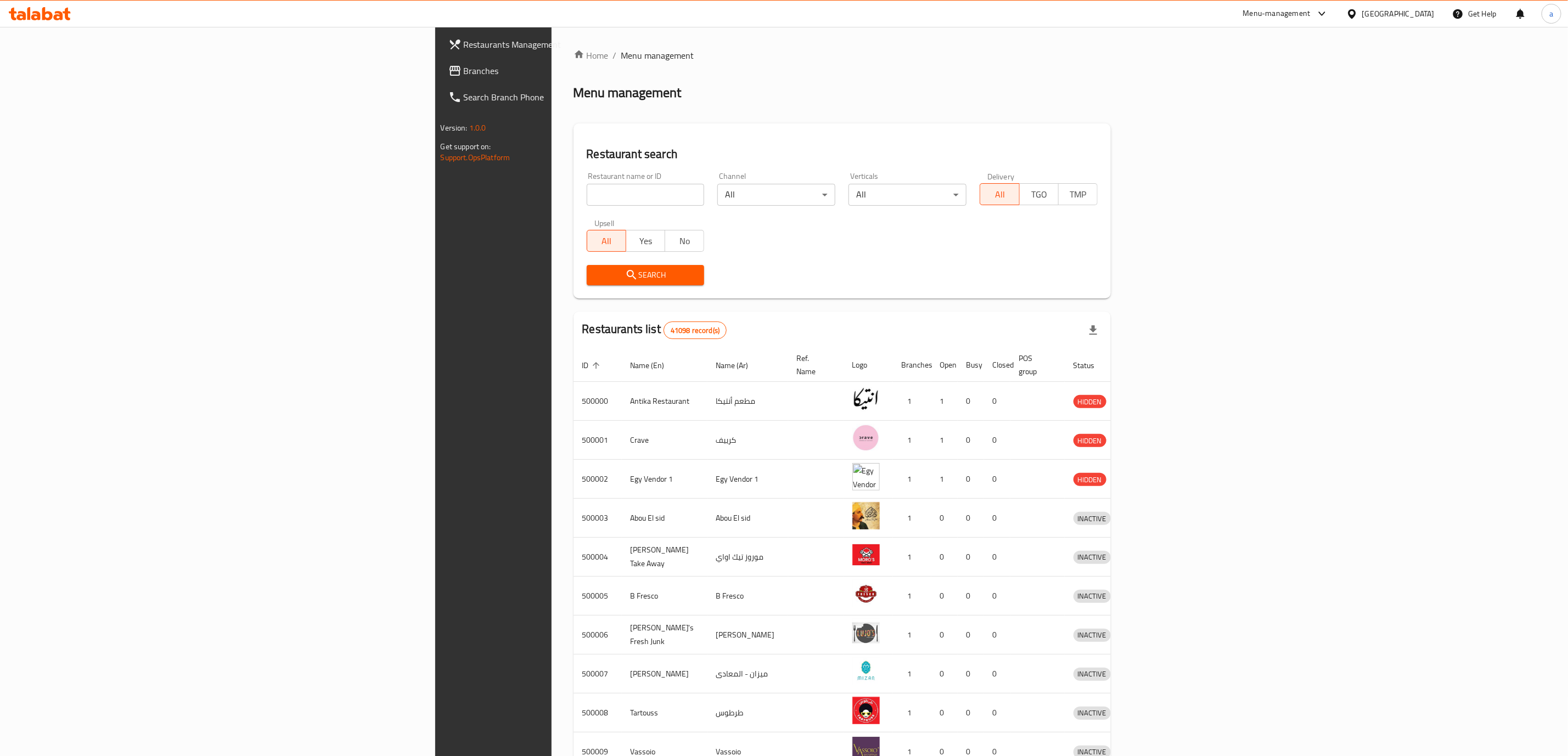
click at [463, 75] on span "Branches" at bounding box center [576, 71] width 225 height 13
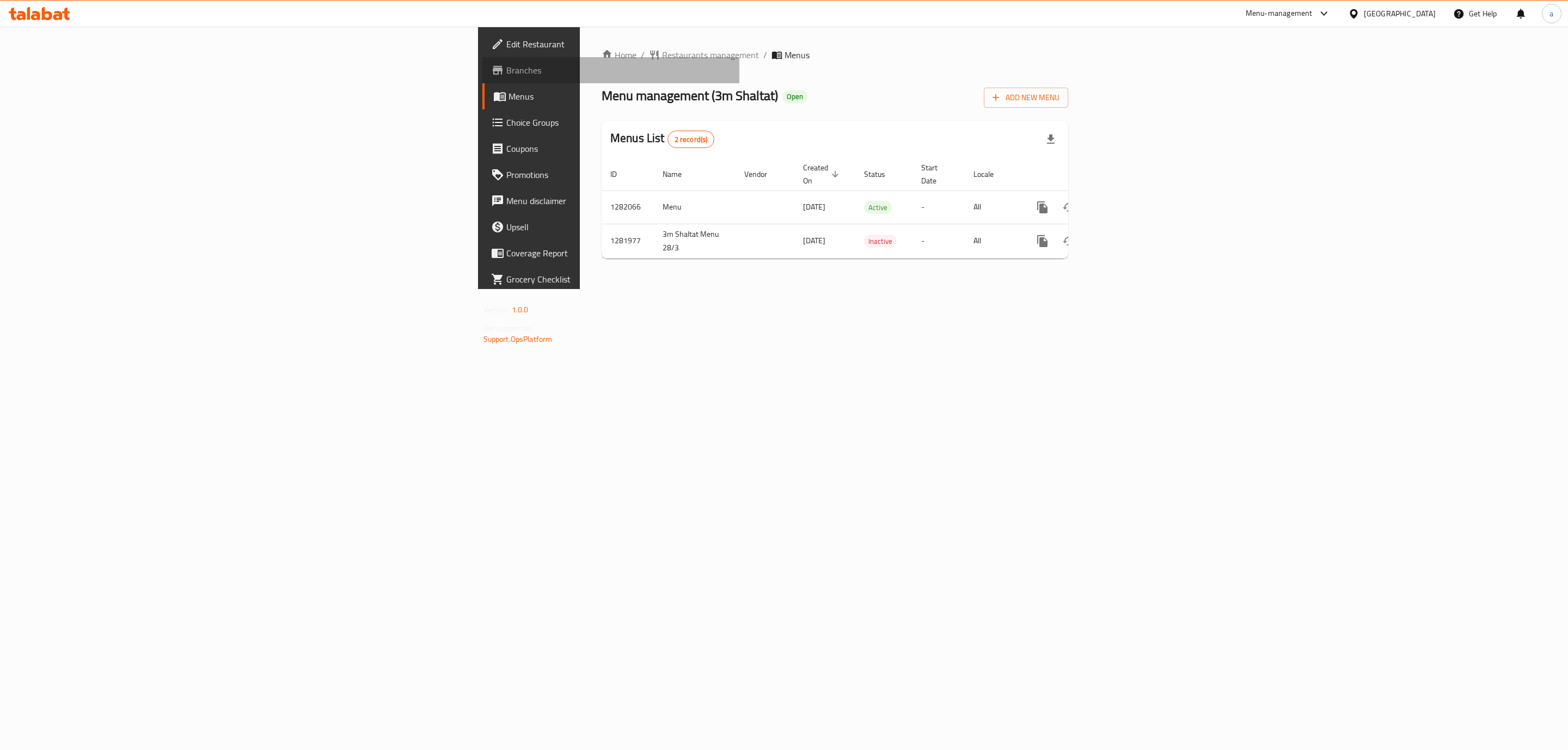
click at [506, 64] on span "Branches" at bounding box center [619, 71] width 224 height 13
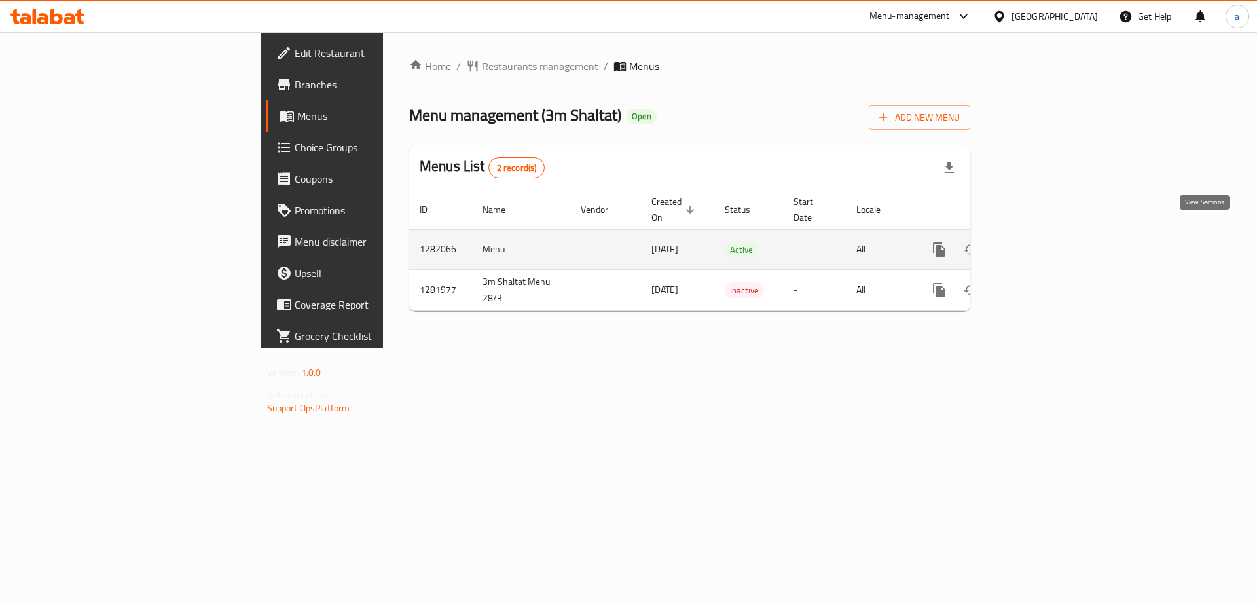
click at [1042, 242] on icon "enhanced table" at bounding box center [1034, 250] width 16 height 16
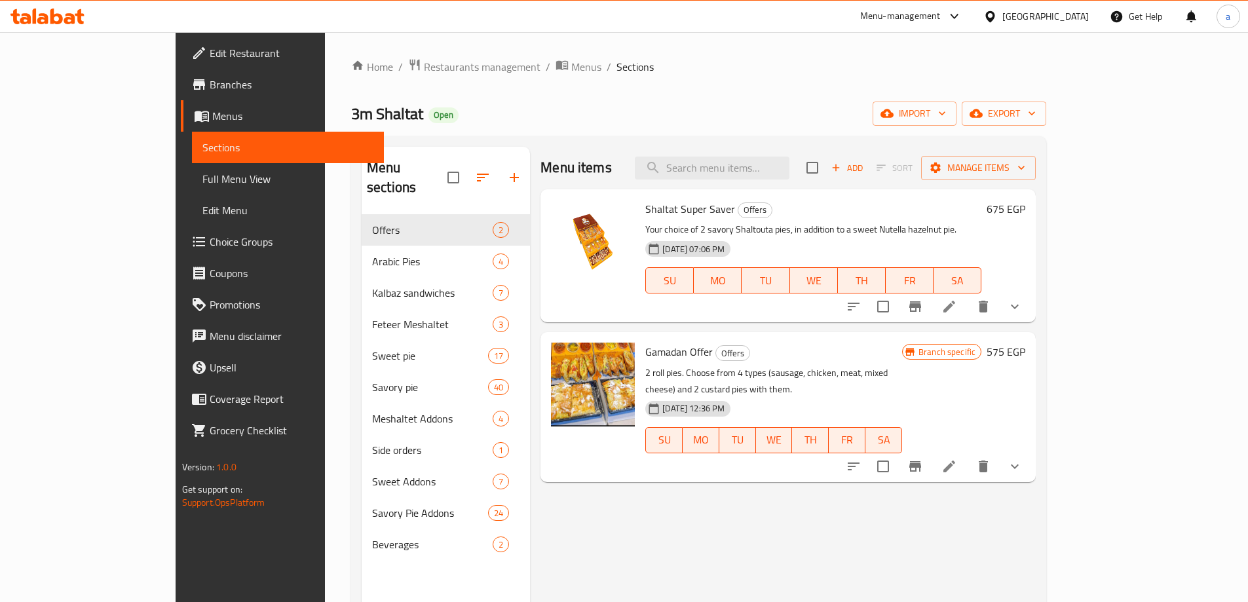
click at [210, 91] on span "Branches" at bounding box center [292, 85] width 164 height 16
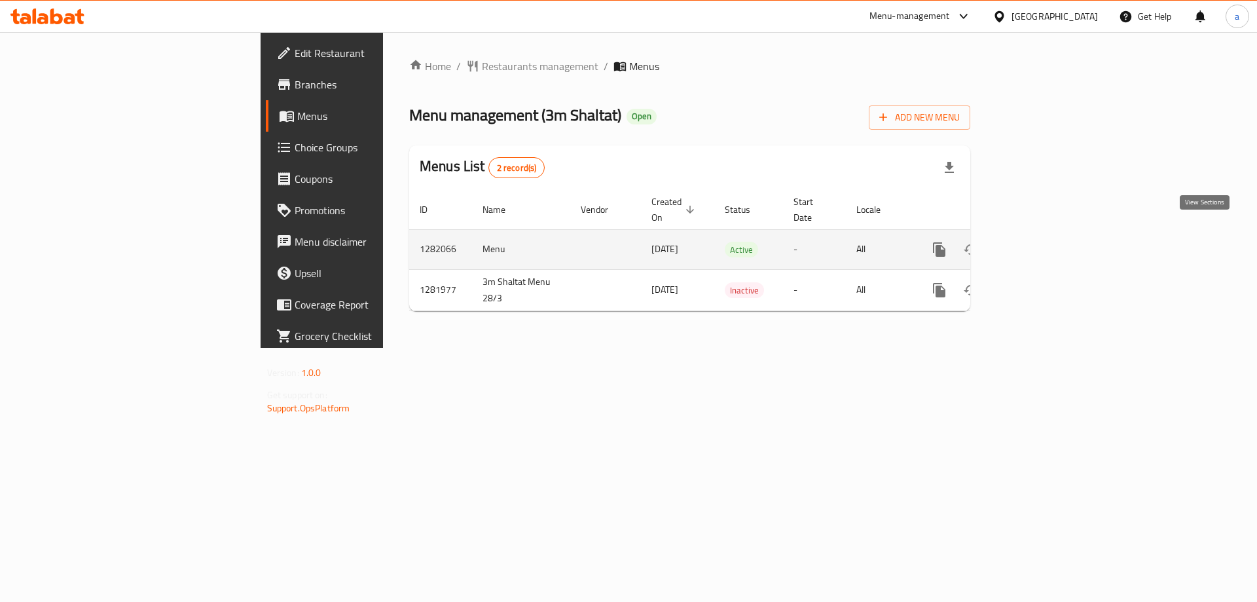
click at [1042, 242] on icon "enhanced table" at bounding box center [1034, 250] width 16 height 16
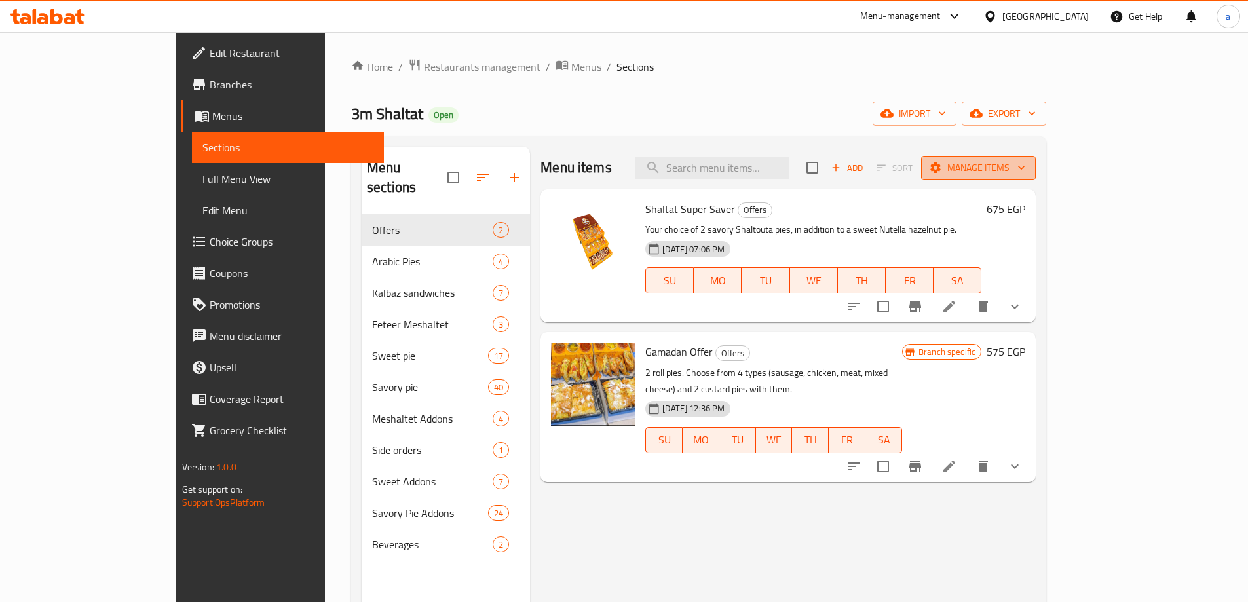
click at [1035, 176] on button "Manage items" at bounding box center [978, 168] width 115 height 24
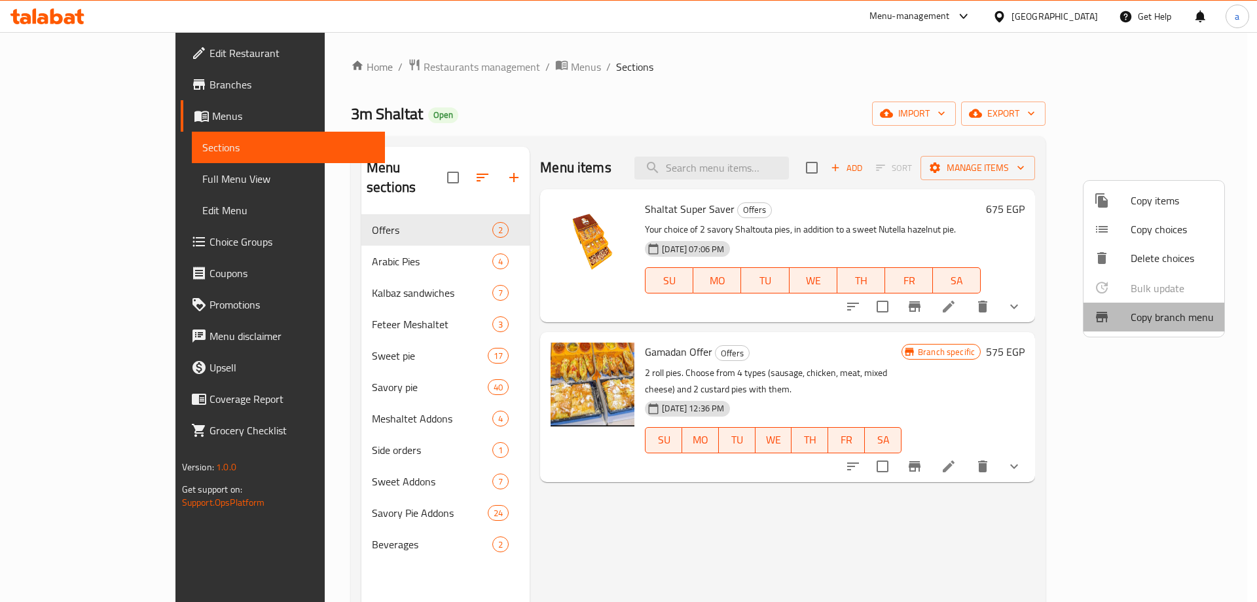
click at [1175, 309] on span "Copy branch menu" at bounding box center [1172, 317] width 83 height 16
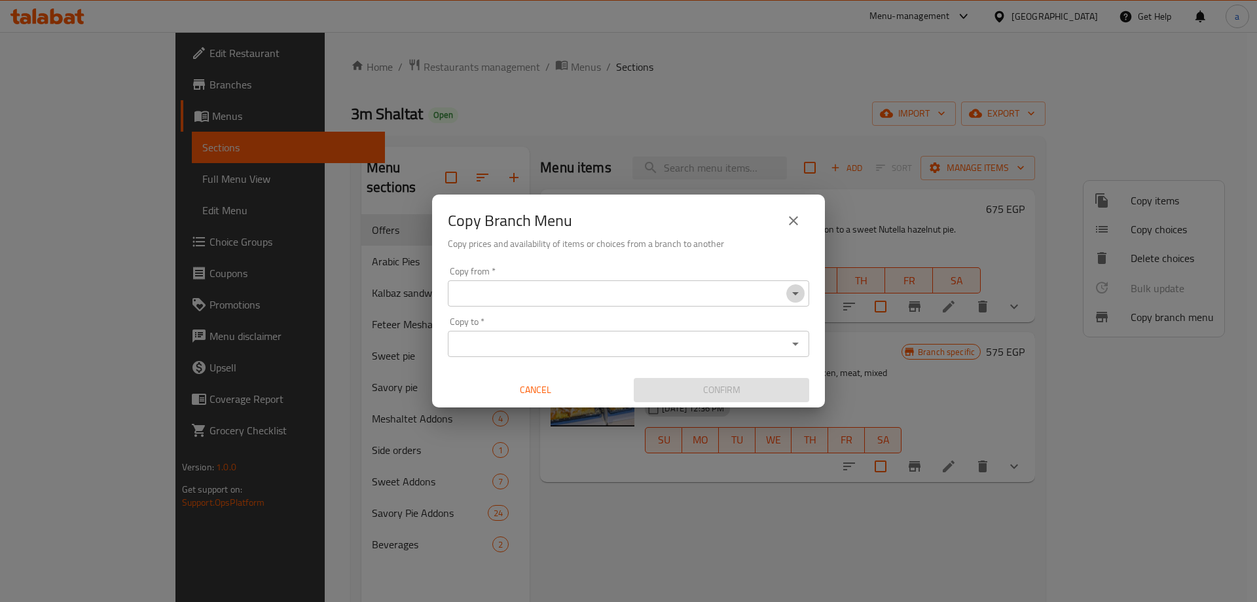
click at [798, 301] on icon "Open" at bounding box center [796, 294] width 16 height 16
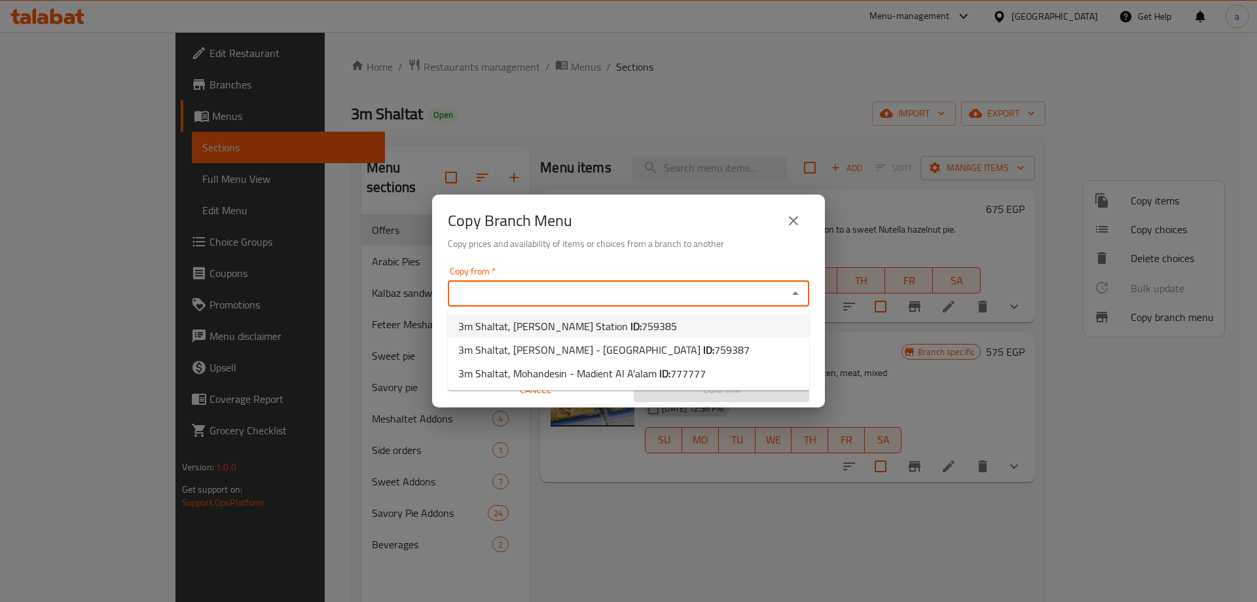
click at [612, 122] on div "Copy Branch Menu Copy prices and availability of items or choices from a branch…" at bounding box center [628, 301] width 1257 height 602
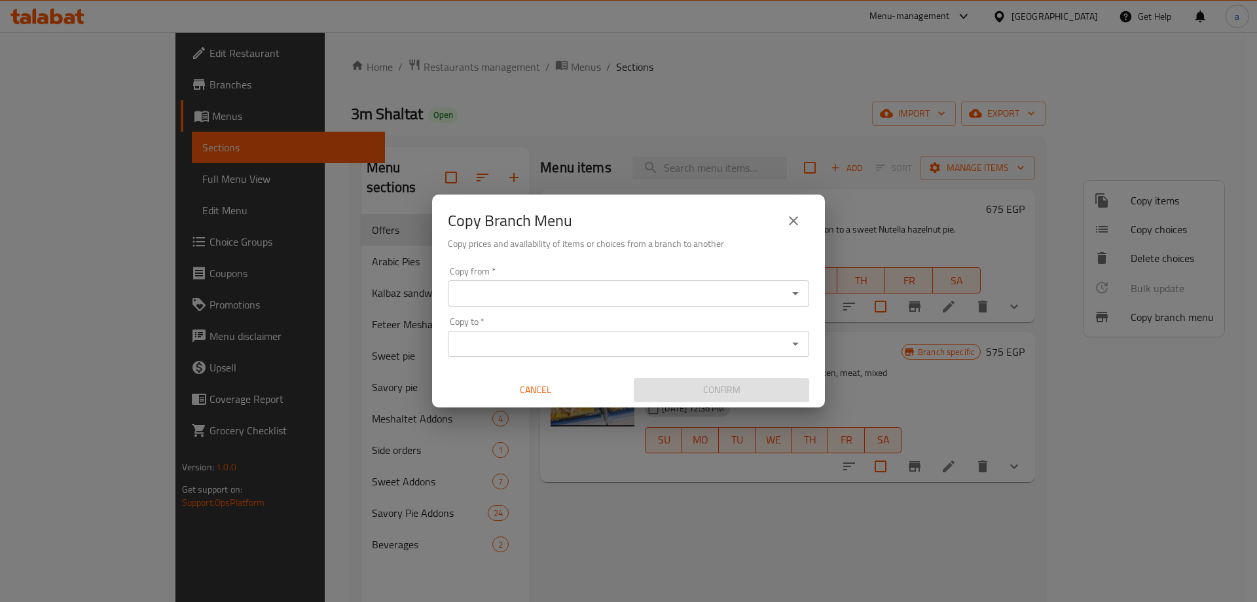
click at [796, 219] on icon "close" at bounding box center [793, 220] width 9 height 9
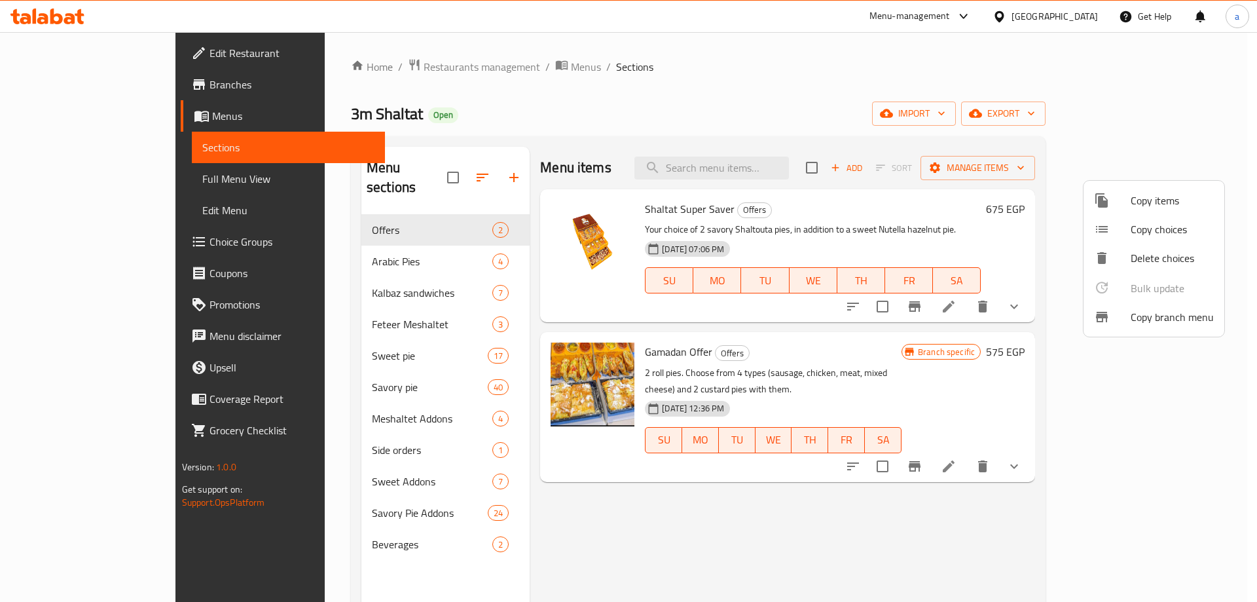
click at [114, 90] on div at bounding box center [628, 301] width 1257 height 602
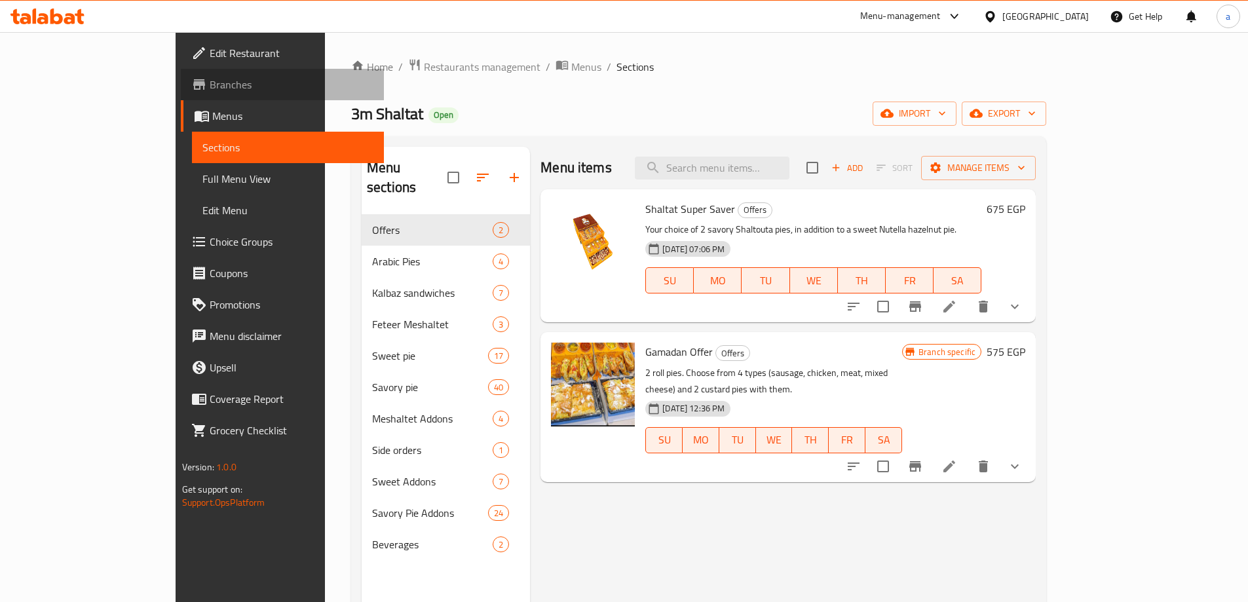
click at [210, 89] on span "Branches" at bounding box center [292, 85] width 164 height 16
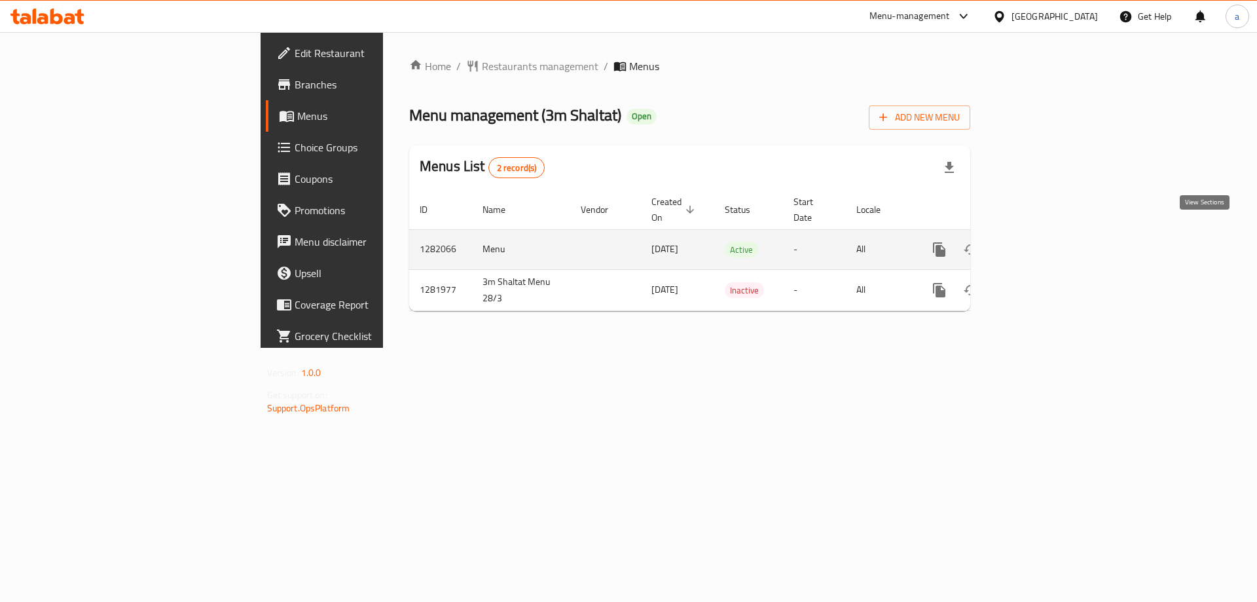
click at [1040, 244] on icon "enhanced table" at bounding box center [1034, 250] width 12 height 12
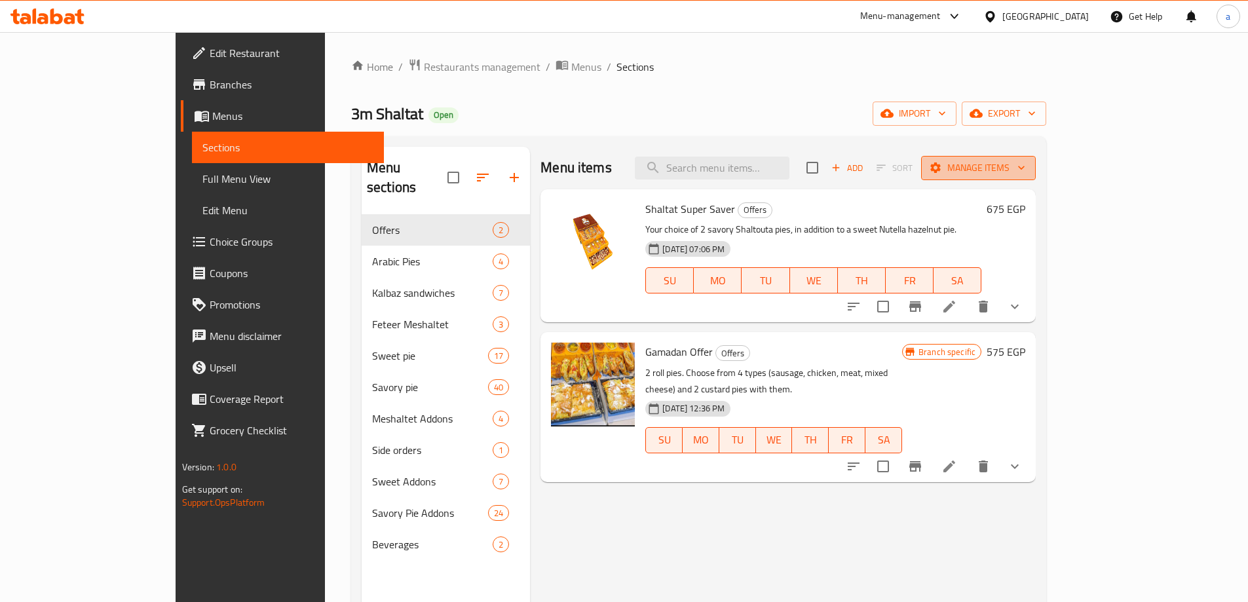
click at [1025, 168] on span "Manage items" at bounding box center [978, 168] width 94 height 16
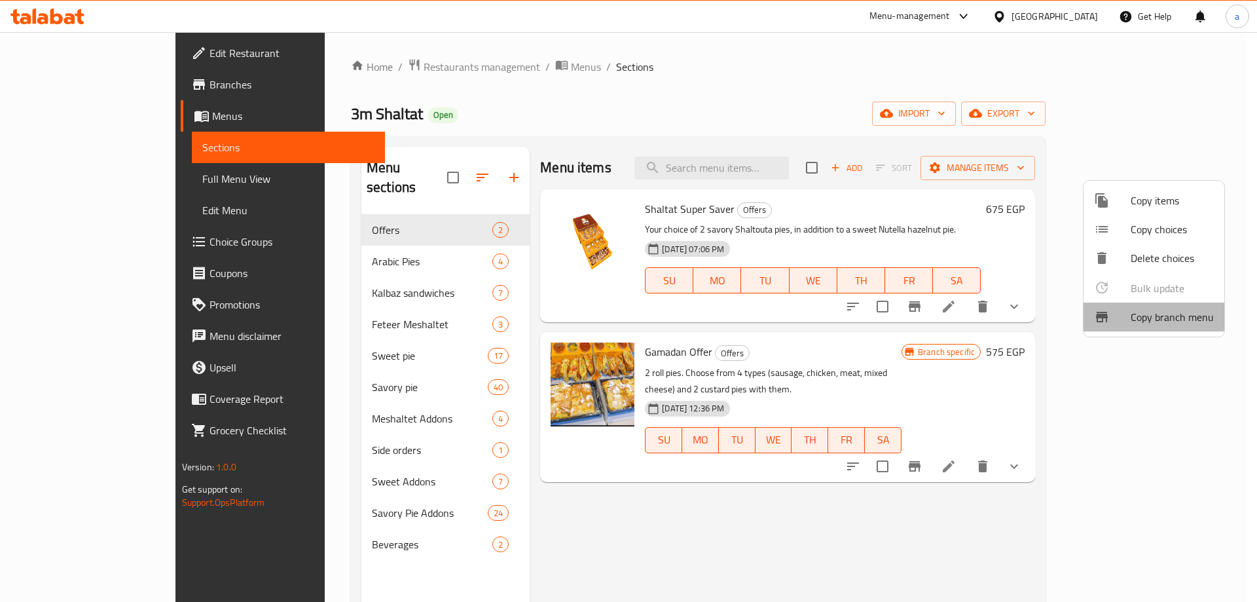
click at [1155, 320] on span "Copy branch menu" at bounding box center [1172, 317] width 83 height 16
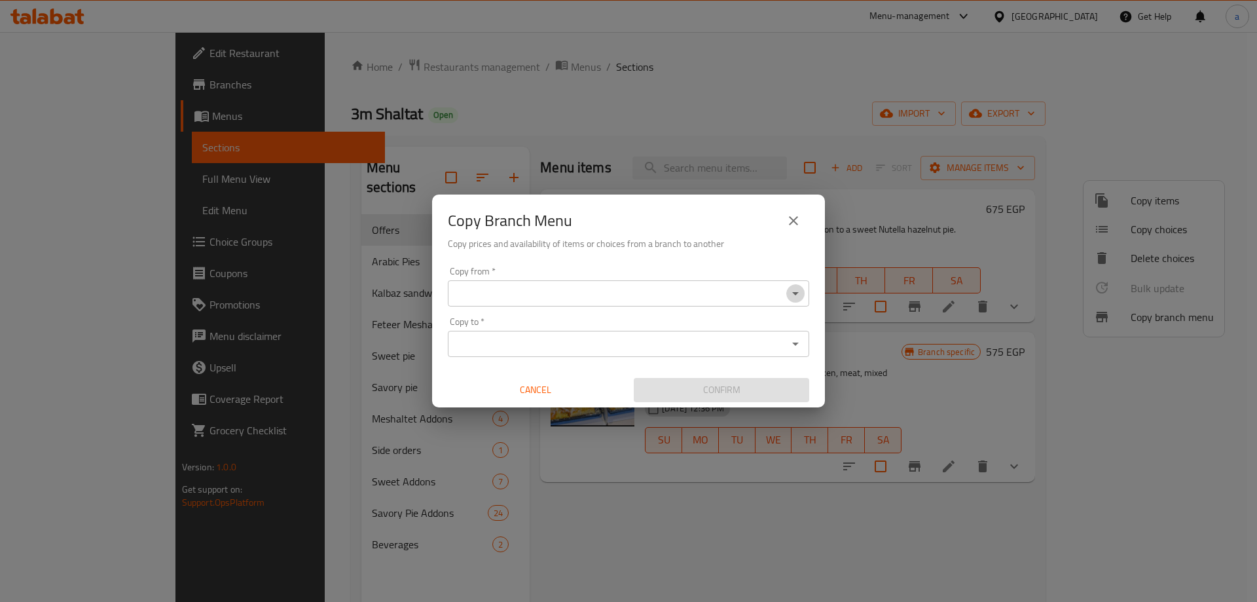
click at [794, 297] on icon "Open" at bounding box center [796, 294] width 16 height 16
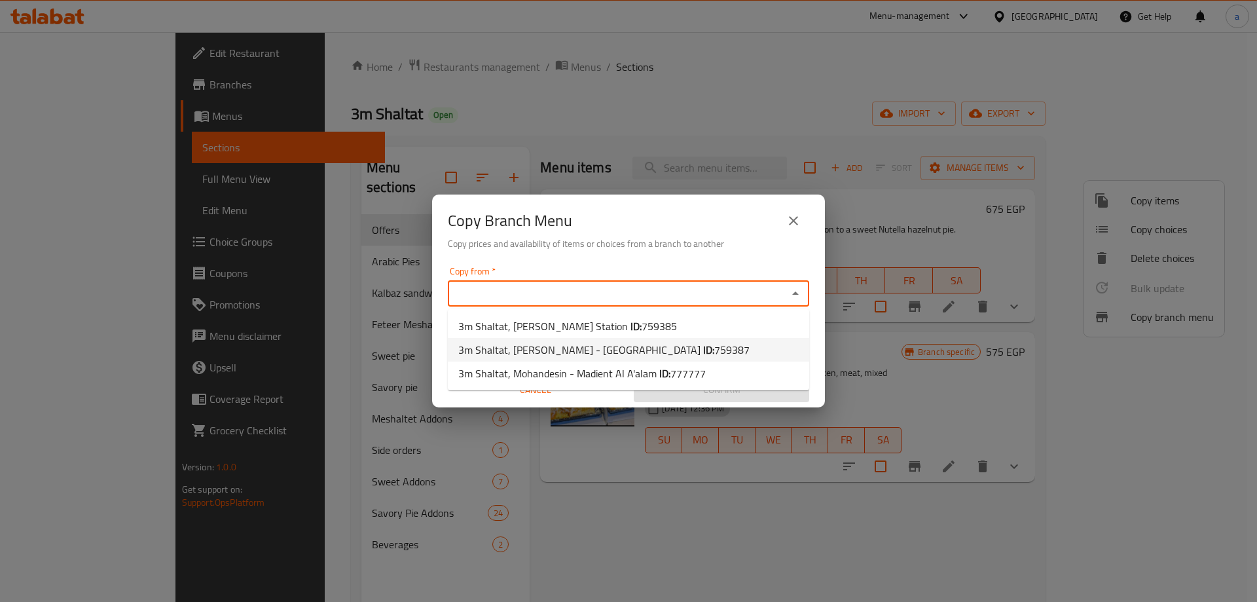
click at [715, 350] on span "759387" at bounding box center [732, 350] width 35 height 20
type input "3m Shaltat, Masaken Sheraton - Sun City"
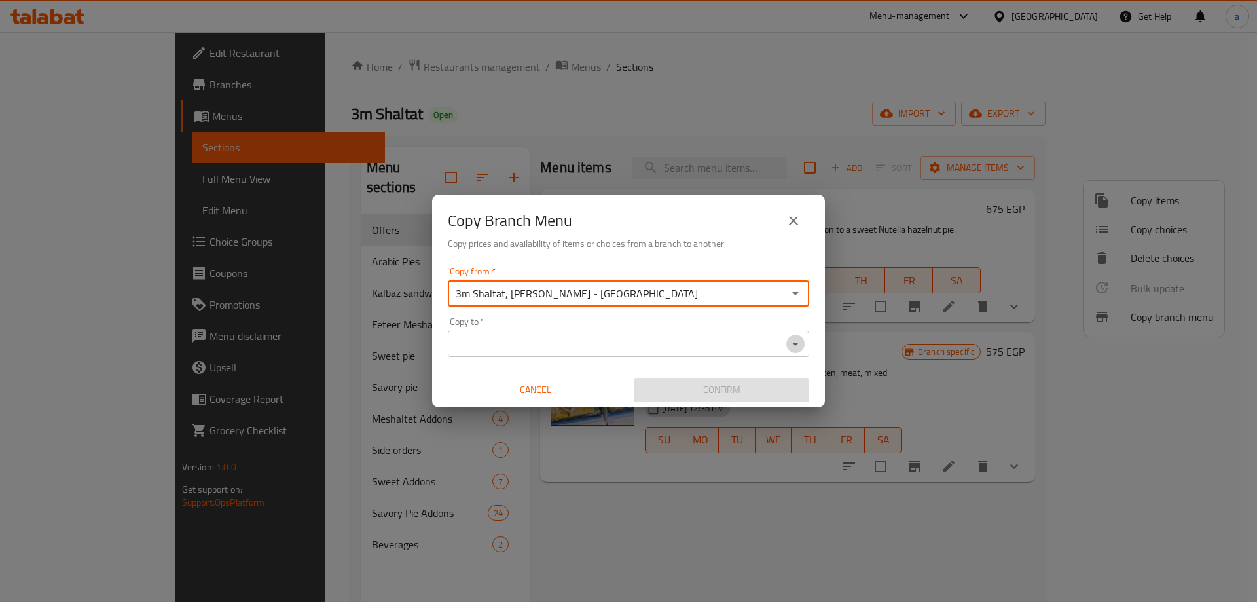
click at [790, 346] on icon "Open" at bounding box center [796, 344] width 16 height 16
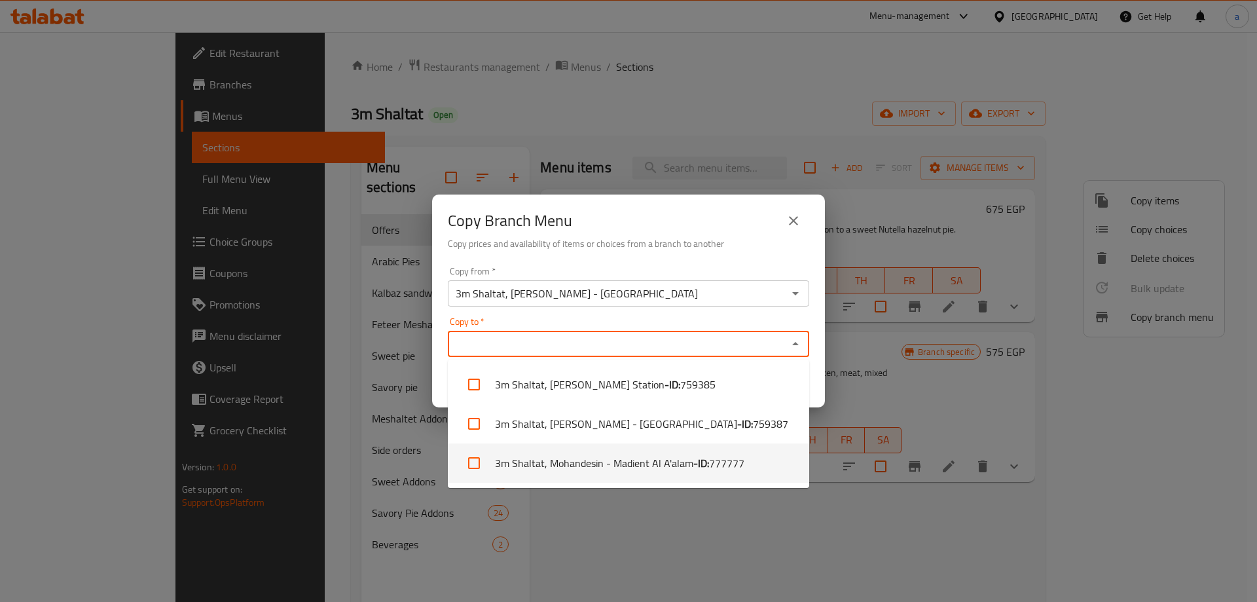
click at [694, 451] on li "3m Shaltat, Mohandesin - Madient Al A'alam - ID: 777777" at bounding box center [629, 462] width 362 height 39
checkbox input "true"
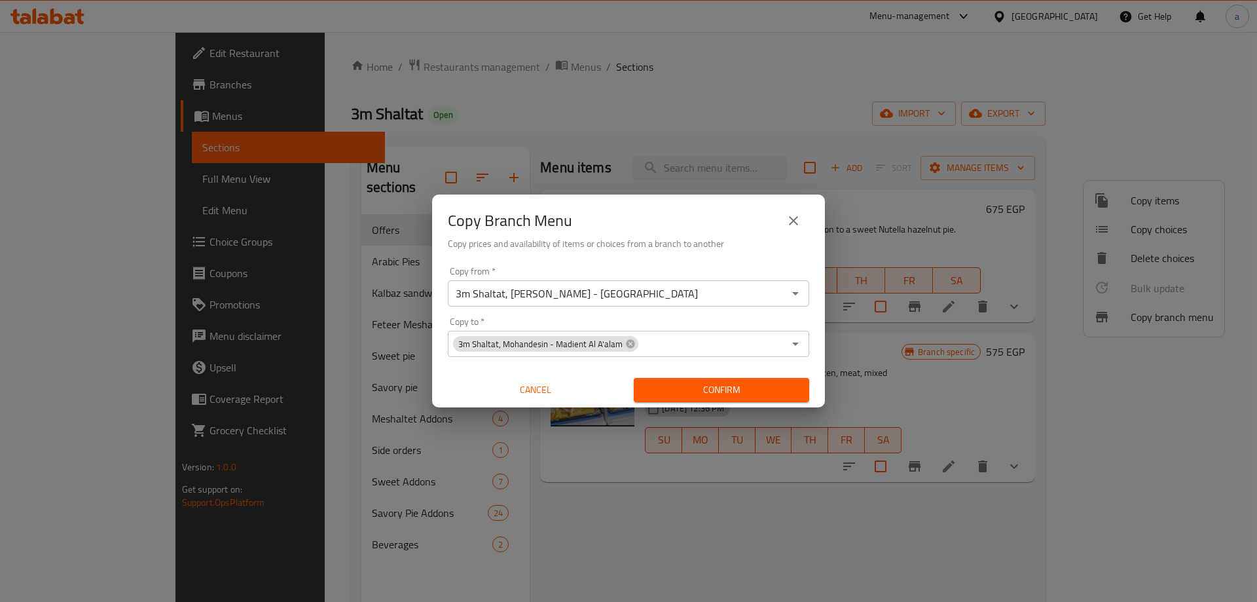
click at [872, 503] on div "Copy Branch Menu Copy prices and availability of items or choices from a branch…" at bounding box center [628, 301] width 1257 height 602
click at [764, 392] on span "Confirm" at bounding box center [721, 390] width 155 height 16
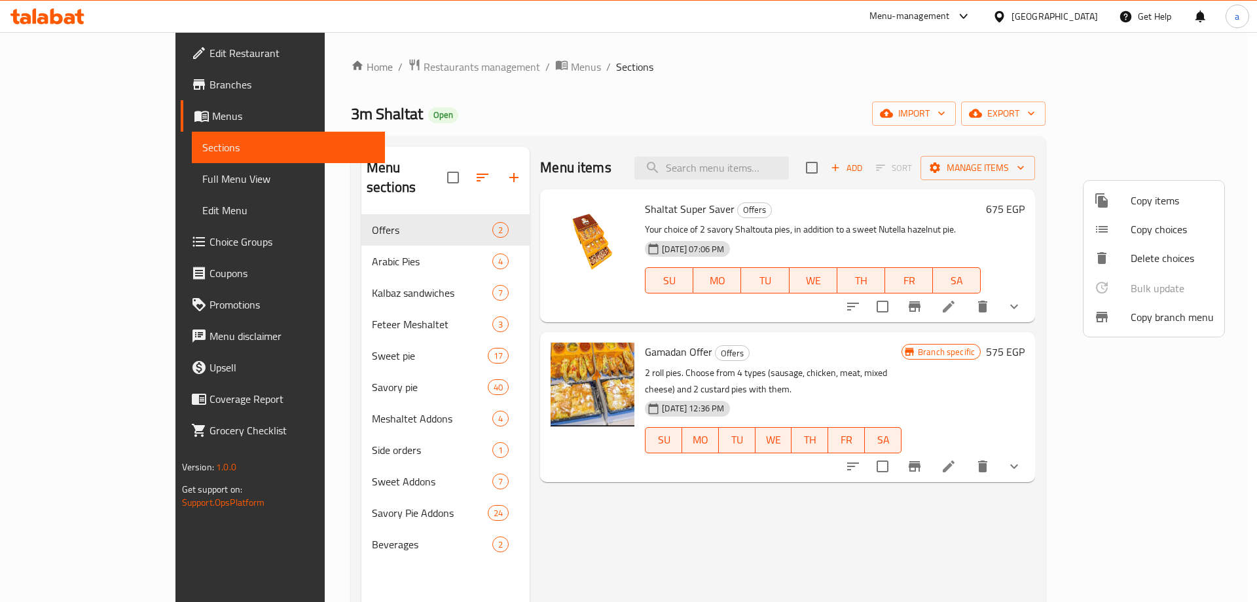
click at [132, 86] on div at bounding box center [628, 301] width 1257 height 602
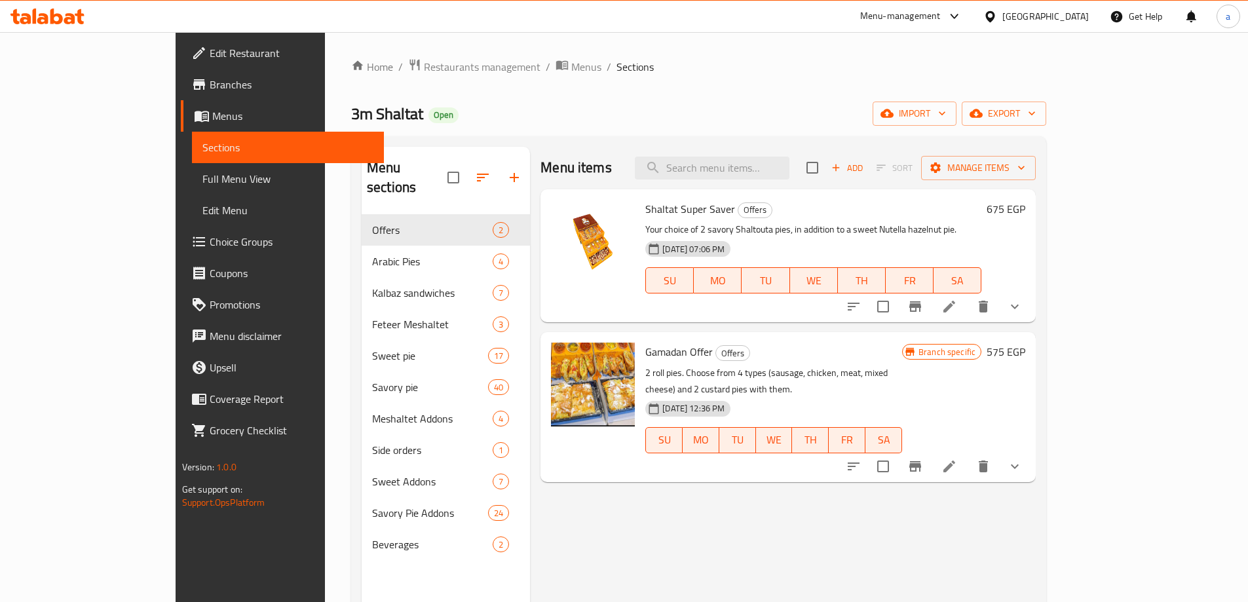
click at [210, 86] on span "Branches" at bounding box center [292, 85] width 164 height 16
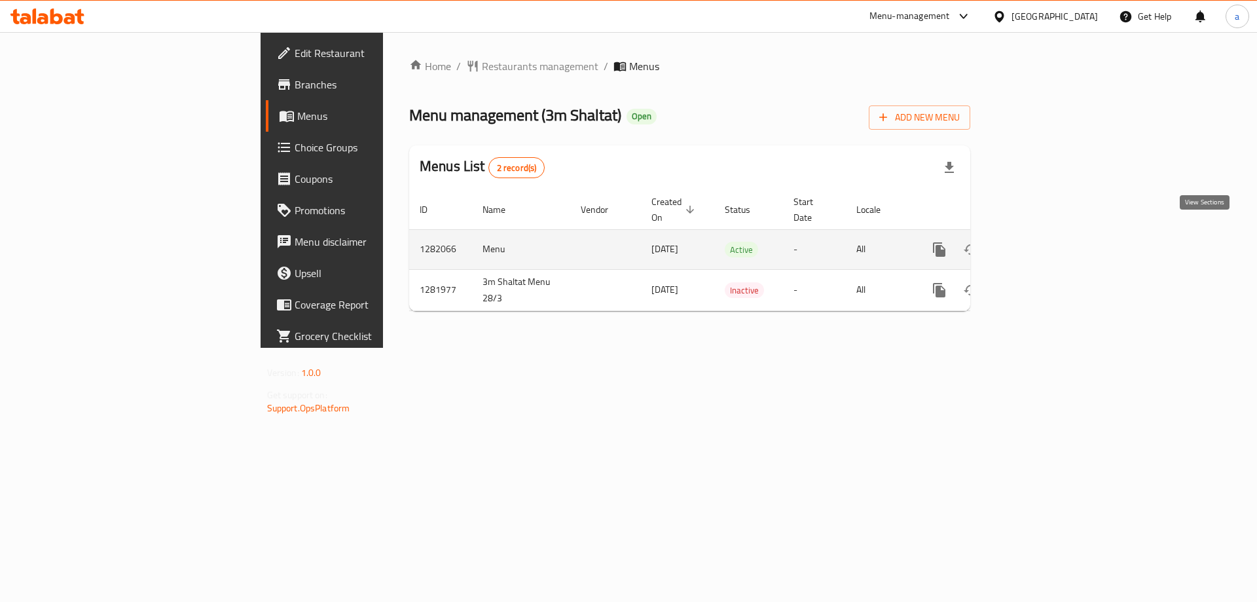
click at [1042, 242] on icon "enhanced table" at bounding box center [1034, 250] width 16 height 16
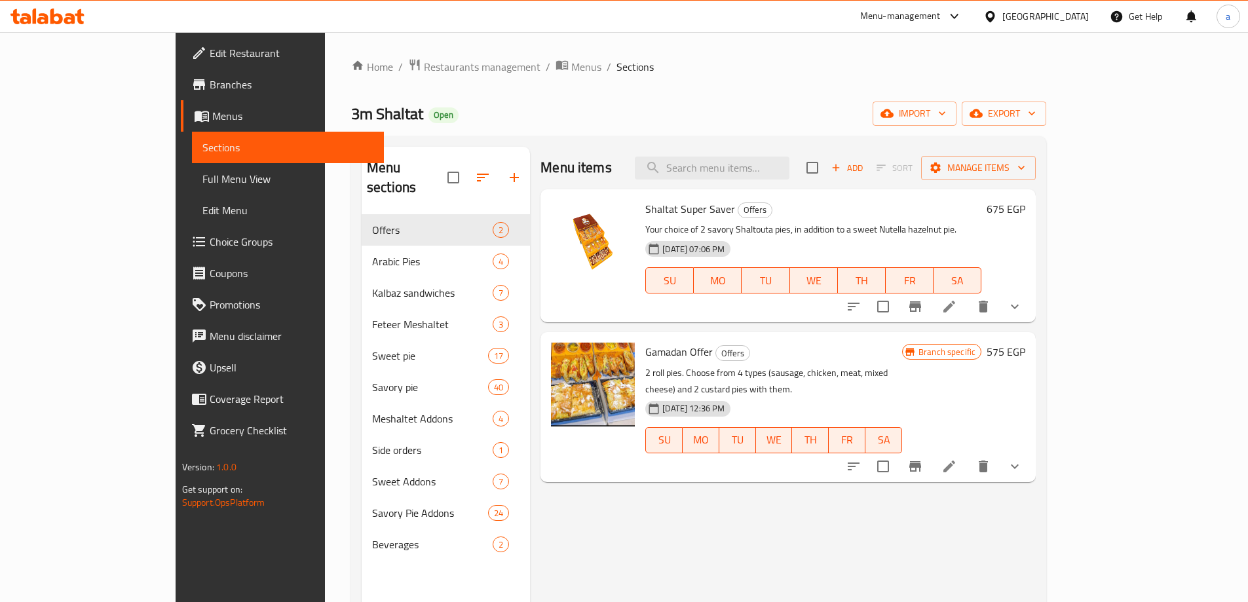
click at [210, 90] on span "Branches" at bounding box center [292, 85] width 164 height 16
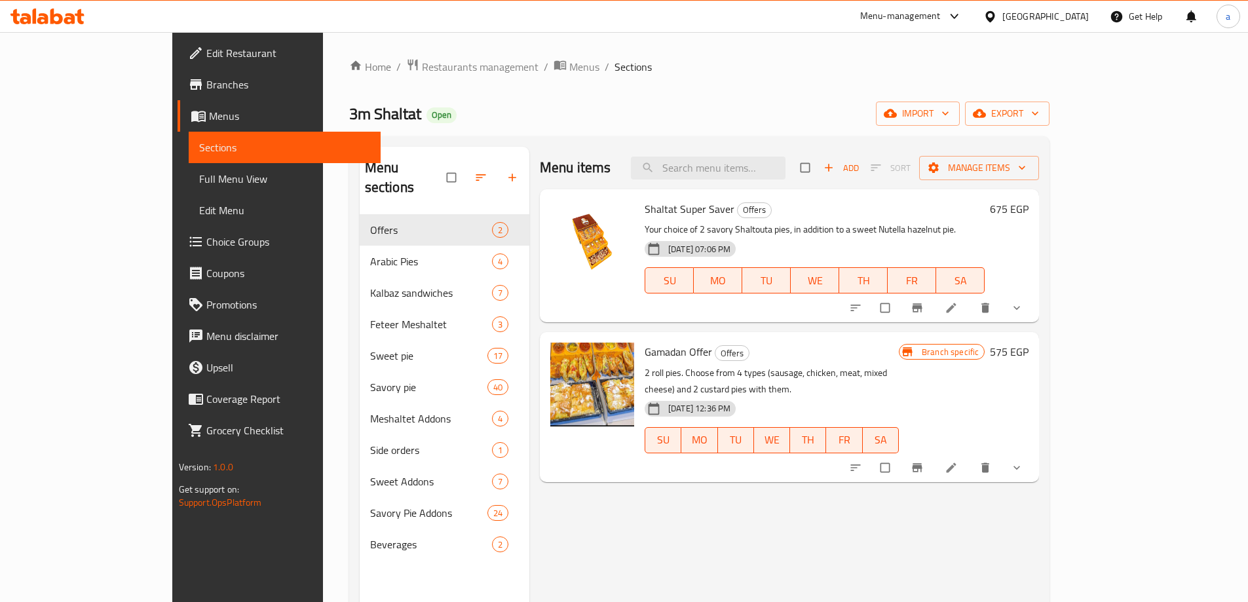
click at [206, 84] on span "Branches" at bounding box center [288, 85] width 164 height 16
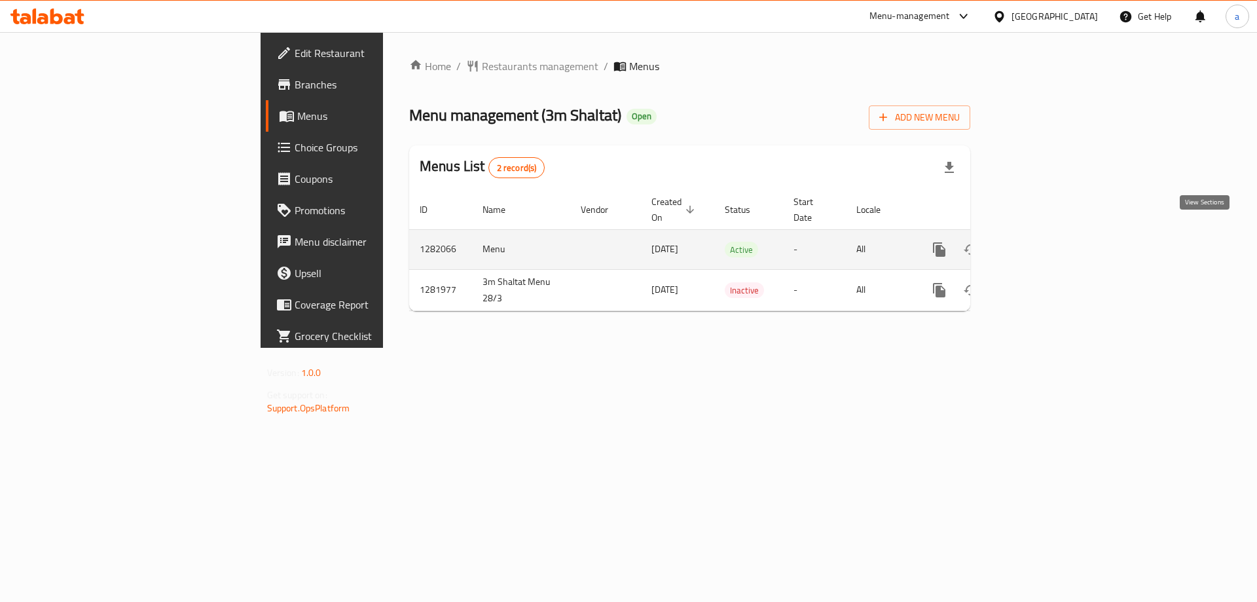
click at [1042, 242] on icon "enhanced table" at bounding box center [1034, 250] width 16 height 16
